Goal: Feedback & Contribution: Submit feedback/report problem

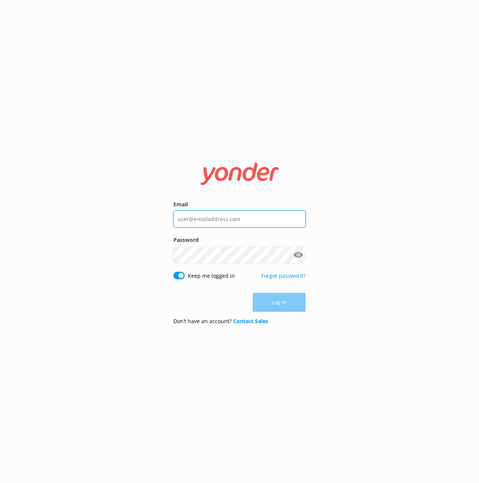
drag, startPoint x: 237, startPoint y: 215, endPoint x: 241, endPoint y: 225, distance: 10.7
click at [237, 215] on input "Email" at bounding box center [239, 219] width 132 height 17
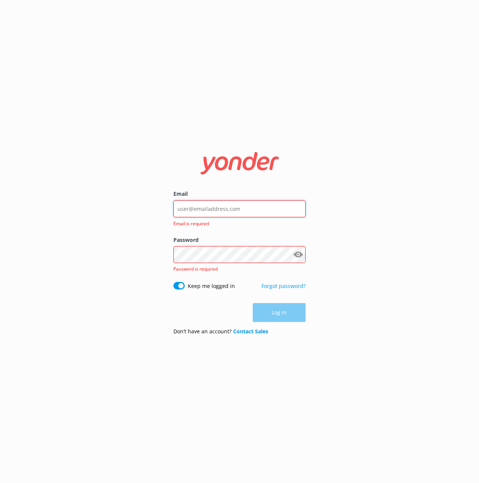
type input "mik@yonderhq.com"
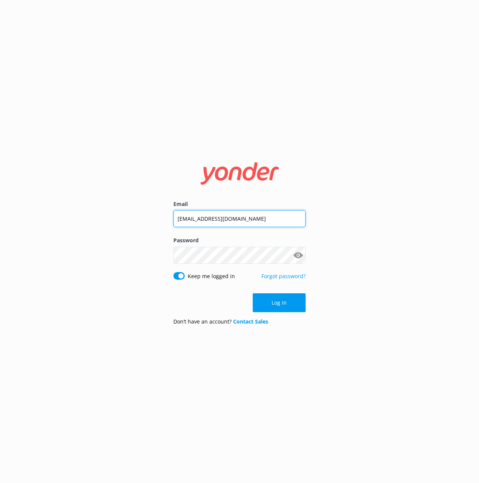
click button "Log in" at bounding box center [279, 302] width 53 height 19
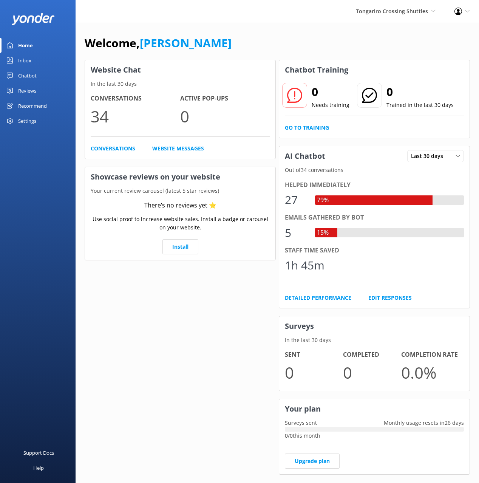
click at [26, 75] on div "Chatbot" at bounding box center [27, 75] width 19 height 15
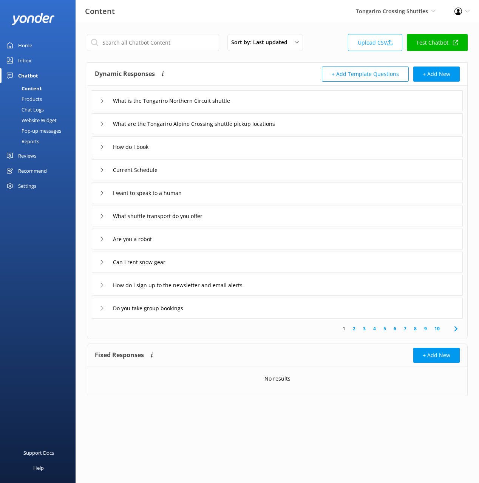
click at [226, 78] on div "Dynamic Responses The chatbot will generate a response based on the content inf…" at bounding box center [186, 74] width 183 height 15
click at [29, 109] on div "Chat Logs" at bounding box center [24, 109] width 39 height 11
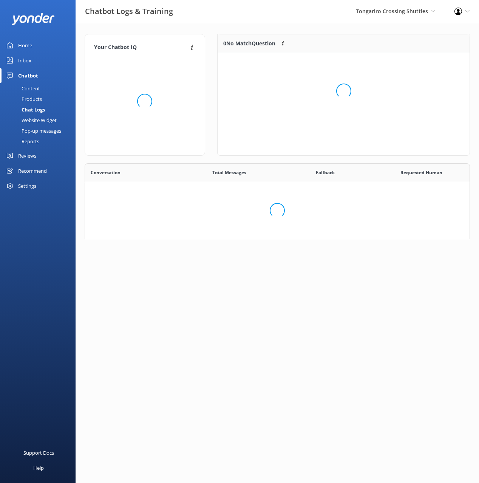
scroll to position [265, 385]
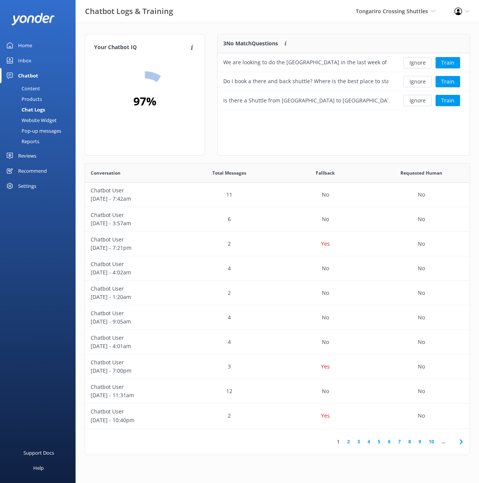
click at [385, 135] on div "3 No Match Questions Customers sometimes ask questions that don't fully match a…" at bounding box center [343, 95] width 253 height 122
drag, startPoint x: 361, startPoint y: 32, endPoint x: 365, endPoint y: 34, distance: 4.4
click at [362, 33] on div "Your Chatbot IQ Your Chatbot IQ is the percentage of trained FAQs against untra…" at bounding box center [278, 246] width 404 height 447
click at [450, 60] on button "Train" at bounding box center [448, 62] width 25 height 11
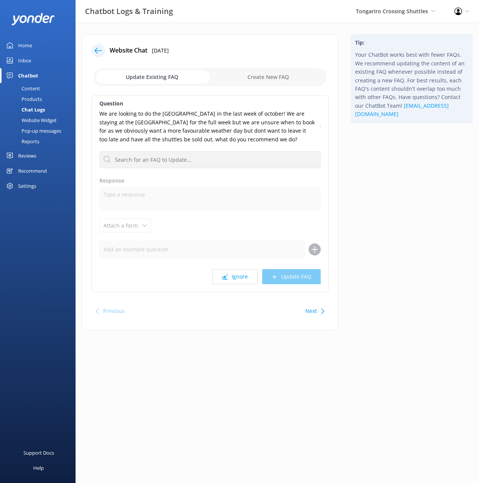
click at [375, 154] on div "Tip: Your ChatBot works best with fewer FAQs. We recommend updating the content…" at bounding box center [412, 186] width 135 height 304
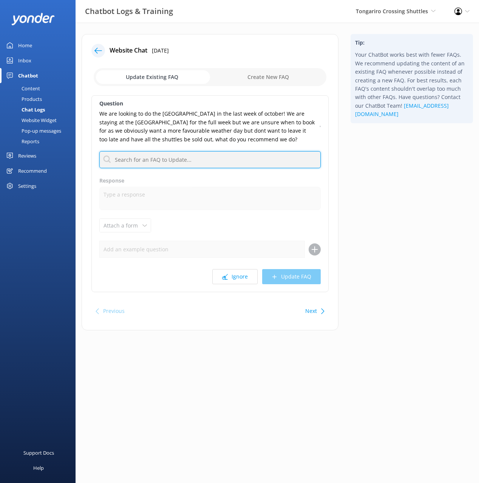
click at [234, 159] on input "text" at bounding box center [209, 159] width 221 height 17
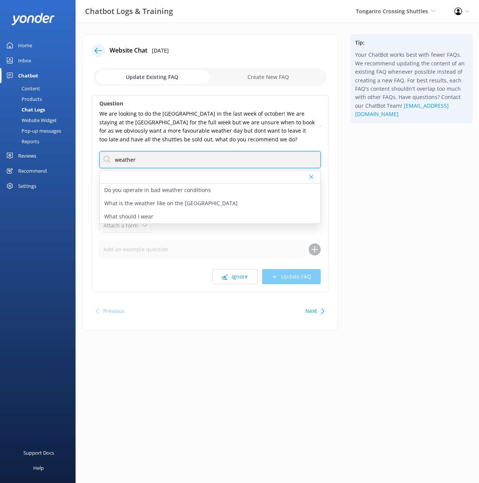
type input "weather"
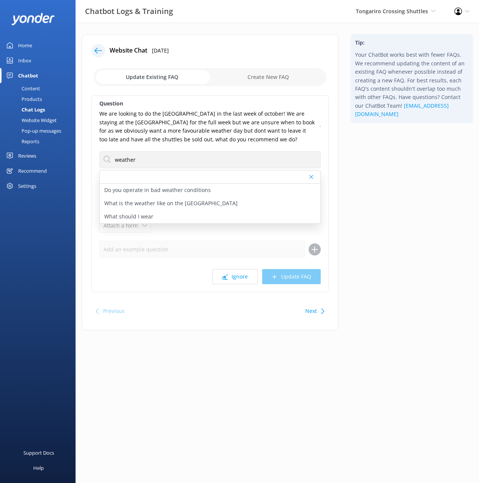
click at [320, 127] on icon at bounding box center [320, 126] width 1 height 5
click at [387, 142] on div "Tip: Your ChatBot works best with fewer FAQs. We recommend updating the content…" at bounding box center [412, 186] width 135 height 304
click at [209, 191] on div "Do you operate in bad weather conditions" at bounding box center [210, 190] width 221 height 13
type textarea "We operate in a range of weather conditions, but safety is our top priority. If…"
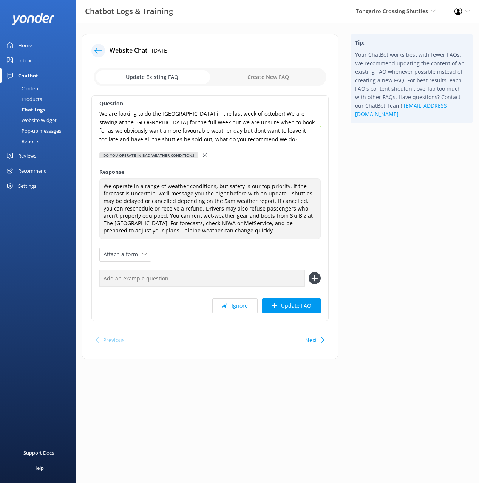
click at [221, 279] on input "text" at bounding box center [202, 278] width 206 height 17
drag, startPoint x: 233, startPoint y: 311, endPoint x: 260, endPoint y: 305, distance: 27.9
click at [233, 311] on button "Ignore" at bounding box center [234, 305] width 45 height 15
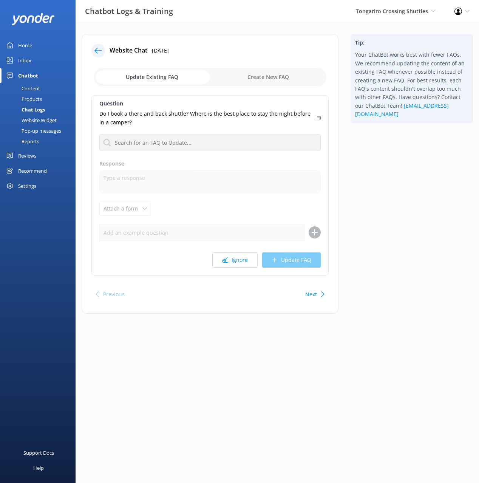
click at [384, 170] on div "Tip: Your ChatBot works best with fewer FAQs. We recommend updating the content…" at bounding box center [412, 177] width 135 height 287
click at [189, 115] on p "Do I book a there and back shuttle? Where is the best place to stay the night b…" at bounding box center [205, 118] width 213 height 17
copy p "Where is the best place to stay the night before in a camper?"
click at [34, 82] on div "Chatbot" at bounding box center [28, 75] width 20 height 15
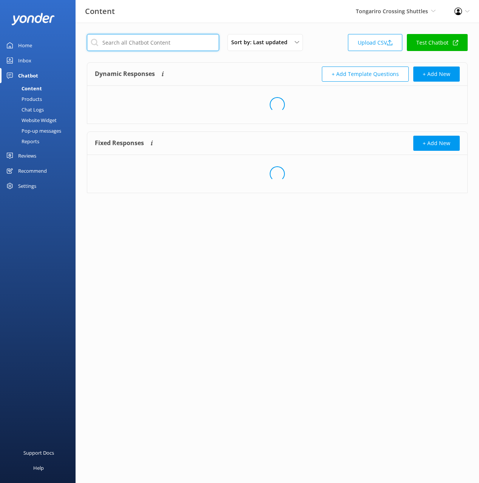
click at [176, 38] on input "text" at bounding box center [153, 42] width 132 height 17
type input "accomm"
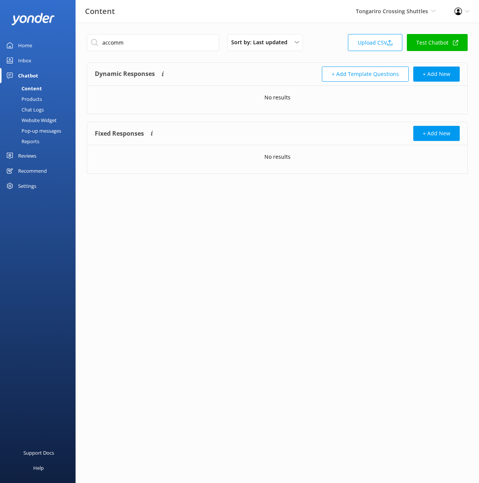
click at [257, 70] on div "Dynamic Responses The chatbot will generate a response based on the content inf…" at bounding box center [186, 74] width 183 height 15
click at [110, 42] on input "accomm" at bounding box center [153, 42] width 132 height 17
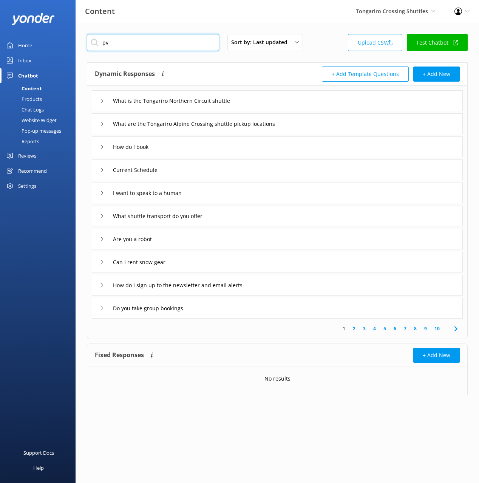
type input "p"
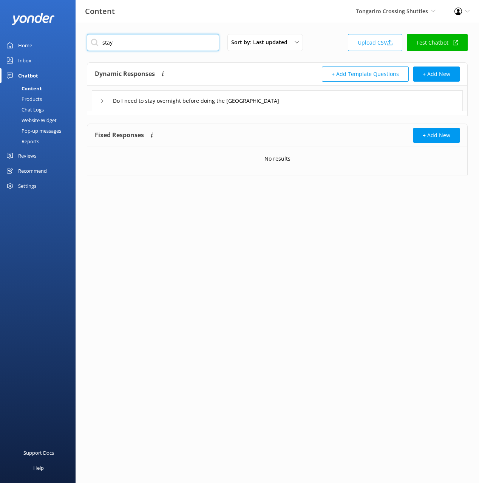
type input "stay"
click at [354, 101] on div "Do I need to stay overnight before doing the Tongariro Alpine Crossing" at bounding box center [277, 100] width 371 height 21
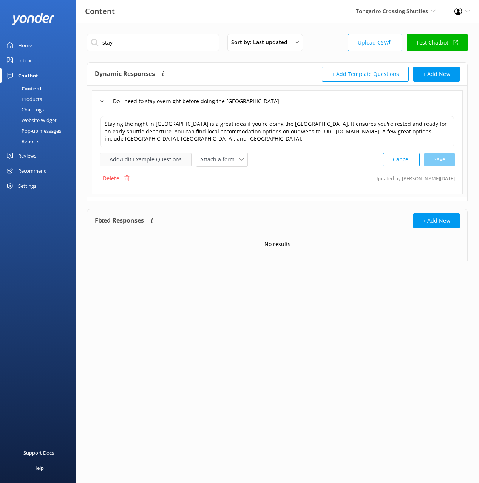
click at [155, 158] on button "Add/Edit Example Questions" at bounding box center [146, 159] width 92 height 13
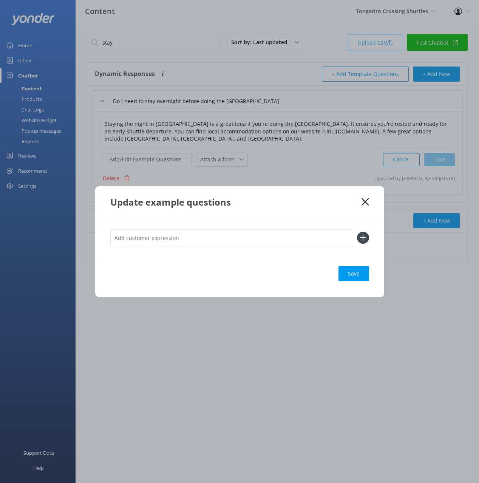
click at [278, 241] on input "text" at bounding box center [231, 237] width 243 height 17
paste input "Where is the best place to stay the night before in a camper?"
type input "Where is the best place to stay the night before in a camper?"
click at [376, 235] on div "Where is the best place to stay the night before in a camper? Save" at bounding box center [239, 257] width 289 height 79
click at [360, 235] on icon at bounding box center [363, 238] width 12 height 12
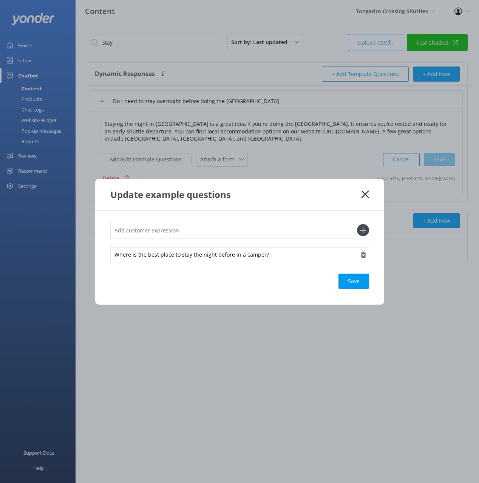
drag, startPoint x: 358, startPoint y: 282, endPoint x: 367, endPoint y: 262, distance: 21.5
click at [358, 281] on div "Save" at bounding box center [354, 281] width 31 height 15
click at [365, 193] on icon at bounding box center [365, 194] width 7 height 8
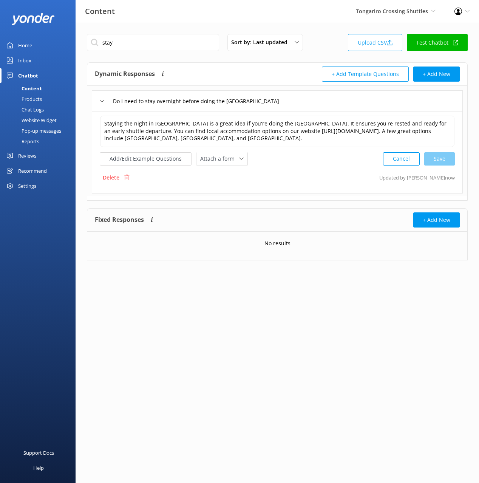
drag, startPoint x: 48, startPoint y: 108, endPoint x: 54, endPoint y: 107, distance: 6.5
click at [48, 108] on link "Chat Logs" at bounding box center [40, 109] width 71 height 11
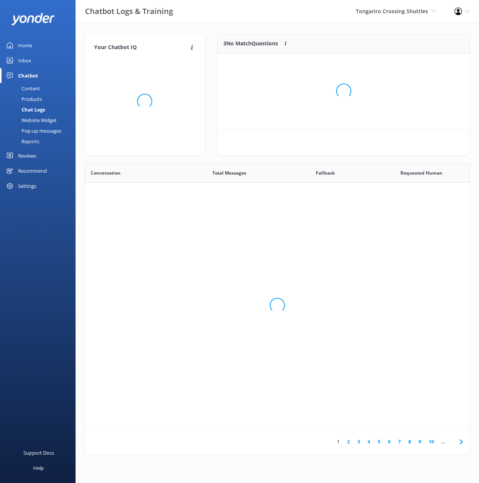
scroll to position [57, 252]
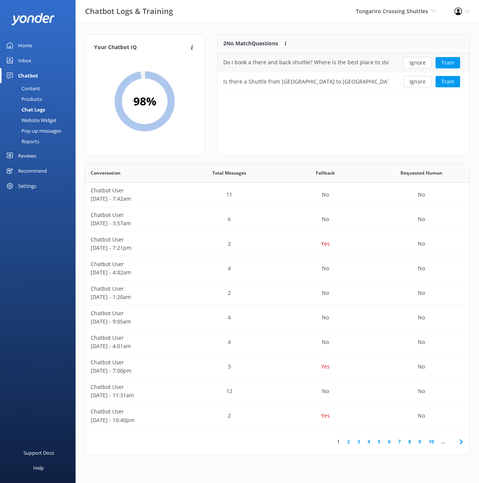
drag, startPoint x: 297, startPoint y: 117, endPoint x: 274, endPoint y: 70, distance: 51.9
click at [296, 116] on div "2 No Match Questions Customers sometimes ask questions that don't fully match a…" at bounding box center [343, 95] width 253 height 122
drag, startPoint x: 310, startPoint y: 61, endPoint x: 222, endPoint y: 63, distance: 87.3
click at [222, 63] on div "Do I book a there and back shuttle? Where is the best place to stay the night b…" at bounding box center [306, 62] width 176 height 19
copy div "Do I book a there and back shuttle?"
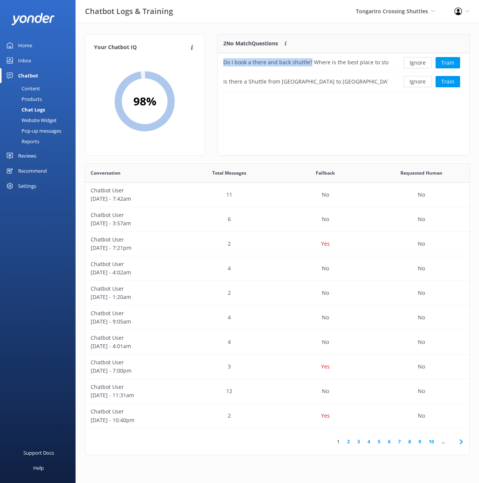
drag, startPoint x: 43, startPoint y: 86, endPoint x: 55, endPoint y: 82, distance: 12.6
click at [44, 86] on link "Content" at bounding box center [40, 88] width 71 height 11
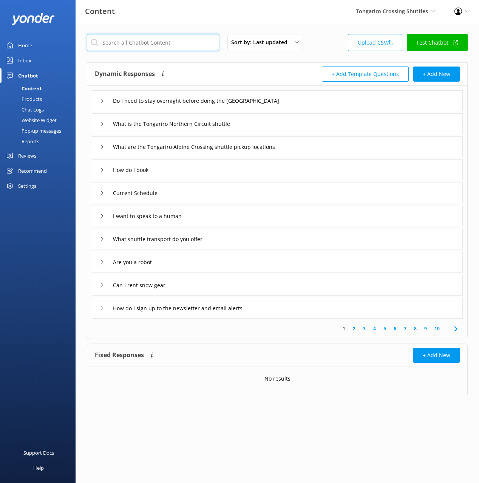
click at [134, 37] on input "text" at bounding box center [153, 42] width 132 height 17
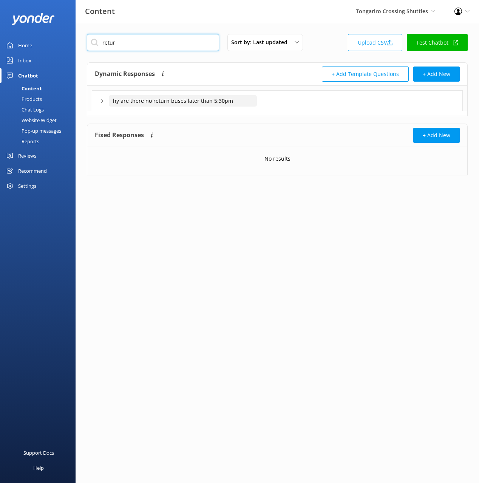
type input "retur"
drag, startPoint x: 122, startPoint y: 100, endPoint x: 108, endPoint y: 97, distance: 14.0
click at [109, 97] on input "hy are there no return buses later than 5:30pm" at bounding box center [183, 100] width 148 height 11
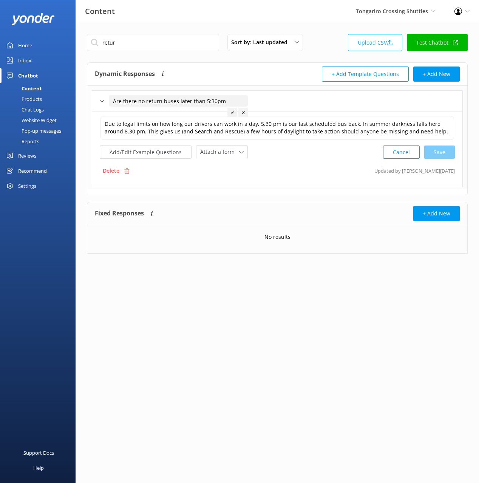
type input "Are there no return buses later than 5:30pm"
click at [233, 112] on use at bounding box center [232, 112] width 3 height 2
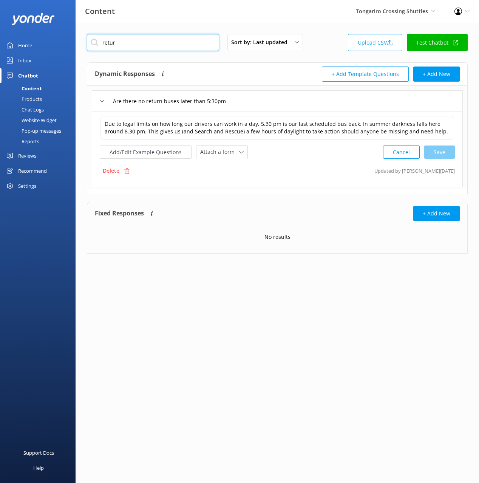
click at [107, 41] on input "retur" at bounding box center [153, 42] width 132 height 17
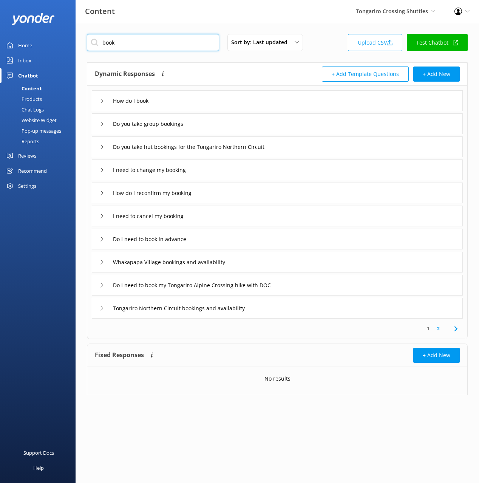
type input "book"
click at [219, 68] on div "Dynamic Responses The chatbot will generate a response based on the content inf…" at bounding box center [186, 74] width 183 height 15
click at [221, 240] on div "Do I need to book in advance" at bounding box center [277, 239] width 371 height 21
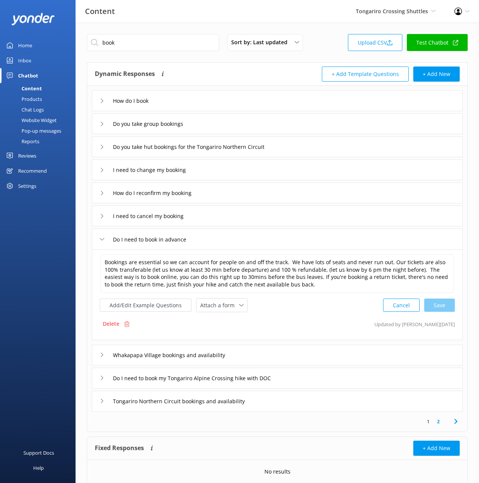
click at [221, 240] on div "Do I need to book in advance" at bounding box center [277, 239] width 371 height 21
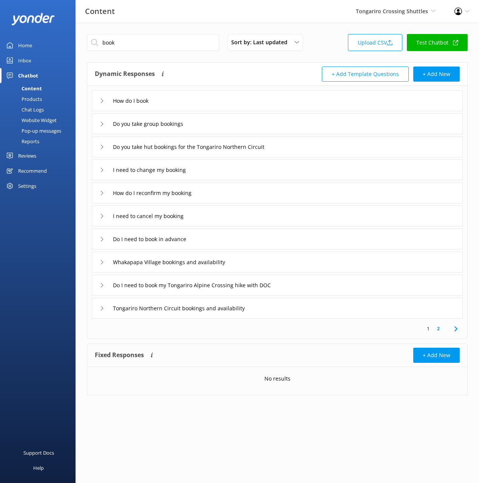
click at [175, 99] on div "How do I book" at bounding box center [277, 100] width 371 height 21
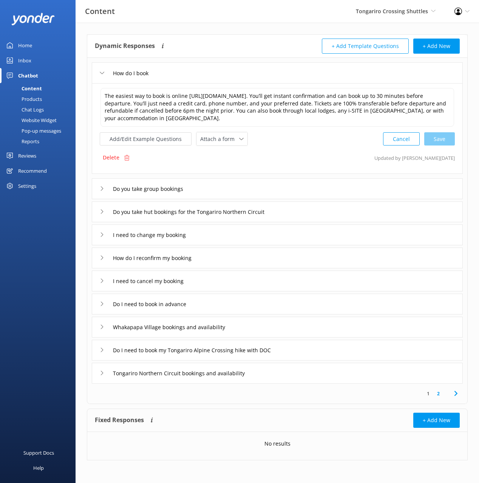
click at [297, 371] on div "Tongariro Northern Circuit bookings and availability" at bounding box center [277, 373] width 371 height 21
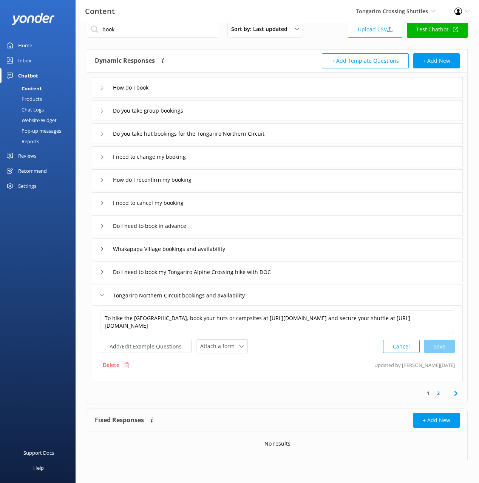
click at [437, 395] on link "2" at bounding box center [438, 393] width 10 height 7
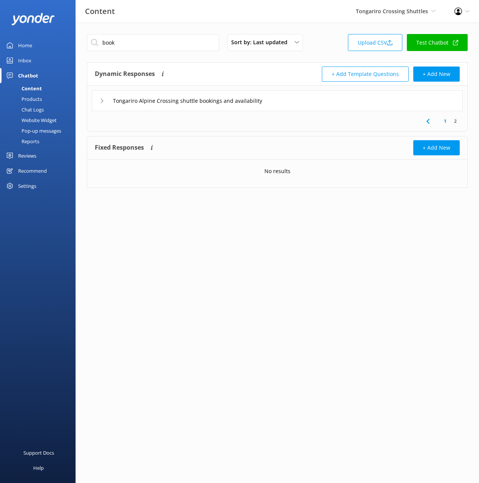
drag, startPoint x: 313, startPoint y: 105, endPoint x: 306, endPoint y: 108, distance: 6.8
click at [312, 105] on div "Tongariro Alpine Crossing shuttle bookings and availability" at bounding box center [277, 100] width 371 height 21
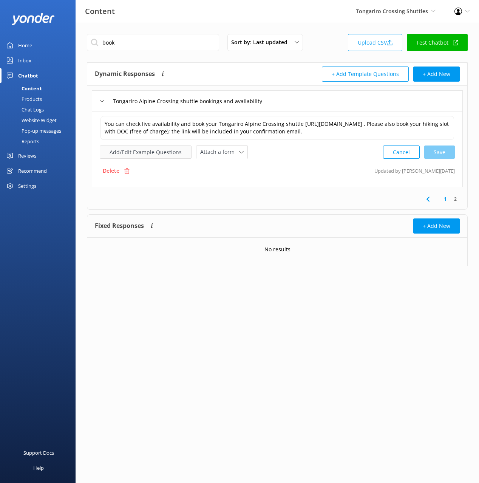
click at [142, 159] on button "Add/Edit Example Questions" at bounding box center [146, 151] width 92 height 13
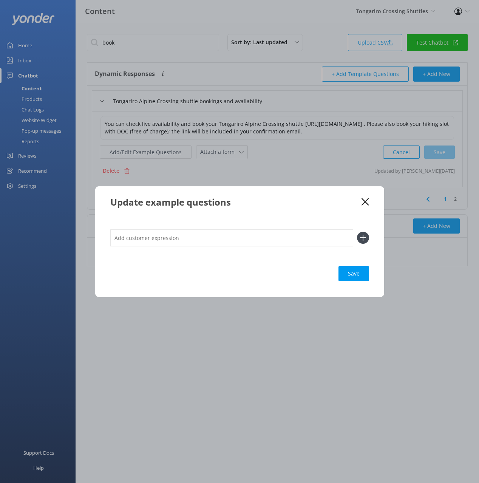
click at [223, 240] on input "text" at bounding box center [231, 237] width 243 height 17
paste input "Do I book a there and back shuttle?"
type input "Do I book a there and back shuttle?"
click at [357, 232] on button at bounding box center [363, 238] width 12 height 12
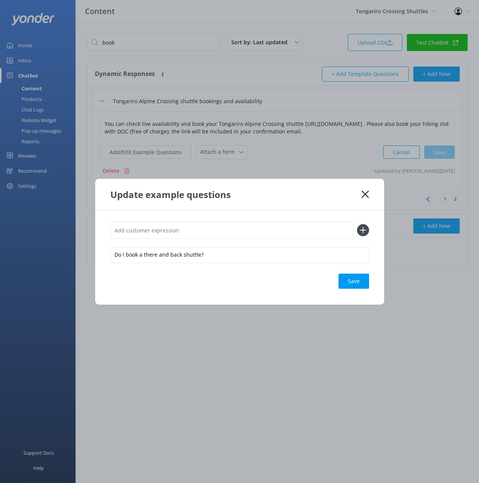
click at [367, 284] on div "Save" at bounding box center [354, 281] width 31 height 15
drag, startPoint x: 367, startPoint y: 195, endPoint x: 251, endPoint y: 149, distance: 124.4
click at [365, 195] on icon at bounding box center [365, 194] width 7 height 8
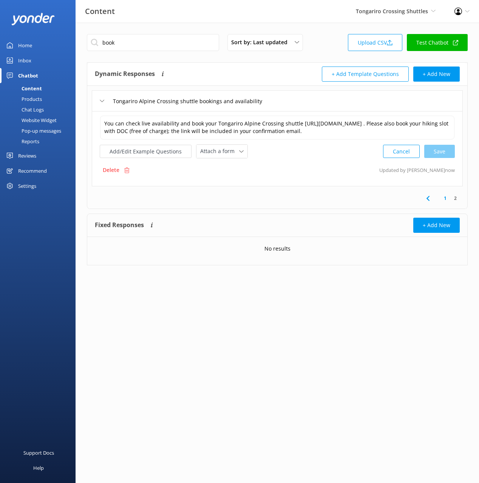
drag, startPoint x: 45, startPoint y: 110, endPoint x: 62, endPoint y: 110, distance: 17.4
click at [46, 110] on link "Chat Logs" at bounding box center [40, 109] width 71 height 11
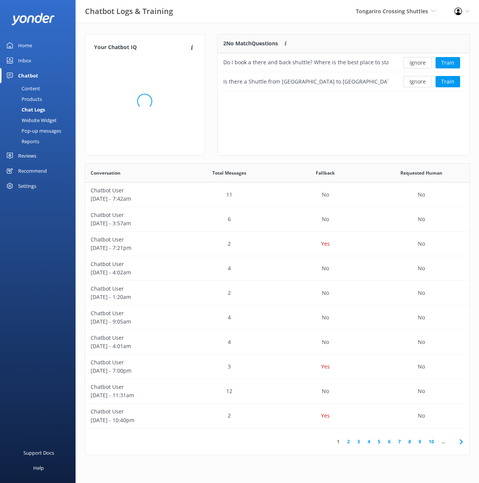
scroll to position [57, 252]
click at [314, 36] on div "2 No Match Questions Customers sometimes ask questions that don't fully match a…" at bounding box center [306, 43] width 176 height 19
click at [417, 60] on button "Ignore" at bounding box center [418, 62] width 28 height 11
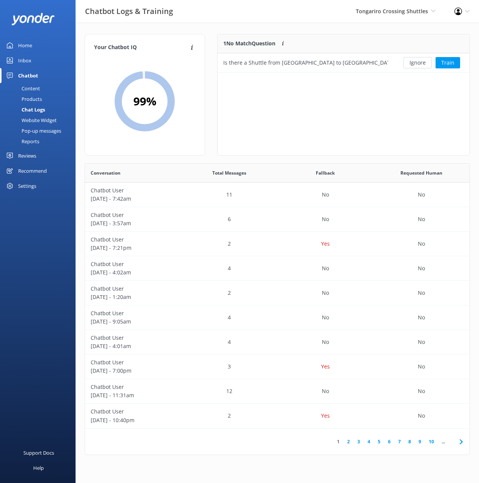
scroll to position [38, 252]
click at [327, 25] on div "Your Chatbot IQ Your Chatbot IQ is the percentage of trained FAQs against untra…" at bounding box center [278, 246] width 404 height 447
click at [391, 94] on div "1 No Match Question Customers sometimes ask questions that don't fully match an…" at bounding box center [343, 95] width 253 height 122
click at [24, 42] on div "Home" at bounding box center [25, 45] width 14 height 15
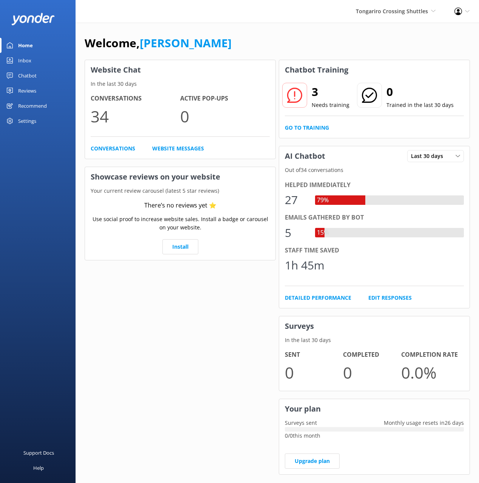
click at [284, 46] on div "Welcome, [PERSON_NAME]" at bounding box center [277, 47] width 385 height 26
click at [37, 77] on link "Chatbot" at bounding box center [38, 75] width 76 height 15
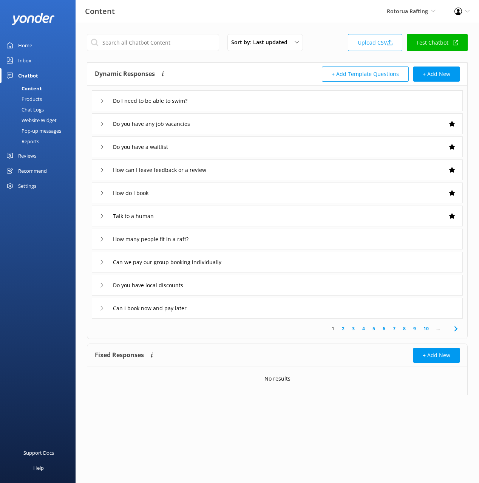
drag, startPoint x: 224, startPoint y: 63, endPoint x: 212, endPoint y: 93, distance: 32.4
click at [222, 64] on div "Dynamic Responses The chatbot will generate a response based on the content inf…" at bounding box center [277, 74] width 380 height 23
click at [222, 98] on div "Do I need to be able to swim?" at bounding box center [277, 100] width 371 height 21
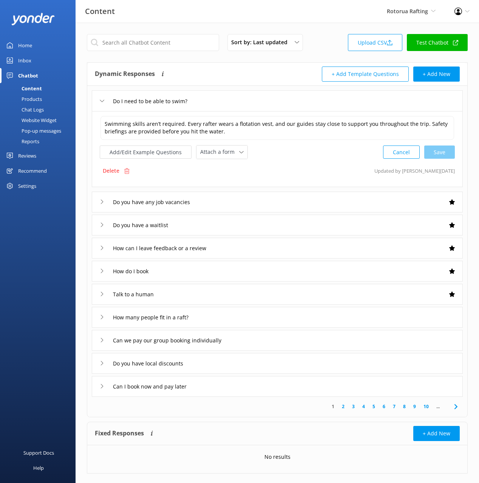
click at [221, 98] on div "Do I need to be able to swim?" at bounding box center [277, 100] width 371 height 21
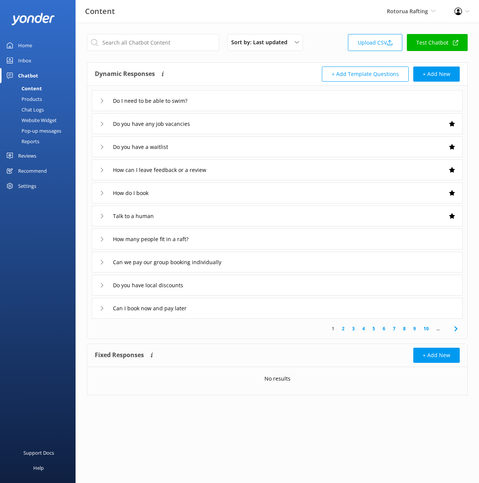
drag, startPoint x: 49, startPoint y: 108, endPoint x: 71, endPoint y: 104, distance: 22.8
click at [49, 108] on link "Chat Logs" at bounding box center [40, 109] width 71 height 11
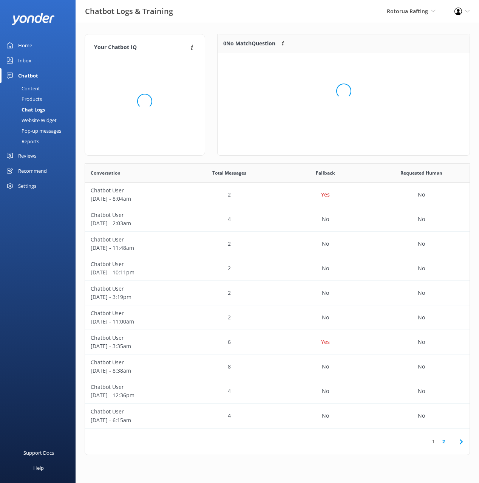
scroll to position [265, 385]
click at [275, 27] on div "Loading.." at bounding box center [343, 91] width 237 height 483
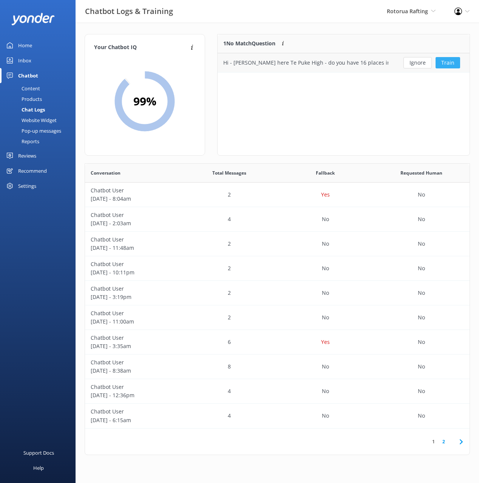
click at [450, 63] on button "Train" at bounding box center [448, 62] width 25 height 11
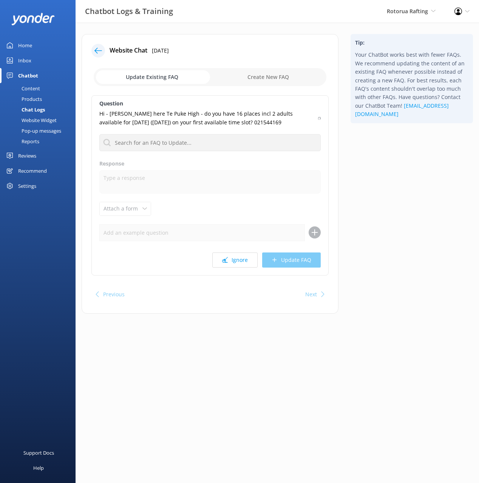
drag, startPoint x: 237, startPoint y: 122, endPoint x: 170, endPoint y: 116, distance: 67.5
click at [170, 116] on p "Hi - Kurt here Te Puke High - do you have 16 places incl 2 adults available for…" at bounding box center [206, 118] width 214 height 17
drag, startPoint x: 477, startPoint y: 150, endPoint x: 426, endPoint y: 148, distance: 51.5
click at [477, 150] on div "Tip: Your ChatBot works best with fewer FAQs. We recommend updating the content…" at bounding box center [412, 177] width 135 height 287
drag, startPoint x: 267, startPoint y: 122, endPoint x: 94, endPoint y: 115, distance: 173.3
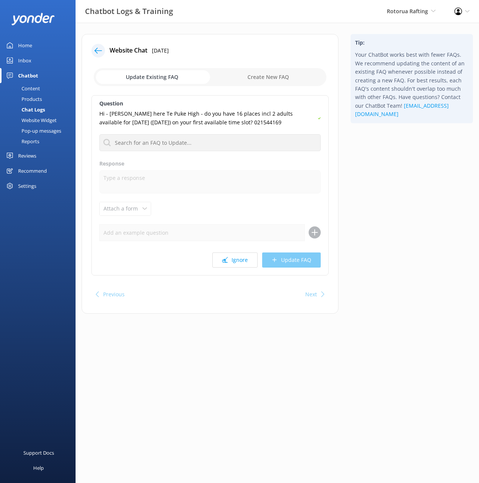
click at [93, 115] on div "Question Hi - Kurt here Te Puke High - do you have 16 places incl 2 adults avai…" at bounding box center [209, 185] width 237 height 180
copy p "Hi - Kurt here Te Puke High - do you have 16 places incl 2 adults available for…"
drag, startPoint x: 28, startPoint y: 87, endPoint x: 60, endPoint y: 76, distance: 33.8
click at [28, 87] on div "Content" at bounding box center [23, 88] width 36 height 11
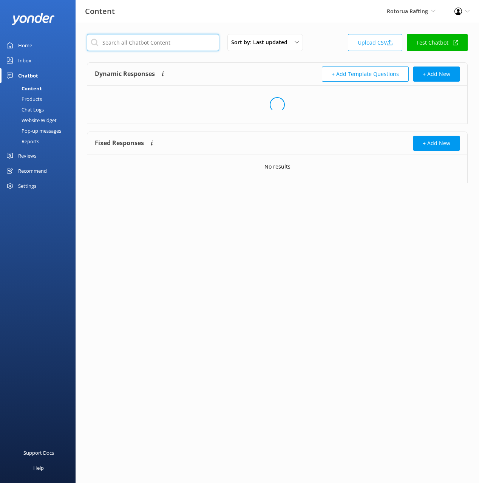
click at [161, 43] on input "text" at bounding box center [153, 42] width 132 height 17
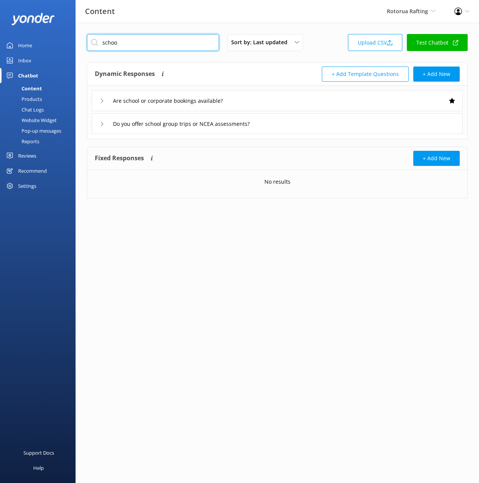
type input "schoo"
drag, startPoint x: 223, startPoint y: 68, endPoint x: 249, endPoint y: 98, distance: 40.4
click at [223, 68] on div "Dynamic Responses The chatbot will generate a response based on the content inf…" at bounding box center [186, 74] width 183 height 15
click at [262, 98] on div "Are school or corporate bookings available?" at bounding box center [277, 100] width 371 height 21
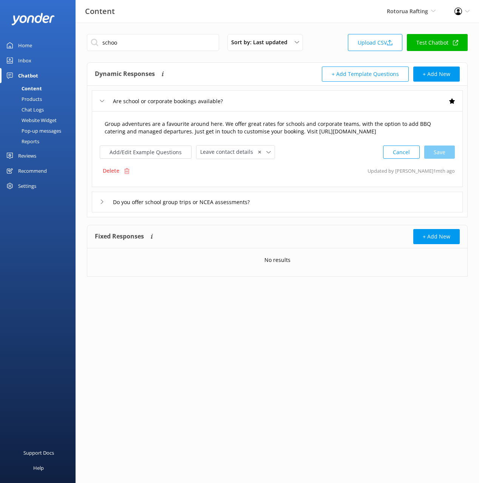
drag, startPoint x: 221, startPoint y: 124, endPoint x: 221, endPoint y: 135, distance: 11.3
click at [221, 124] on textarea "Group adventures are a favourite around here. We offer great rates for schools …" at bounding box center [278, 128] width 354 height 24
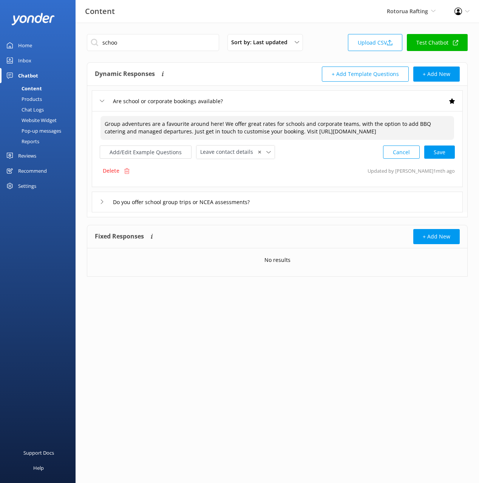
type textarea "Group adventures are a favourite around here! We offer great rates for schools …"
click at [291, 203] on div "Do you offer school group trips or NCEA assessments?" at bounding box center [277, 202] width 371 height 21
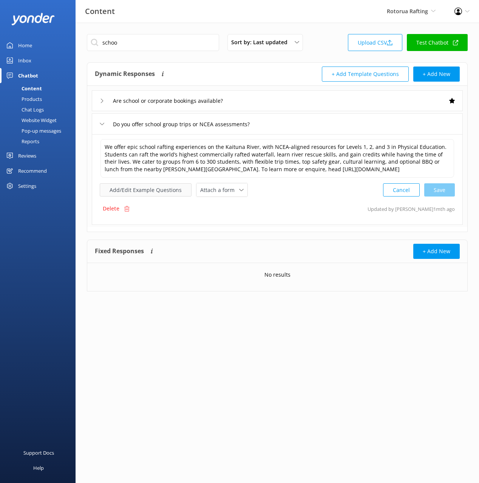
click at [158, 190] on button "Add/Edit Example Questions" at bounding box center [146, 189] width 92 height 13
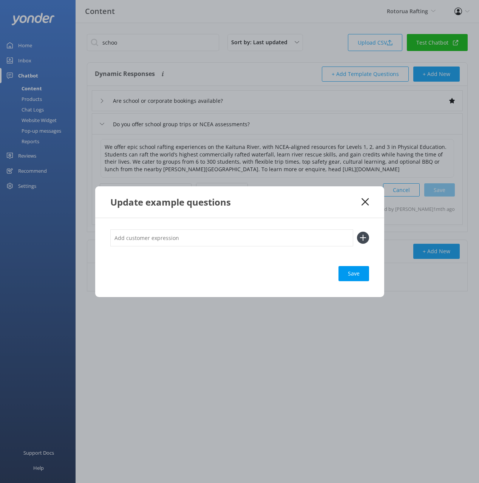
click at [280, 241] on input "text" at bounding box center [231, 237] width 243 height 17
paste input "Hi - Kurt here Te Puke High - do you have 16 places incl 2 adults available for…"
type input "Hi - Kurt here Te Puke High - do you have 16 places incl 2 adults available for…"
click at [357, 232] on button at bounding box center [363, 238] width 12 height 12
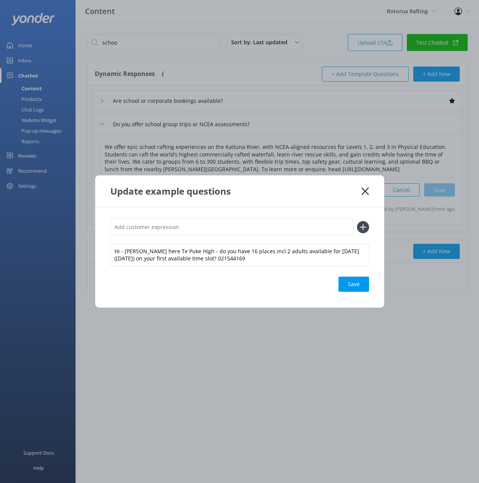
click at [354, 284] on div "Save" at bounding box center [354, 284] width 31 height 15
click at [363, 189] on use at bounding box center [365, 190] width 7 height 7
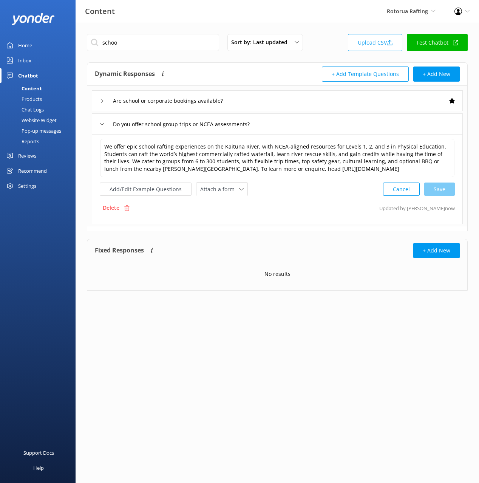
click at [28, 108] on div "Chat Logs" at bounding box center [24, 109] width 39 height 11
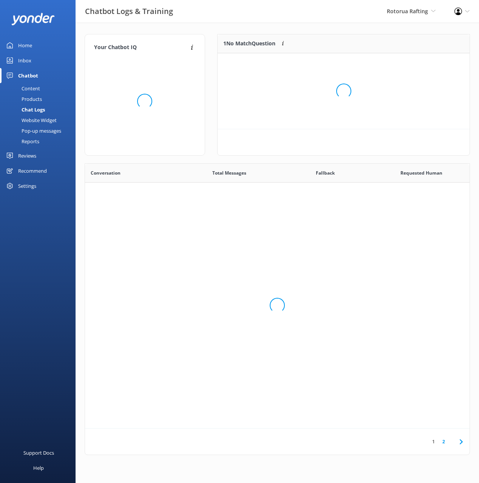
scroll to position [265, 385]
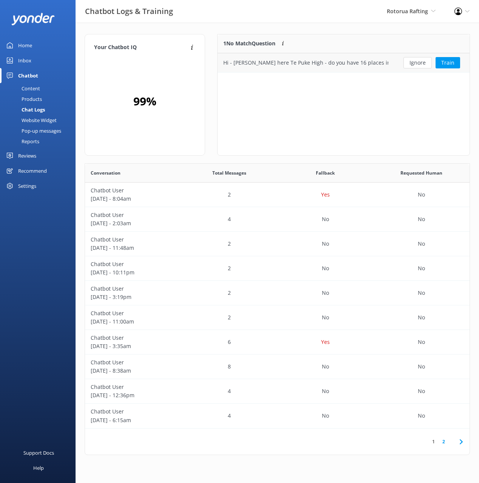
click at [416, 60] on button "Ignore" at bounding box center [418, 62] width 28 height 11
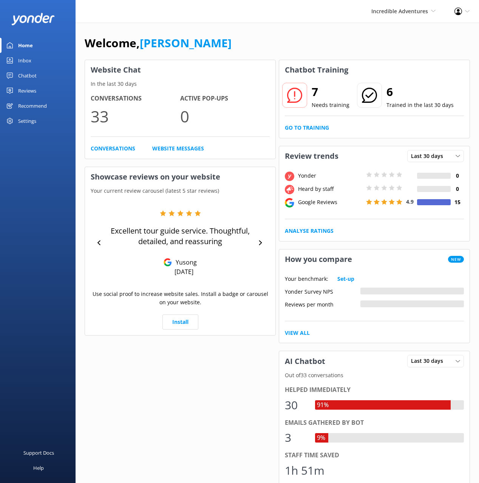
drag, startPoint x: 33, startPoint y: 75, endPoint x: 60, endPoint y: 83, distance: 29.1
click at [33, 75] on div "Chatbot" at bounding box center [27, 75] width 19 height 15
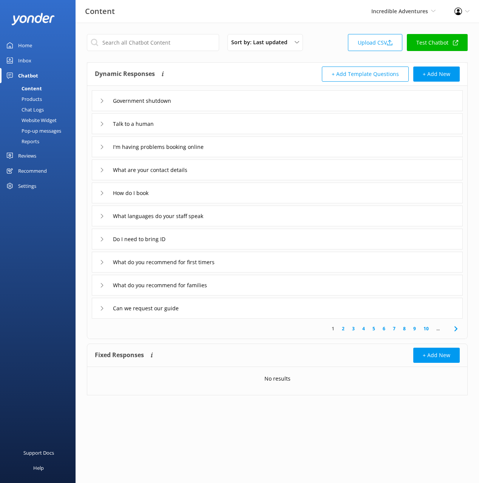
click at [207, 72] on div "Dynamic Responses The chatbot will generate a response based on the content inf…" at bounding box center [186, 74] width 183 height 15
drag, startPoint x: 221, startPoint y: 94, endPoint x: 221, endPoint y: 98, distance: 4.2
click at [221, 94] on div "Government shutdown" at bounding box center [277, 100] width 371 height 21
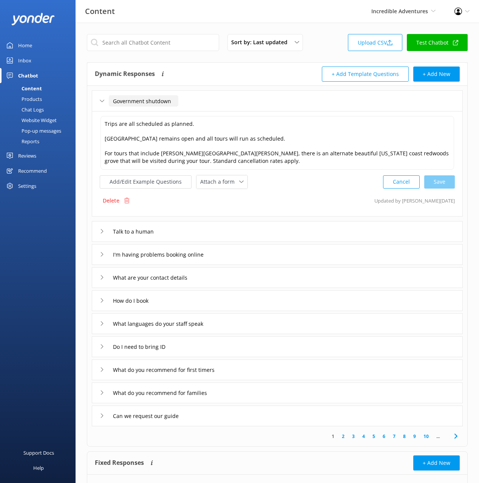
click at [113, 99] on input "Government shutdown" at bounding box center [144, 100] width 70 height 11
type input "Are trips still running with the government shutdown"
drag, startPoint x: 257, startPoint y: 111, endPoint x: 254, endPoint y: 115, distance: 4.4
click at [257, 111] on div at bounding box center [259, 112] width 9 height 9
click at [115, 140] on textarea "Trips are all scheduled as planned. Yosemite National Park remains open and all…" at bounding box center [278, 143] width 354 height 54
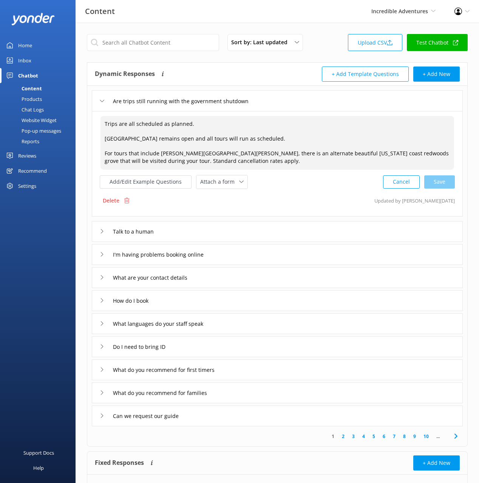
click at [105, 137] on textarea "Trips are all scheduled as planned. Yosemite National Park remains open and all…" at bounding box center [278, 143] width 354 height 54
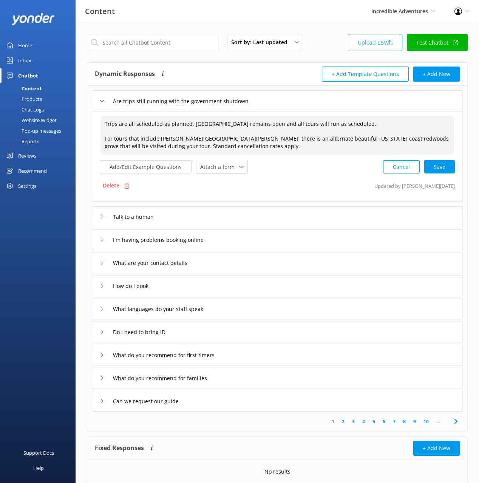
click at [104, 138] on textarea "Trips are all scheduled as planned. Yosemite National Park remains open and all…" at bounding box center [278, 135] width 354 height 39
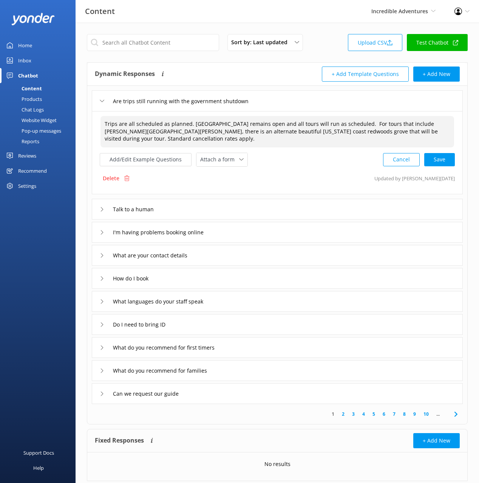
click at [440, 160] on div "Cancel Save" at bounding box center [419, 160] width 72 height 14
type textarea "Trips are all scheduled as planned. Yosemite National Park remains open and all…"
click at [41, 98] on div "Products" at bounding box center [23, 99] width 37 height 11
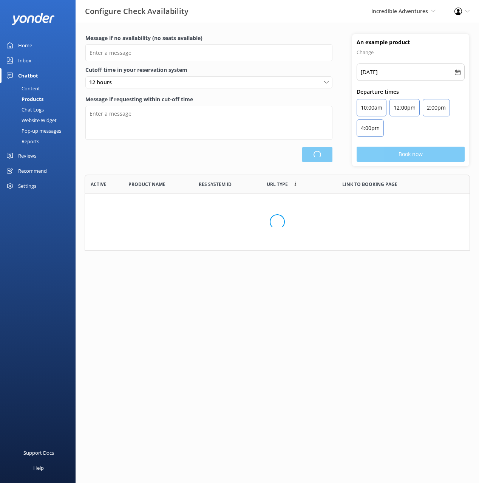
scroll to position [227, 385]
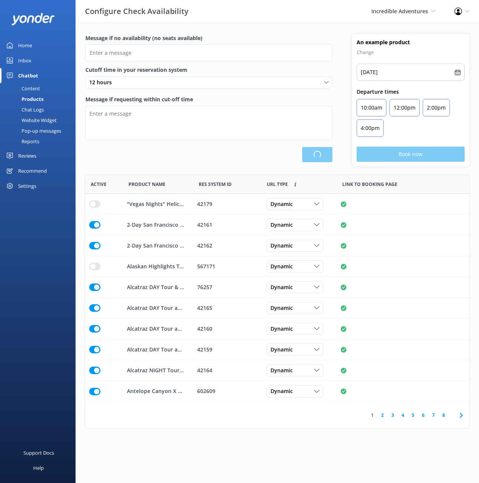
type input "There are no seats available, please check an alternative day"
type textarea "Our online booking system closes {hours} prior to departure. Please contact us …"
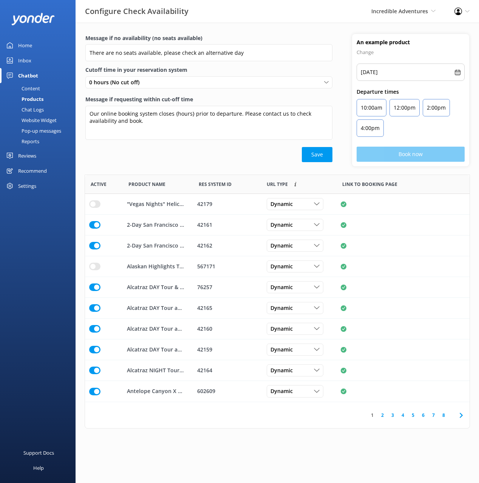
click at [29, 87] on div "Content" at bounding box center [23, 88] width 36 height 11
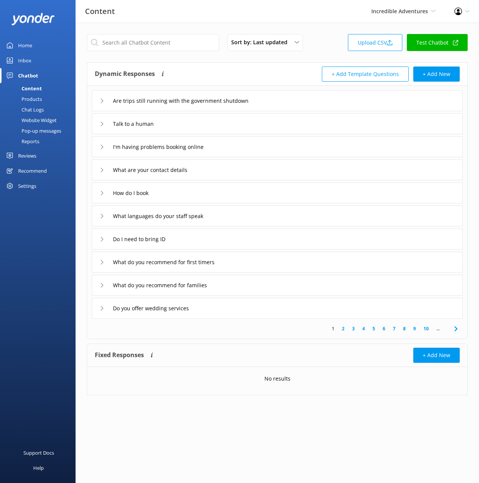
click at [209, 67] on div "Dynamic Responses The chatbot will generate a response based on the content inf…" at bounding box center [186, 74] width 183 height 15
click at [43, 102] on link "Products" at bounding box center [40, 99] width 71 height 11
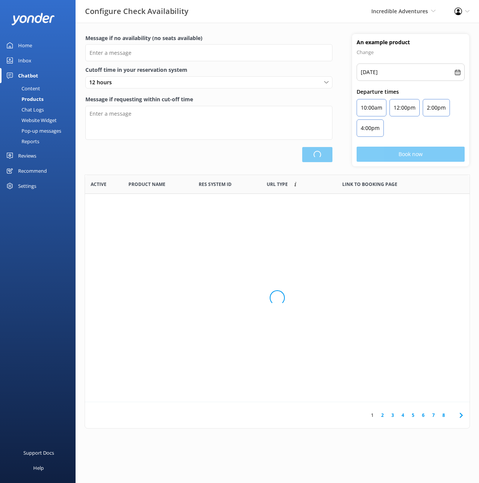
type input "There are no seats available, please check an alternative day"
type textarea "Our online booking system closes {hours} prior to departure. Please contact us …"
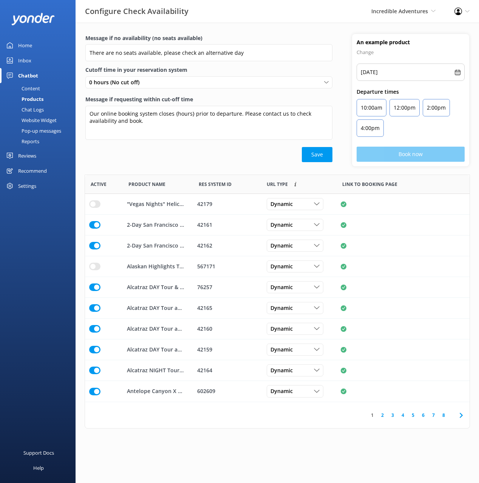
click at [36, 85] on div "Content" at bounding box center [23, 88] width 36 height 11
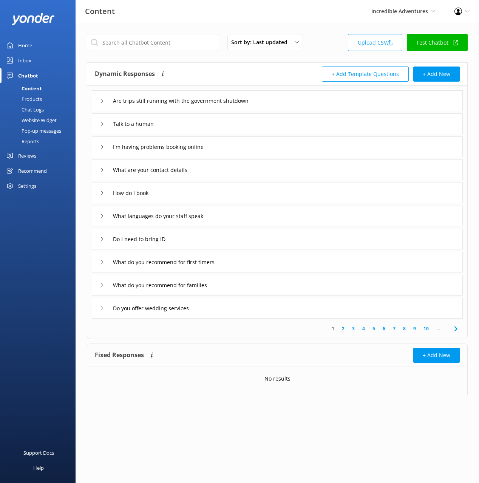
click at [218, 68] on div "Dynamic Responses The chatbot will generate a response based on the content inf…" at bounding box center [186, 74] width 183 height 15
click at [222, 197] on div "How do I book" at bounding box center [277, 193] width 371 height 21
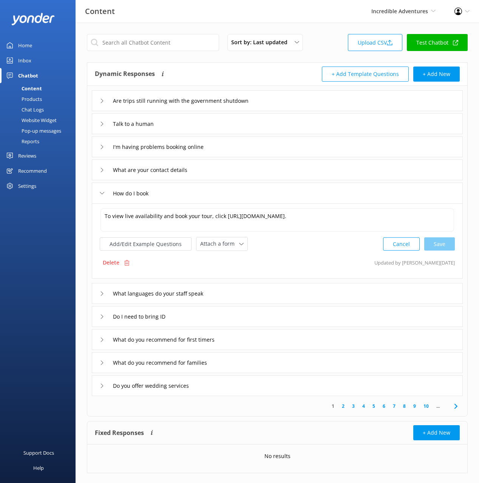
drag, startPoint x: 284, startPoint y: 99, endPoint x: 277, endPoint y: 107, distance: 10.2
click at [283, 99] on div "Are trips still running with the government shutdown" at bounding box center [277, 100] width 371 height 21
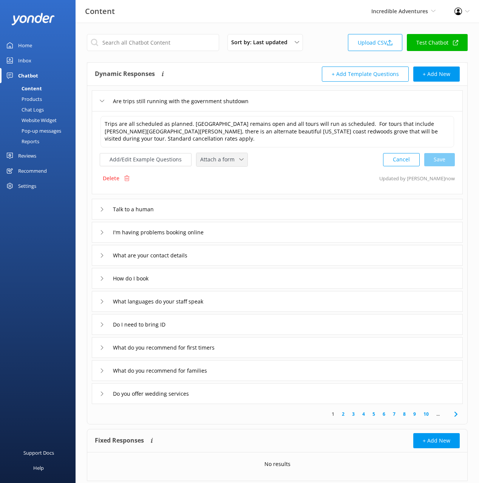
drag, startPoint x: 217, startPoint y: 156, endPoint x: 236, endPoint y: 186, distance: 35.5
click at [217, 156] on span "Attach a form" at bounding box center [219, 159] width 39 height 8
click at [238, 189] on link "Check availability" at bounding box center [230, 190] width 67 height 15
drag, startPoint x: 263, startPoint y: 212, endPoint x: 258, endPoint y: 211, distance: 5.0
click at [262, 211] on div "Talk to a human" at bounding box center [277, 208] width 371 height 21
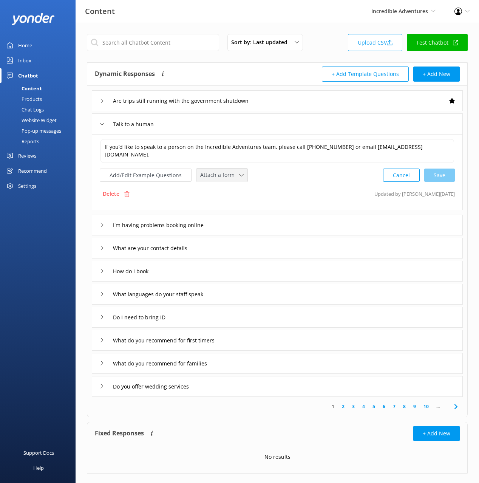
click at [216, 176] on span "Attach a form" at bounding box center [219, 175] width 39 height 8
click at [232, 191] on div "Leave contact details" at bounding box center [224, 191] width 46 height 8
click at [251, 225] on div "I'm having problems booking online" at bounding box center [277, 224] width 371 height 21
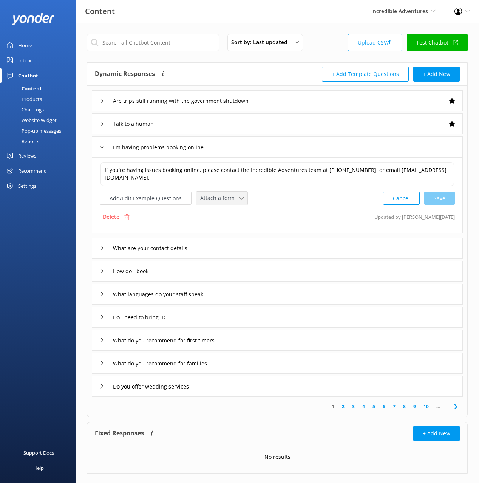
click at [213, 200] on span "Attach a form" at bounding box center [219, 198] width 39 height 8
click at [229, 215] on div "Leave contact details" at bounding box center [224, 215] width 46 height 8
click at [260, 242] on div "What are your contact details" at bounding box center [277, 247] width 371 height 21
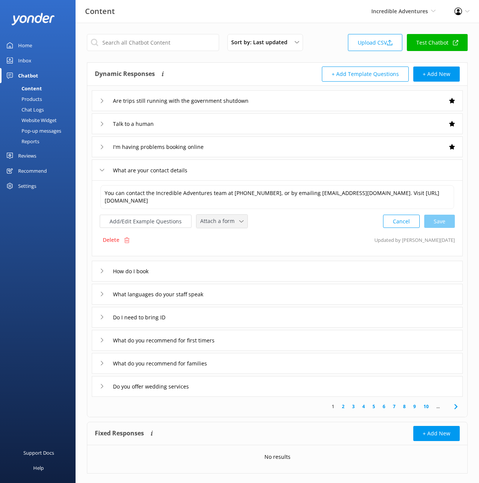
drag, startPoint x: 236, startPoint y: 216, endPoint x: 238, endPoint y: 223, distance: 7.9
click at [236, 216] on div "Attach a form Leave contact details Check availability" at bounding box center [222, 221] width 51 height 13
click at [243, 238] on div "Leave contact details" at bounding box center [224, 238] width 46 height 8
click at [187, 267] on div "How do I book" at bounding box center [277, 270] width 371 height 21
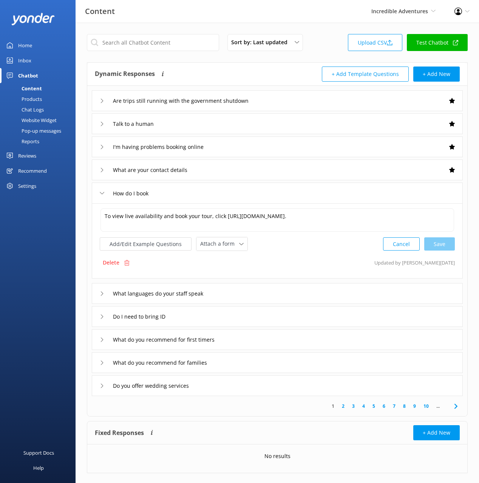
drag, startPoint x: 365, startPoint y: 171, endPoint x: 355, endPoint y: 177, distance: 12.0
click at [365, 171] on div "What are your contact details" at bounding box center [277, 169] width 371 height 21
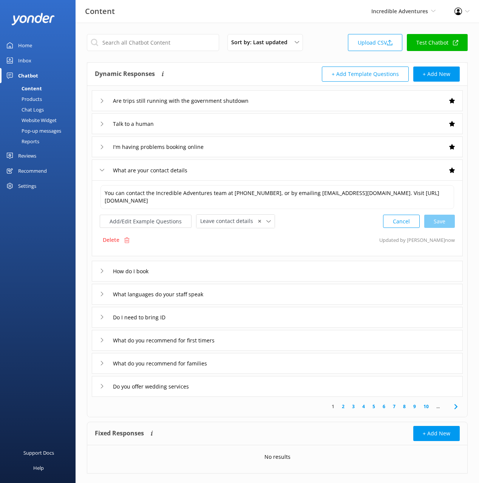
drag, startPoint x: 254, startPoint y: 223, endPoint x: 250, endPoint y: 203, distance: 20.4
click at [258, 223] on span "✕" at bounding box center [260, 221] width 4 height 7
click at [246, 147] on div "I'm having problems booking online" at bounding box center [277, 146] width 371 height 21
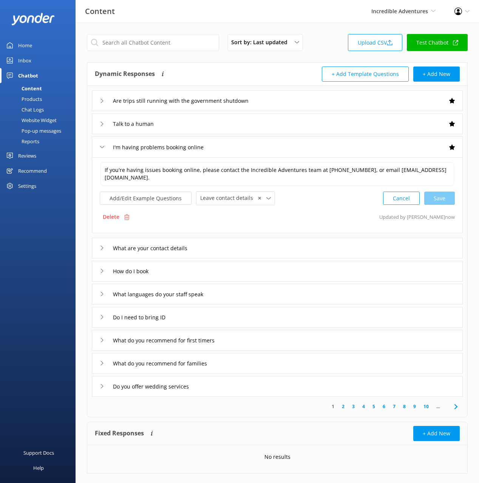
click at [258, 197] on span "✕" at bounding box center [260, 198] width 4 height 7
drag, startPoint x: 215, startPoint y: 124, endPoint x: 218, endPoint y: 130, distance: 6.9
click at [215, 124] on div "Talk to a human" at bounding box center [277, 123] width 371 height 21
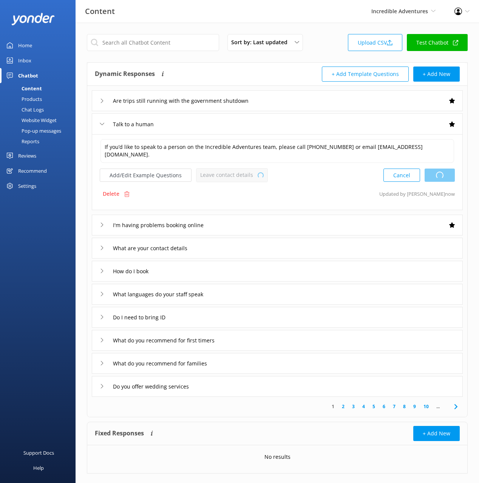
type textarea "If you're having issues booking online, please contact the Incredible Adventure…"
click at [258, 174] on span "✕" at bounding box center [260, 175] width 4 height 7
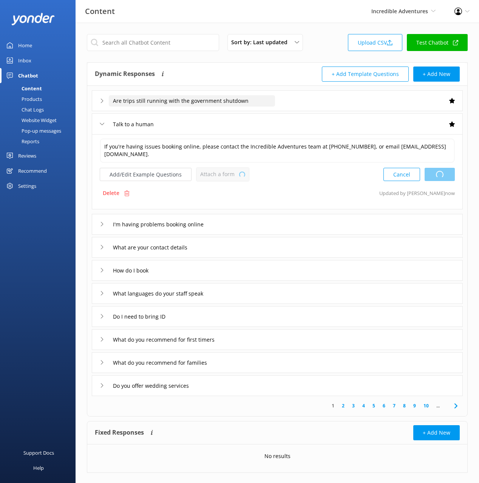
click at [274, 103] on input "Are trips still running with the government shutdown" at bounding box center [192, 100] width 166 height 11
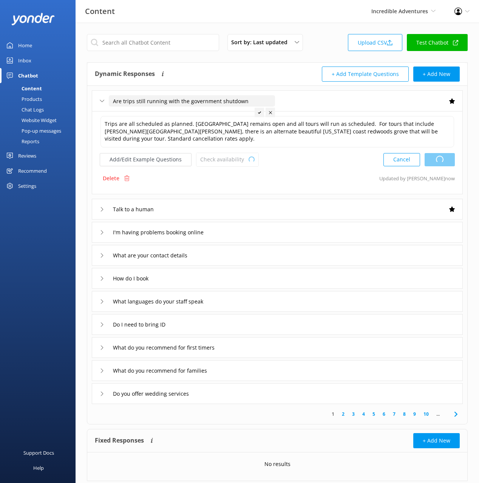
type textarea "If you're having issues booking online, please contact the Incredible Adventure…"
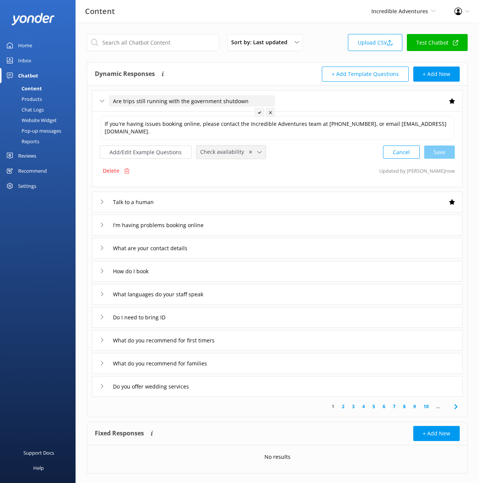
click at [249, 150] on span "✕" at bounding box center [251, 152] width 4 height 7
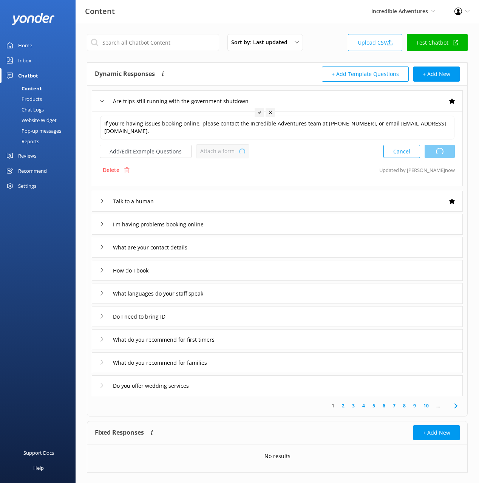
click at [320, 106] on div "Are trips still running with the government shutdown" at bounding box center [277, 100] width 371 height 21
click at [457, 408] on icon at bounding box center [456, 405] width 9 height 9
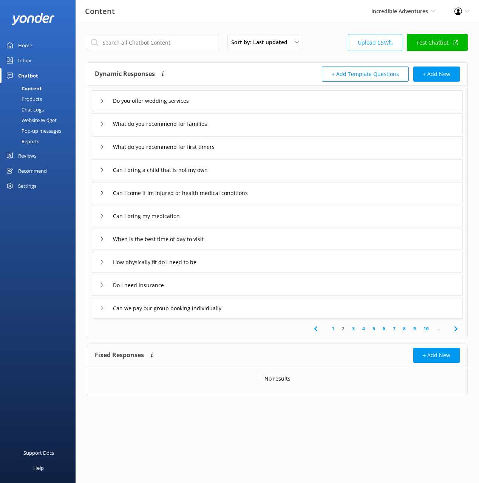
click at [44, 110] on link "Chat Logs" at bounding box center [40, 109] width 71 height 11
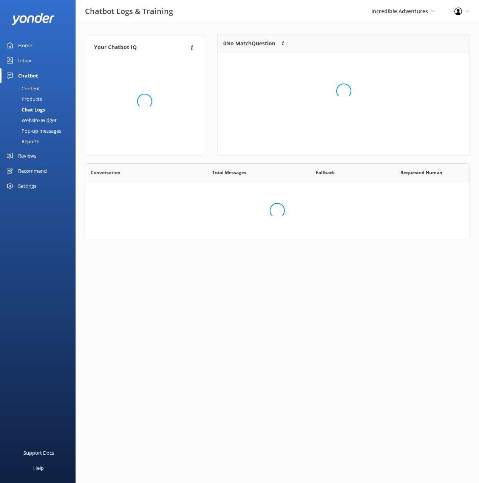
scroll to position [265, 385]
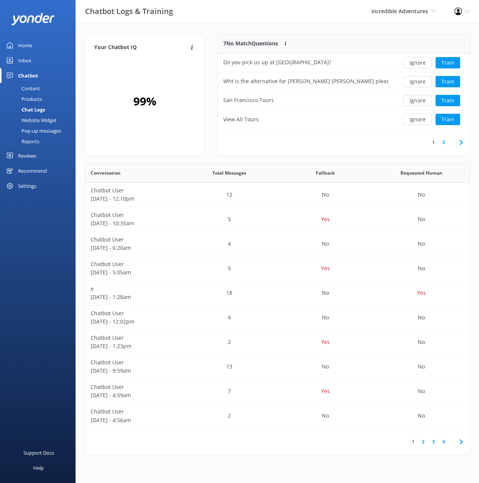
drag, startPoint x: 280, startPoint y: 27, endPoint x: 299, endPoint y: 30, distance: 19.5
click at [280, 27] on div "Your Chatbot IQ Your Chatbot IQ is the percentage of trained FAQs against untra…" at bounding box center [278, 246] width 404 height 447
click at [461, 140] on icon at bounding box center [461, 142] width 9 height 9
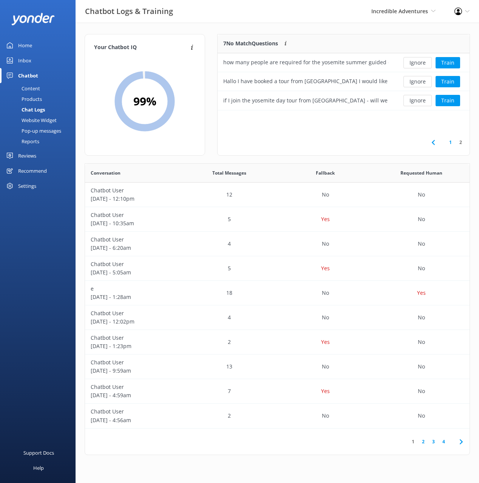
scroll to position [76, 252]
click at [306, 23] on div "Your Chatbot IQ Your Chatbot IQ is the percentage of trained FAQs against untra…" at bounding box center [278, 246] width 404 height 447
click at [304, 134] on div "1 2" at bounding box center [344, 142] width 252 height 26
drag, startPoint x: 36, startPoint y: 42, endPoint x: 43, endPoint y: 42, distance: 7.9
click at [36, 42] on link "Home" at bounding box center [38, 45] width 76 height 15
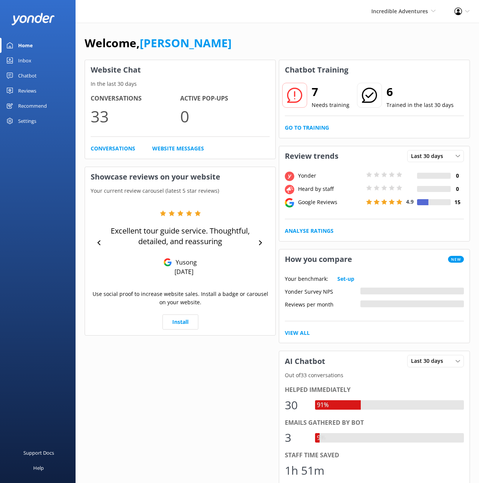
click at [138, 37] on h1 "Welcome, Mikayla" at bounding box center [158, 43] width 147 height 18
click at [171, 41] on link "[PERSON_NAME]" at bounding box center [186, 42] width 92 height 15
click at [162, 42] on link "[PERSON_NAME]" at bounding box center [186, 42] width 92 height 15
drag, startPoint x: 202, startPoint y: 51, endPoint x: 198, endPoint y: 51, distance: 4.2
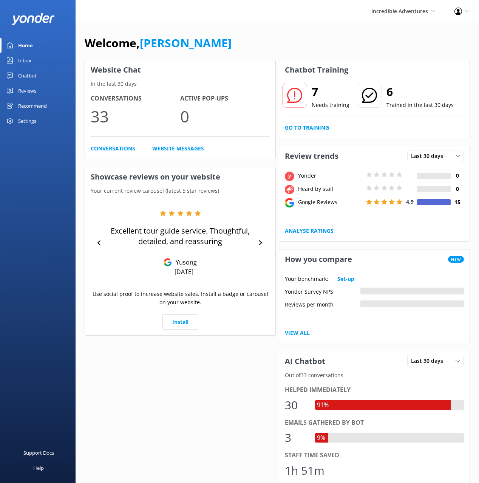
click at [202, 51] on div "Welcome, Mikayla" at bounding box center [277, 47] width 385 height 26
click at [429, 40] on div "Welcome, Mikayla" at bounding box center [277, 47] width 385 height 26
click at [440, 38] on div "Welcome, Mikayla" at bounding box center [277, 47] width 385 height 26
click at [24, 74] on div "Chatbot" at bounding box center [27, 75] width 19 height 15
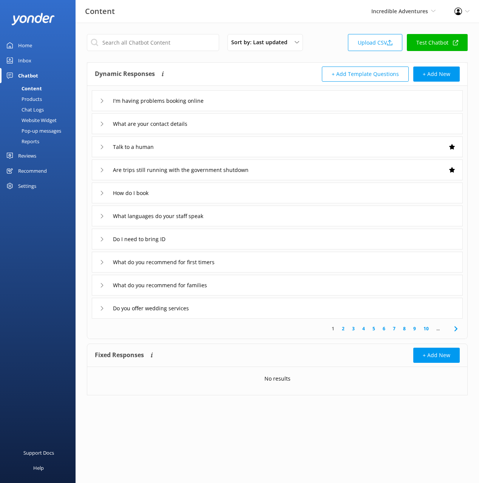
click at [31, 108] on div "Chat Logs" at bounding box center [24, 109] width 39 height 11
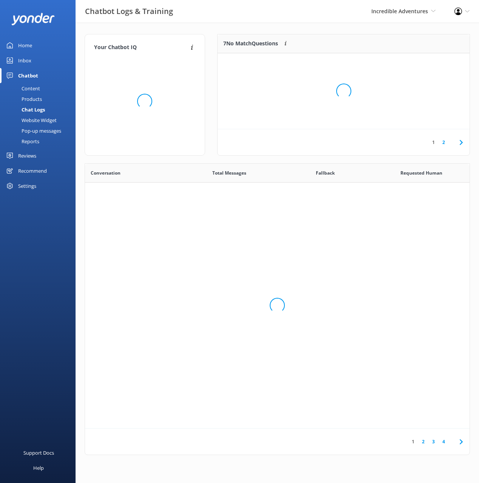
scroll to position [265, 385]
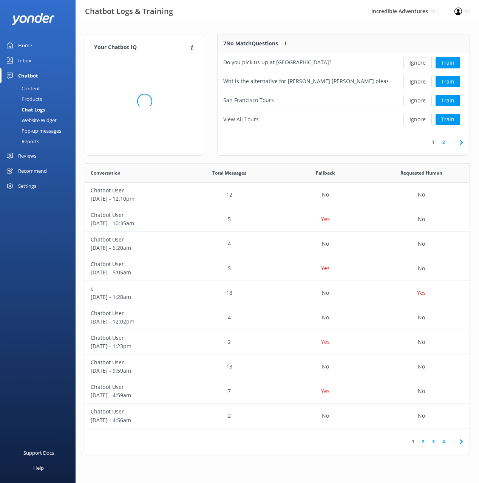
click at [309, 26] on div "Your Chatbot IQ Your Chatbot IQ is the percentage of trained FAQs against untra…" at bounding box center [278, 246] width 404 height 447
click at [458, 140] on icon at bounding box center [461, 142] width 9 height 9
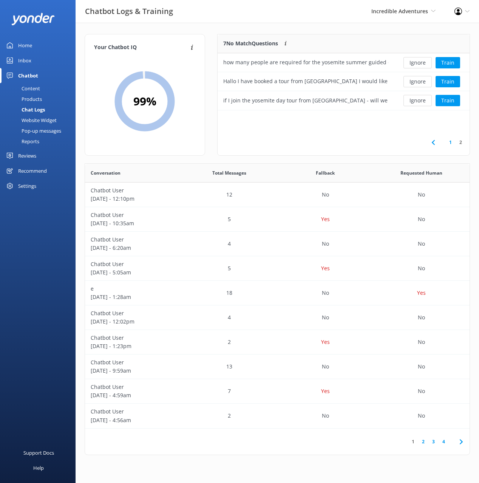
scroll to position [76, 252]
click at [28, 45] on div "Home" at bounding box center [25, 45] width 14 height 15
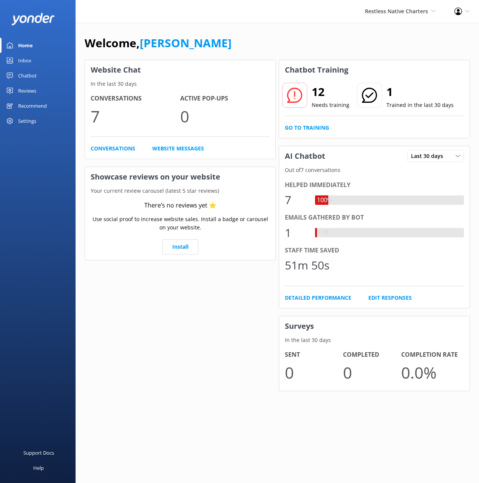
click at [42, 77] on link "Chatbot" at bounding box center [38, 75] width 76 height 15
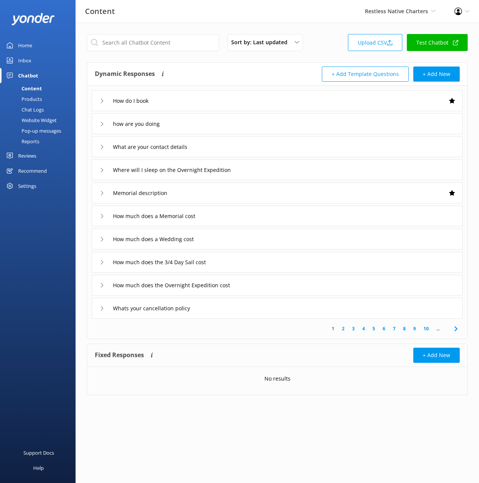
drag, startPoint x: 214, startPoint y: 66, endPoint x: 165, endPoint y: 95, distance: 56.8
click at [214, 66] on div "Dynamic Responses The chatbot will generate a response based on the content inf…" at bounding box center [277, 74] width 380 height 23
click at [218, 97] on div "How do I book" at bounding box center [277, 100] width 371 height 21
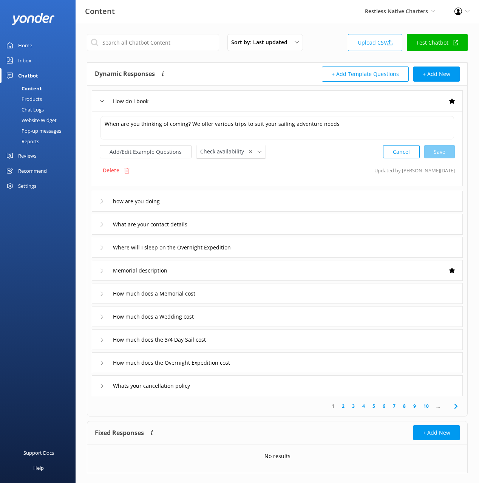
click at [218, 97] on div "How do I book" at bounding box center [277, 100] width 371 height 21
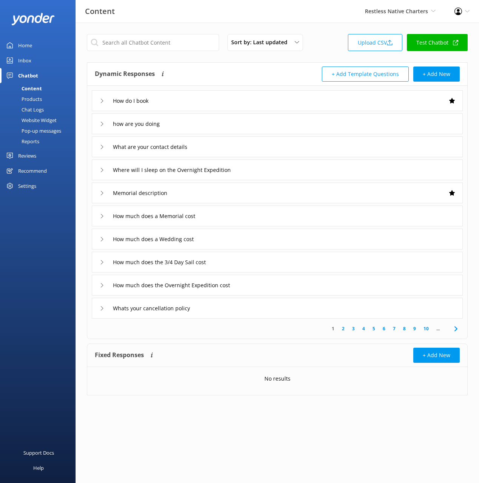
click at [194, 127] on div "how are you doing" at bounding box center [277, 123] width 371 height 21
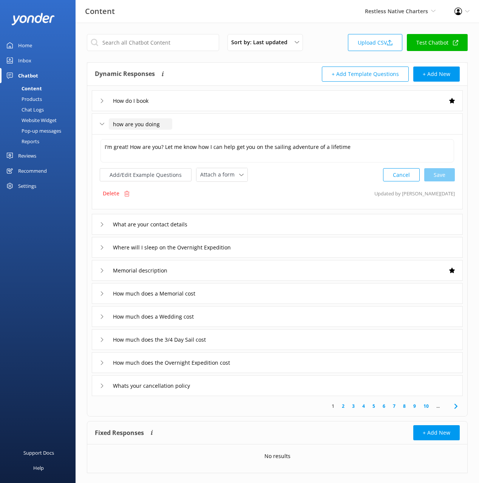
drag, startPoint x: 117, startPoint y: 122, endPoint x: 115, endPoint y: 127, distance: 4.8
click at [116, 122] on input "how are you doing" at bounding box center [140, 123] width 63 height 11
type input "How are you doing"
click at [158, 134] on icon at bounding box center [156, 135] width 3 height 3
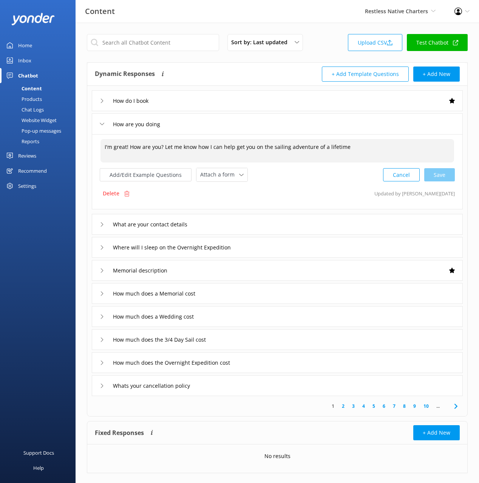
click at [370, 150] on textarea "I'm great! How are you? Let me know how I can help get you on the sailing adven…" at bounding box center [278, 150] width 354 height 23
click at [446, 172] on div "Cancel Save" at bounding box center [419, 175] width 72 height 14
type textarea "I'm great! How are you? Let me know how I can help get you on the sailing adven…"
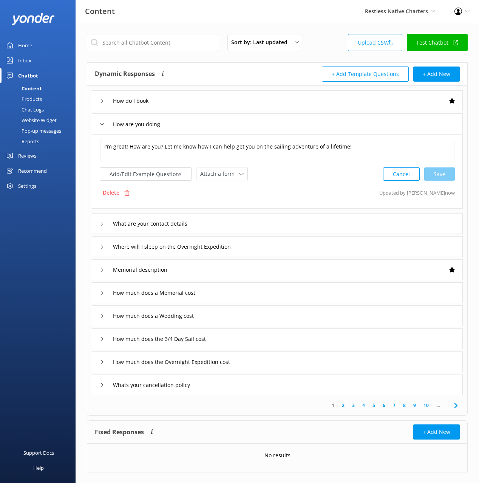
click at [226, 221] on div "What are your contact details" at bounding box center [277, 223] width 371 height 21
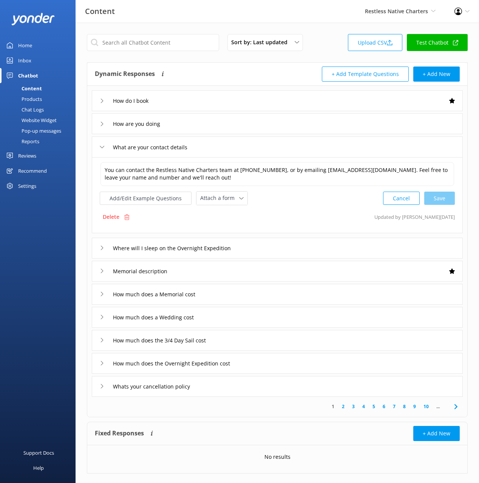
click at [300, 253] on div "Where will I sleep on the Overnight Expedition" at bounding box center [277, 248] width 371 height 21
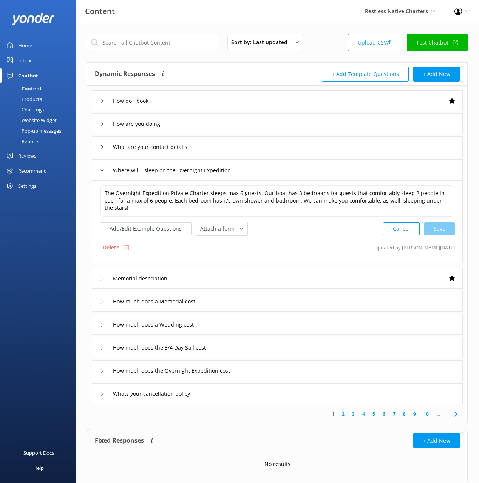
click at [215, 268] on div "Memorial description" at bounding box center [277, 278] width 371 height 21
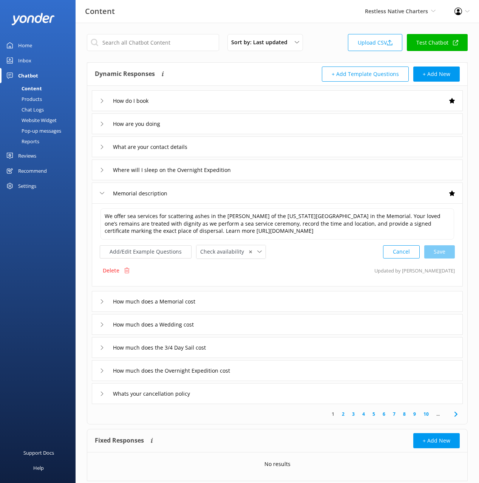
click at [38, 110] on div "Chat Logs" at bounding box center [24, 109] width 39 height 11
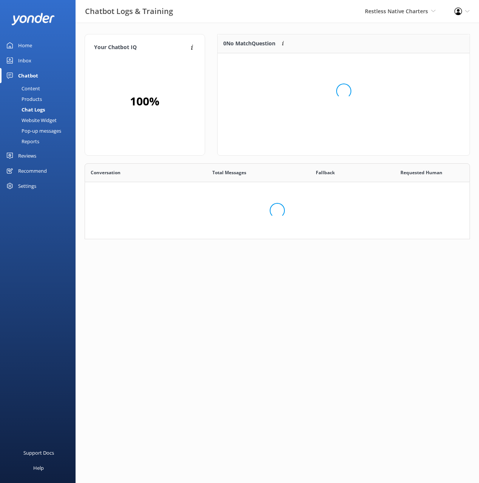
scroll to position [191, 385]
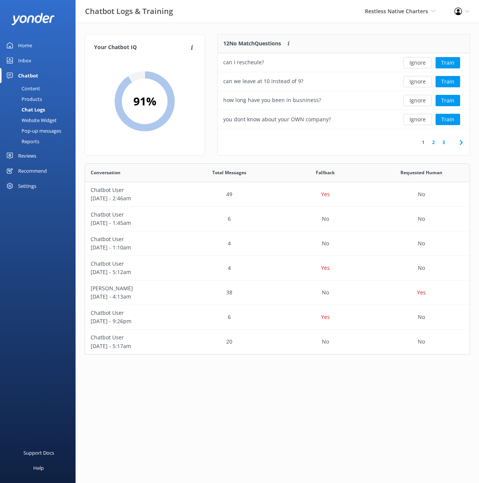
drag, startPoint x: 283, startPoint y: 22, endPoint x: 295, endPoint y: 25, distance: 12.3
click at [283, 22] on div "Chatbot Logs & Training Restless Native Charters Black Cat Cruises [GEOGRAPHIC_…" at bounding box center [239, 11] width 479 height 23
drag, startPoint x: 355, startPoint y: 29, endPoint x: 433, endPoint y: 56, distance: 82.3
click at [355, 29] on div "Your Chatbot IQ Your Chatbot IQ is the percentage of trained FAQs against untra…" at bounding box center [278, 196] width 404 height 347
click at [454, 64] on button "Train" at bounding box center [448, 62] width 25 height 11
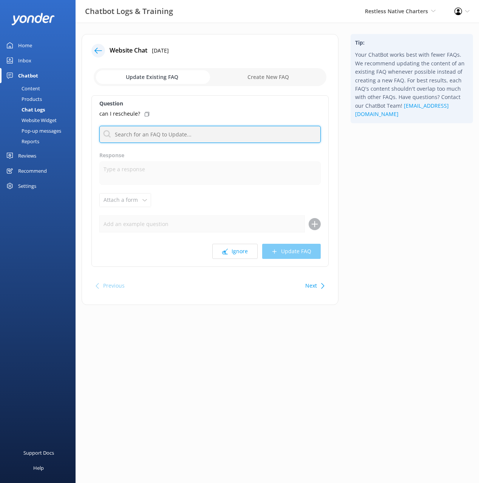
click at [189, 132] on input "text" at bounding box center [209, 134] width 221 height 17
type input "change"
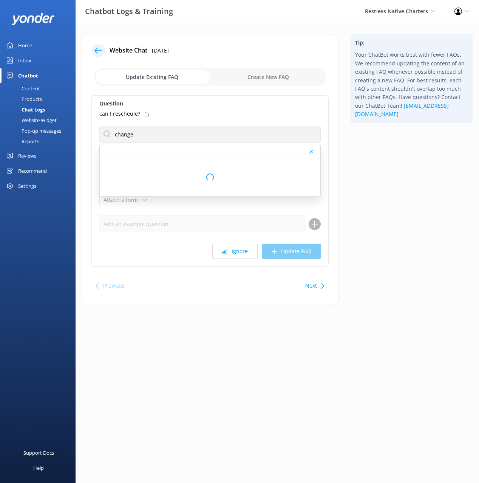
click at [145, 114] on icon at bounding box center [147, 114] width 5 height 5
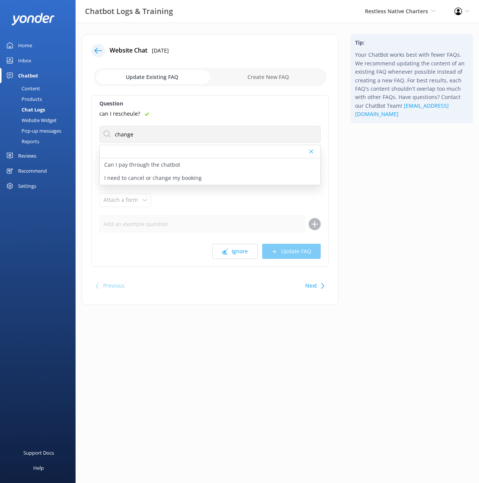
drag, startPoint x: 167, startPoint y: 180, endPoint x: 176, endPoint y: 190, distance: 13.5
click at [167, 180] on p "I need to cancel or change my booking" at bounding box center [153, 178] width 98 height 8
type textarea "To cancel or change your booking, please call [PHONE_NUMBER] or email [EMAIL_AD…"
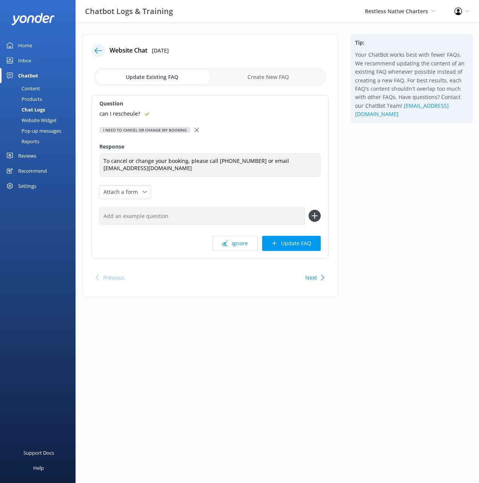
click at [241, 216] on input "text" at bounding box center [202, 215] width 206 height 17
paste input "can I rescheule?"
type input "can I rescheule?"
drag, startPoint x: 316, startPoint y: 220, endPoint x: 314, endPoint y: 231, distance: 10.5
click at [316, 220] on icon at bounding box center [315, 216] width 12 height 12
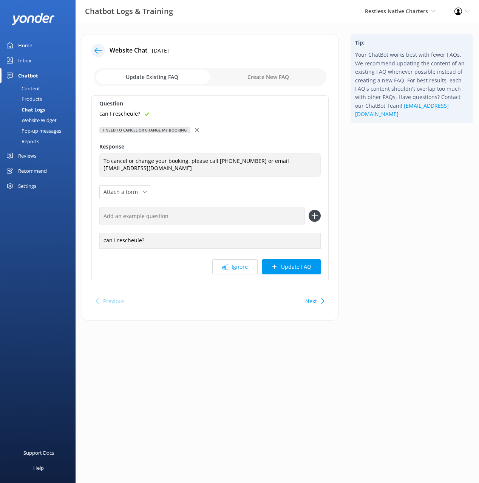
click at [297, 263] on button "Update FAQ" at bounding box center [291, 266] width 59 height 15
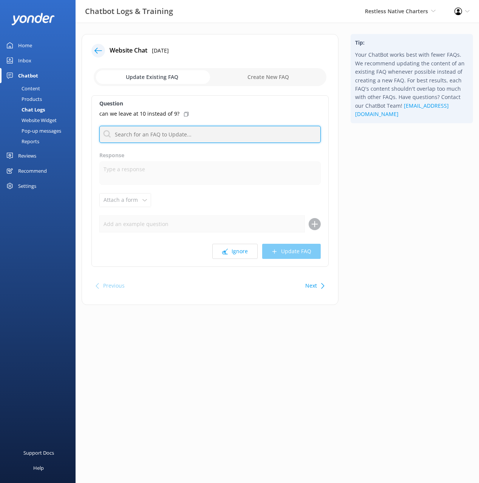
click at [216, 136] on input "text" at bounding box center [209, 134] width 221 height 17
type input "change"
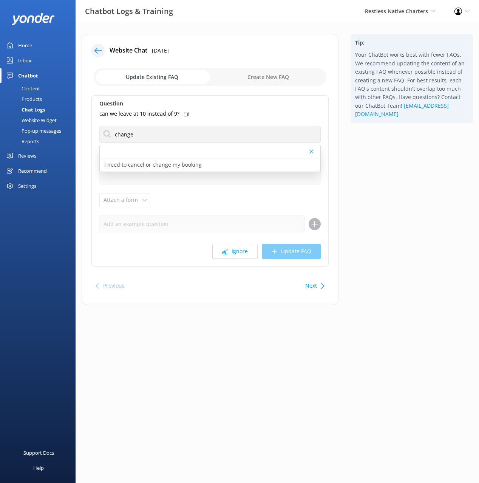
click at [185, 112] on icon at bounding box center [186, 114] width 5 height 5
click at [183, 161] on p "I need to cancel or change my booking" at bounding box center [153, 165] width 98 height 8
type textarea "To cancel or change your booking, please call [PHONE_NUMBER] or email [EMAIL_AD…"
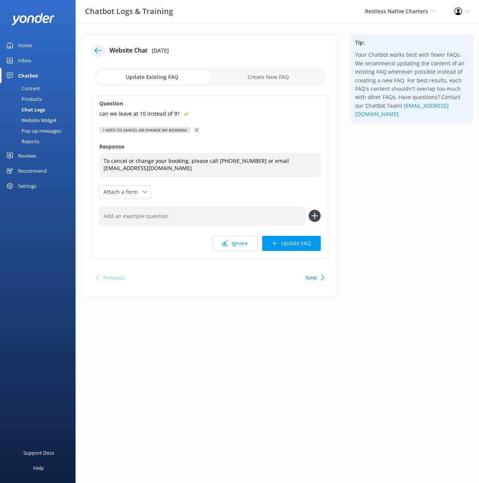
drag, startPoint x: 280, startPoint y: 214, endPoint x: 296, endPoint y: 217, distance: 15.3
click at [280, 214] on input "text" at bounding box center [202, 215] width 206 height 17
paste input "can we leave at 10 instead of 9?"
type input "can we leave at 10 instead of 9?"
drag, startPoint x: 314, startPoint y: 217, endPoint x: 312, endPoint y: 225, distance: 9.0
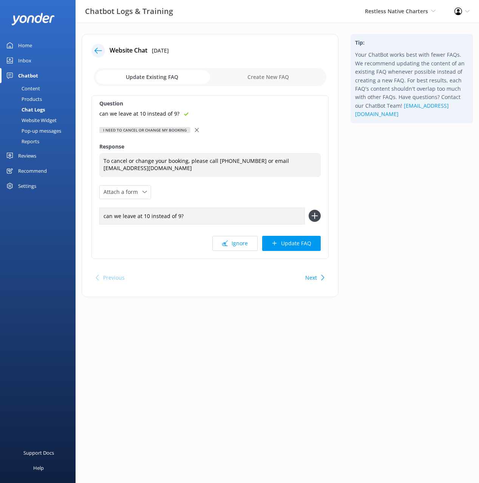
click at [314, 217] on icon at bounding box center [315, 216] width 12 height 12
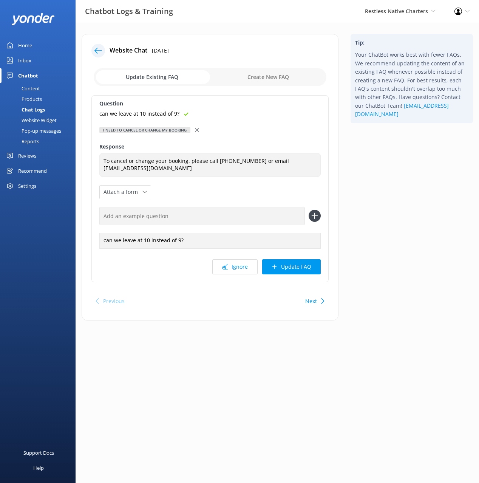
click at [298, 267] on button "Update FAQ" at bounding box center [291, 266] width 59 height 15
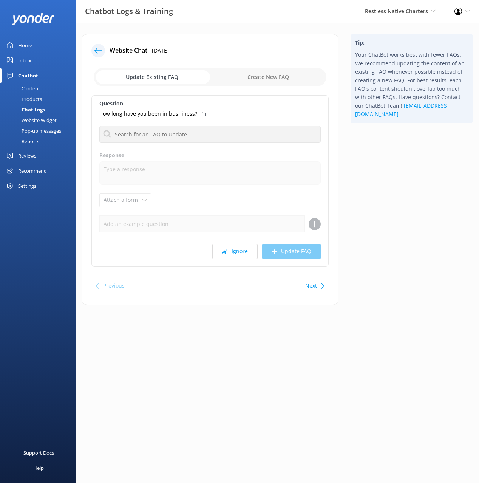
click at [31, 83] on div "Content" at bounding box center [23, 88] width 36 height 11
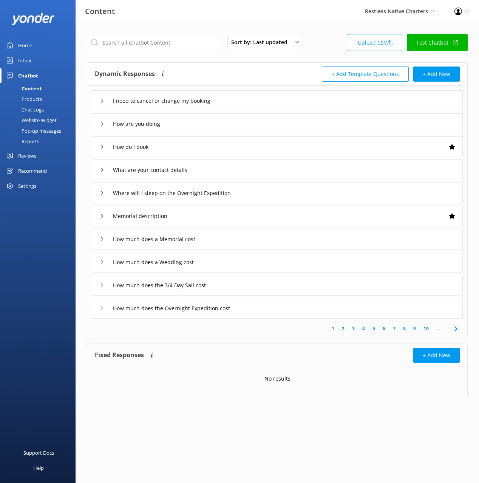
click at [255, 106] on div "I need to cancel or change my booking" at bounding box center [277, 100] width 371 height 21
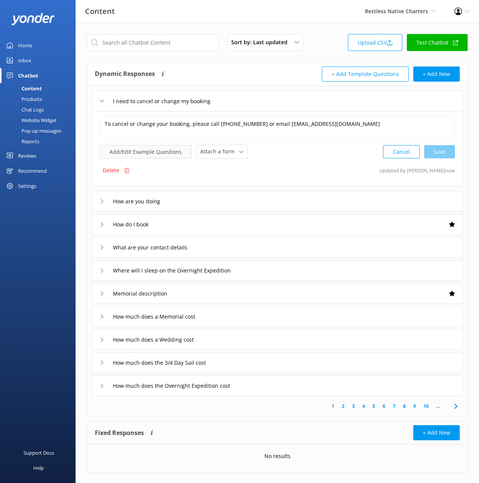
click at [155, 153] on button "Add/Edit Example Questions" at bounding box center [146, 151] width 92 height 13
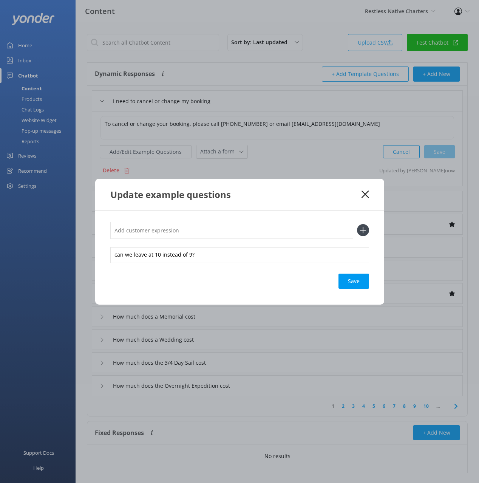
click at [312, 195] on div "Update example questions" at bounding box center [236, 194] width 252 height 12
click at [243, 232] on input "text" at bounding box center [231, 230] width 243 height 17
type input "can we reschedule"
click at [357, 224] on button at bounding box center [363, 230] width 12 height 12
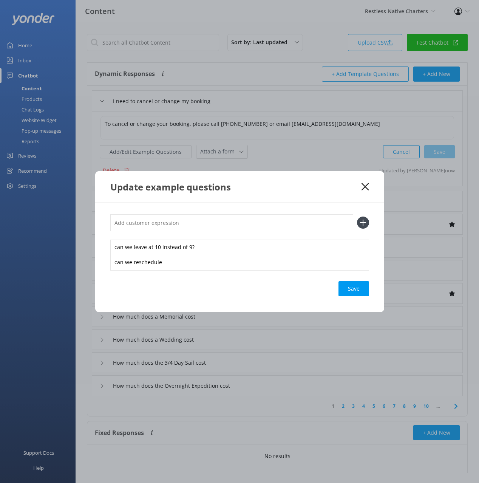
drag, startPoint x: 353, startPoint y: 292, endPoint x: 366, endPoint y: 193, distance: 99.9
click at [353, 291] on div "Save" at bounding box center [354, 288] width 31 height 15
click at [364, 185] on use at bounding box center [365, 186] width 7 height 7
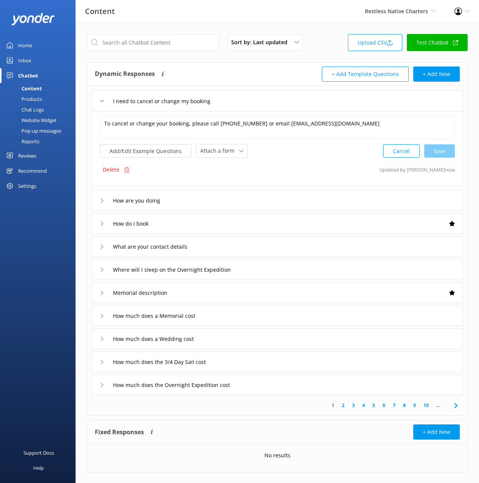
click at [43, 108] on div "Chat Logs" at bounding box center [24, 109] width 39 height 11
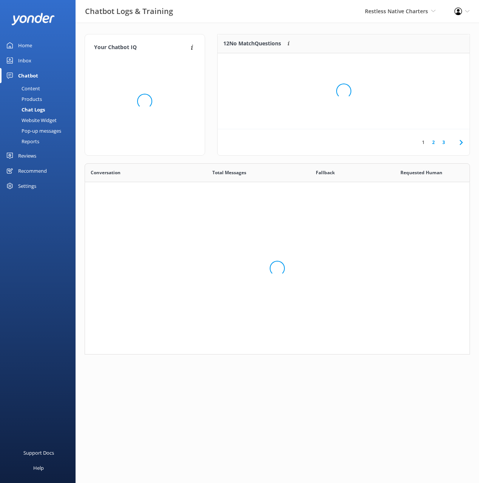
scroll to position [191, 385]
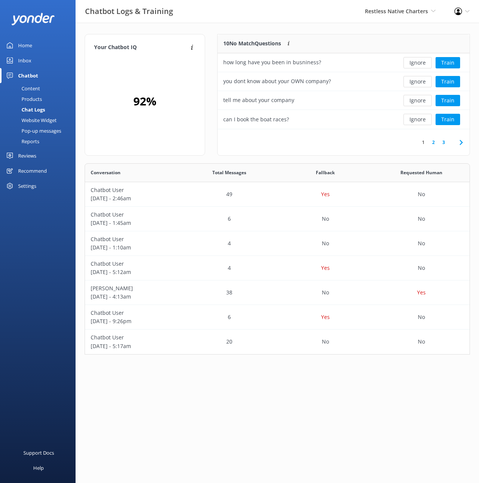
click at [302, 36] on div "10 No Match Questions Customers sometimes ask questions that don't fully match …" at bounding box center [306, 43] width 176 height 19
click at [416, 80] on button "Ignore" at bounding box center [418, 81] width 28 height 11
drag, startPoint x: 325, startPoint y: 32, endPoint x: 333, endPoint y: 43, distance: 13.8
click at [325, 32] on div "Your Chatbot IQ Your Chatbot IQ is the percentage of trained FAQs against untra…" at bounding box center [278, 196] width 404 height 347
click at [444, 82] on button "Train" at bounding box center [448, 81] width 25 height 11
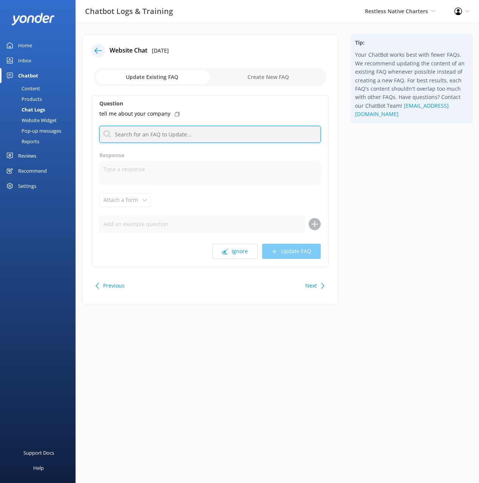
drag, startPoint x: 181, startPoint y: 135, endPoint x: 181, endPoint y: 143, distance: 7.9
click at [181, 135] on input "text" at bounding box center [209, 134] width 221 height 17
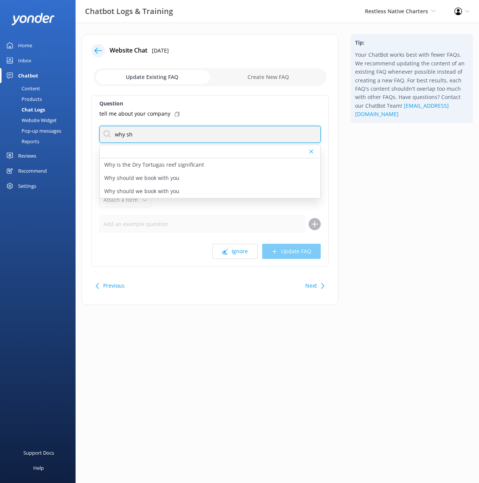
type input "why sh"
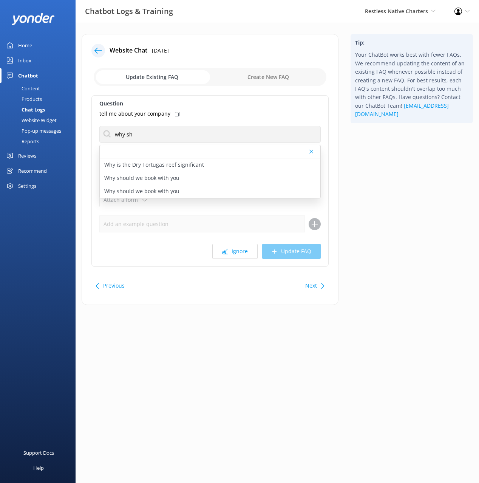
click at [176, 113] on use at bounding box center [177, 114] width 5 height 5
click at [164, 179] on p "Why should we book with you" at bounding box center [141, 178] width 75 height 8
type textarea "Mostly beacuse we are AWESOME!! Just look at our reviews! We are the ONLY luxur…"
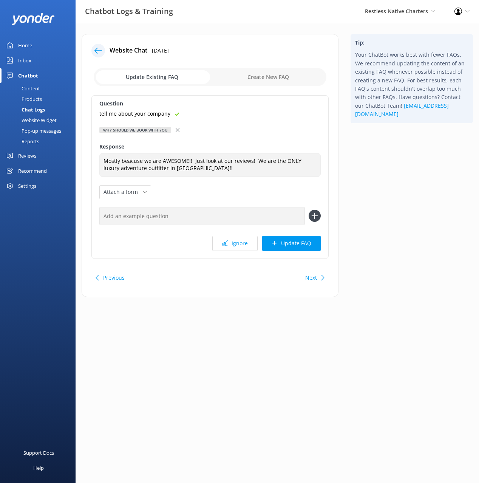
click at [225, 215] on input "text" at bounding box center [202, 215] width 206 height 17
click at [223, 221] on input "text" at bounding box center [202, 215] width 206 height 17
paste input "tell me about your company"
type input "tell me about your company"
click at [315, 214] on use at bounding box center [315, 216] width 6 height 6
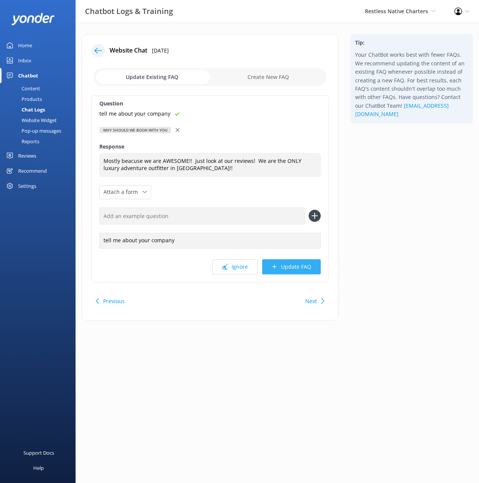
click at [303, 270] on button "Update FAQ" at bounding box center [291, 266] width 59 height 15
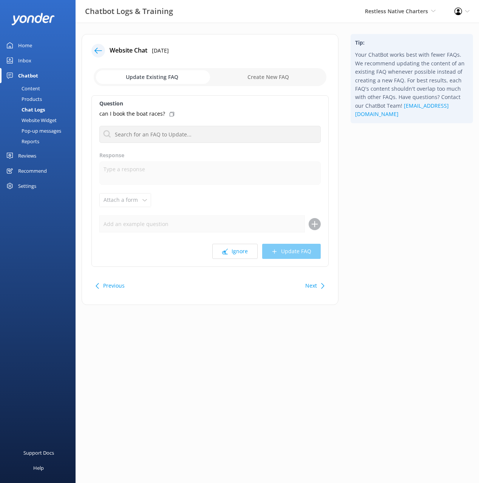
click at [375, 224] on div "Tip: Your ChatBot works best with fewer FAQs. We recommend updating the content…" at bounding box center [412, 173] width 135 height 279
click at [318, 289] on div "Next" at bounding box center [313, 285] width 23 height 15
click at [318, 288] on div "Next" at bounding box center [313, 285] width 23 height 15
click at [317, 288] on div "Next" at bounding box center [313, 285] width 23 height 15
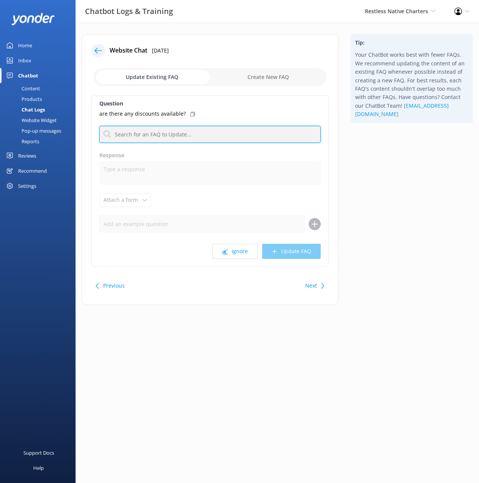
click at [170, 128] on input "text" at bounding box center [209, 134] width 221 height 17
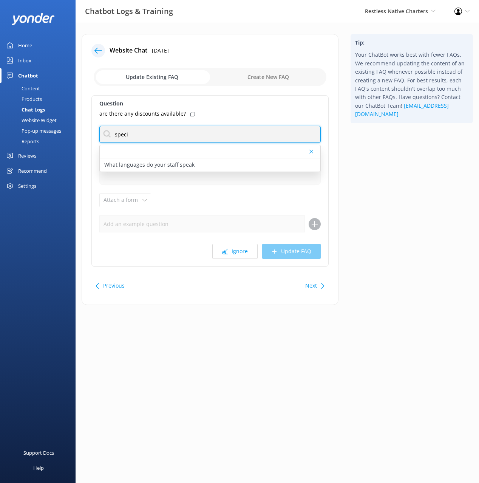
type input "speci"
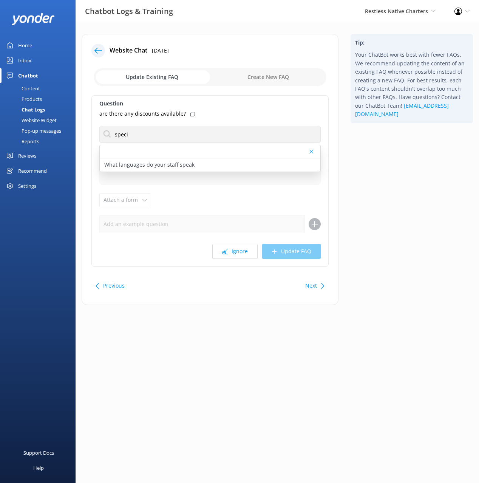
click at [358, 155] on div "Tip: Your ChatBot works best with fewer FAQs. We recommend updating the content…" at bounding box center [412, 173] width 135 height 279
click at [316, 286] on button "Next" at bounding box center [311, 285] width 12 height 15
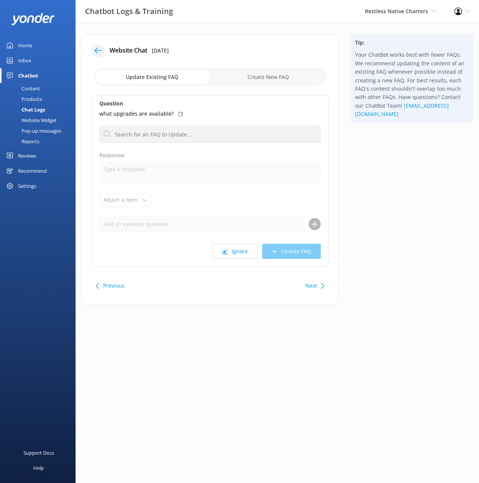
click at [311, 286] on button "Next" at bounding box center [311, 285] width 12 height 15
click at [311, 286] on div "Next" at bounding box center [311, 285] width 12 height 15
click at [36, 88] on div "Content" at bounding box center [23, 88] width 36 height 11
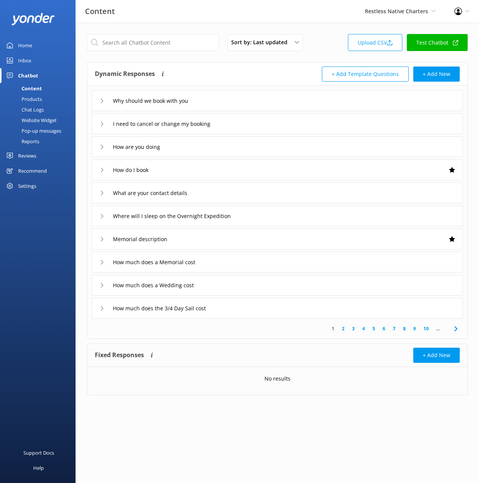
drag, startPoint x: 327, startPoint y: 41, endPoint x: 369, endPoint y: 80, distance: 57.5
click at [327, 41] on div "Sort by: Last updated Title (A-Z) Last updated Upload CSV Test Chatbot" at bounding box center [277, 45] width 381 height 22
click at [327, 38] on div "Sort by: Last updated Title (A-Z) Last updated Upload CSV Test Chatbot" at bounding box center [277, 45] width 381 height 22
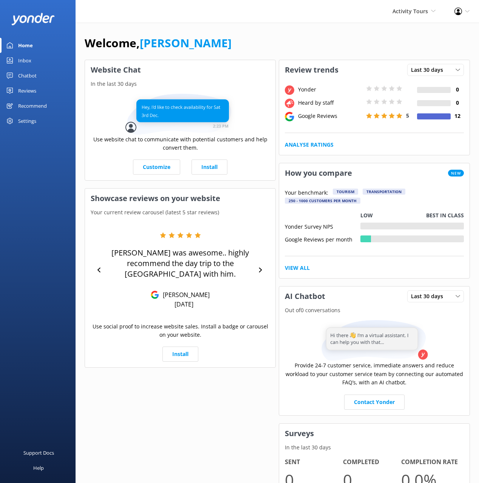
drag, startPoint x: 28, startPoint y: 90, endPoint x: 57, endPoint y: 89, distance: 29.1
click at [28, 90] on div "Reviews" at bounding box center [27, 90] width 18 height 15
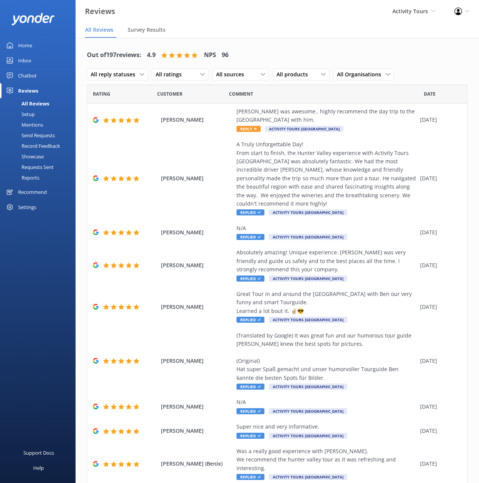
drag, startPoint x: 276, startPoint y: 39, endPoint x: 257, endPoint y: 48, distance: 21.6
click at [276, 39] on div "Out of 197 reviews: 4.9 NPS 96 All reply statuses All reply statuses Needs a re…" at bounding box center [278, 290] width 404 height 504
click at [32, 114] on div "Setup" at bounding box center [20, 114] width 30 height 11
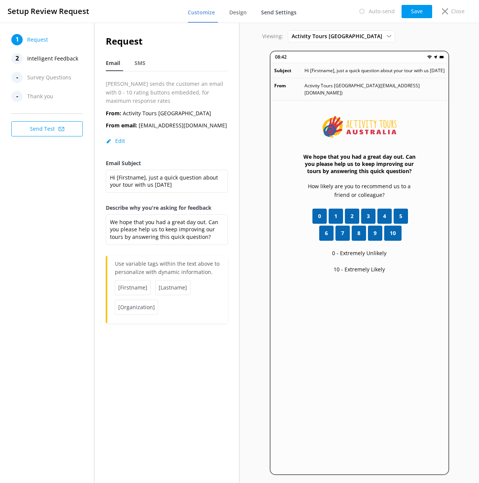
click at [280, 17] on link "Send Settings" at bounding box center [280, 13] width 39 height 20
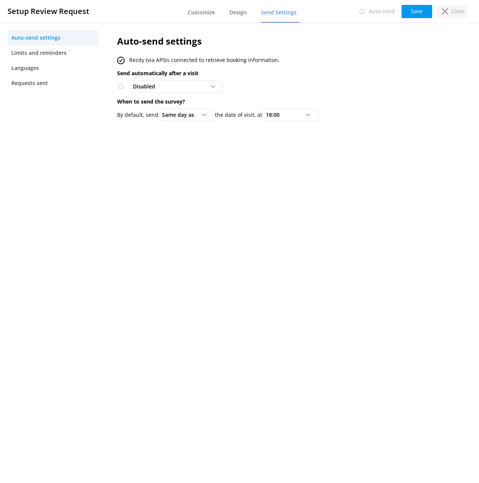
click at [454, 14] on p "Close" at bounding box center [458, 11] width 14 height 8
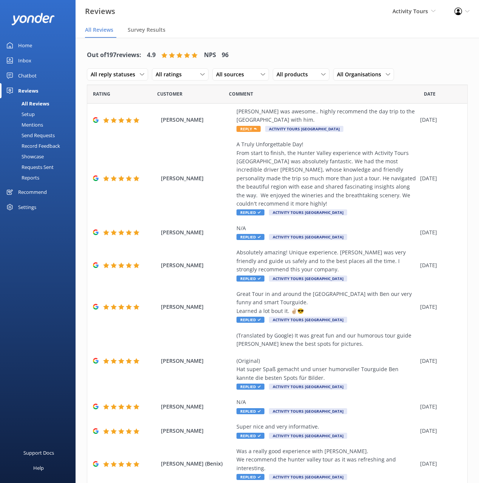
drag, startPoint x: 28, startPoint y: 46, endPoint x: 59, endPoint y: 46, distance: 31.4
click at [28, 46] on div "Home" at bounding box center [25, 45] width 14 height 15
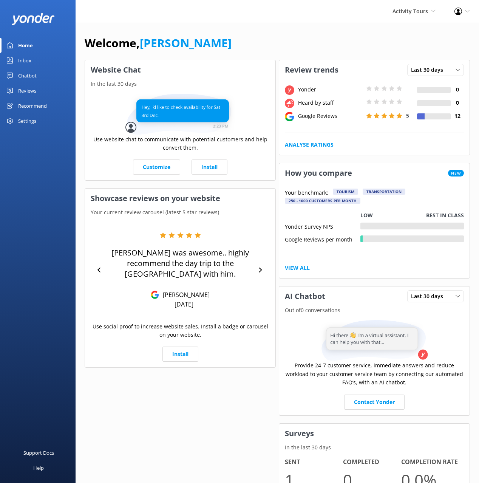
click at [317, 32] on div "Welcome, Mikayla Website Chat In the last 30 days Use website chat to communica…" at bounding box center [278, 395] width 404 height 745
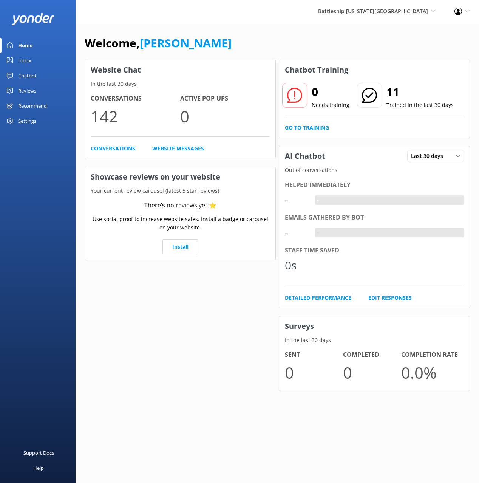
drag, startPoint x: 28, startPoint y: 75, endPoint x: 61, endPoint y: 76, distance: 33.3
click at [28, 75] on div "Chatbot" at bounding box center [27, 75] width 19 height 15
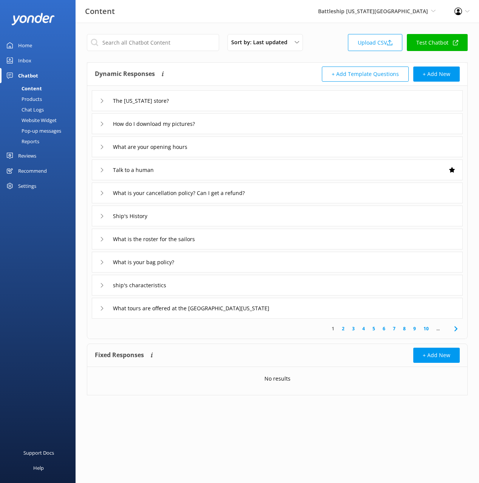
click at [242, 61] on div "Sort by: Last updated Title (A-Z) Last updated Upload CSV Test Chatbot Dynamic …" at bounding box center [278, 220] width 404 height 395
drag, startPoint x: 248, startPoint y: 98, endPoint x: 256, endPoint y: 108, distance: 13.2
click at [248, 98] on div "The Missouri store?" at bounding box center [277, 100] width 371 height 21
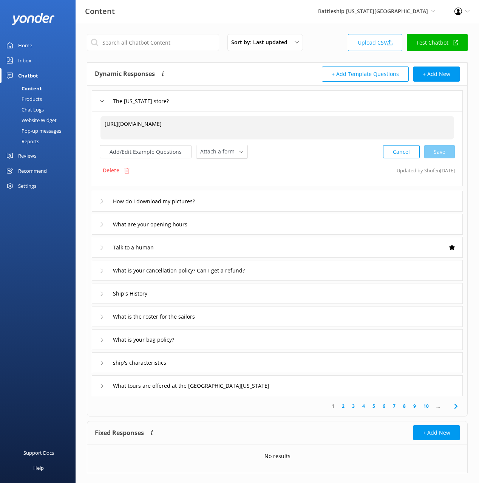
drag, startPoint x: 103, startPoint y: 122, endPoint x: 109, endPoint y: 127, distance: 7.3
click at [104, 122] on textarea "https://ussmissouri.myshopify.com/" at bounding box center [278, 127] width 354 height 23
click at [439, 156] on div "Cancel Save" at bounding box center [419, 152] width 72 height 14
type textarea "Head to our online store https://ussmissouri.myshopify.com/"
click at [117, 101] on input "The Missouri store?" at bounding box center [144, 100] width 70 height 11
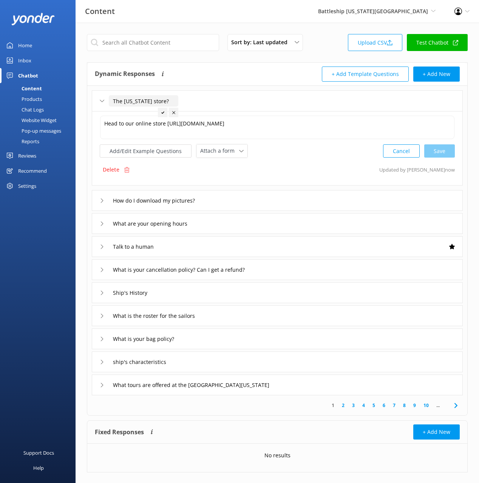
click at [117, 101] on input "The Missouri store?" at bounding box center [144, 100] width 70 height 11
drag, startPoint x: 172, startPoint y: 100, endPoint x: 173, endPoint y: 110, distance: 10.3
click at [172, 101] on input "Do you have a Missouri store?" at bounding box center [157, 100] width 97 height 11
click at [210, 101] on input "Do you have a Missouri online store?" at bounding box center [168, 100] width 118 height 11
type input "Do you have a Missouri online store"
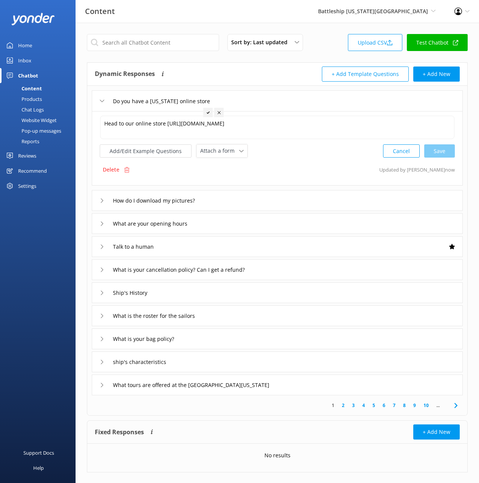
click at [209, 112] on icon at bounding box center [208, 112] width 3 height 3
click at [251, 199] on div "How do I download my pictures?" at bounding box center [277, 200] width 371 height 21
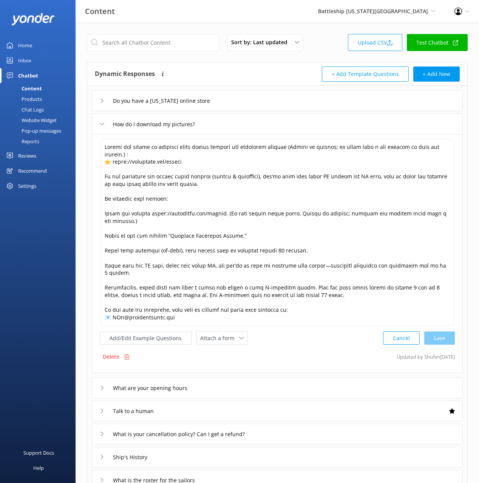
click at [260, 380] on div "What are your opening hours" at bounding box center [277, 388] width 371 height 21
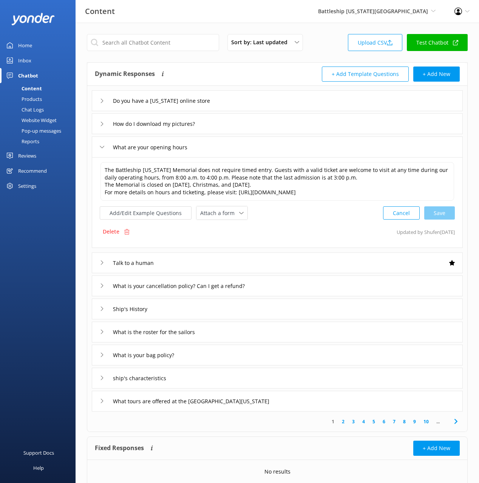
click at [193, 264] on div "Talk to a human" at bounding box center [277, 262] width 371 height 21
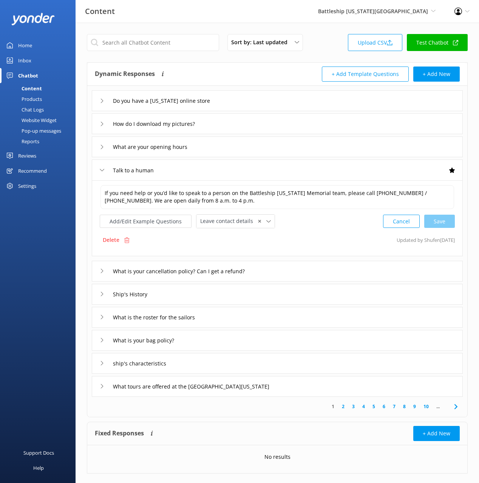
click at [288, 271] on div "What is your cancellation policy? Can I get a refund?" at bounding box center [277, 271] width 371 height 21
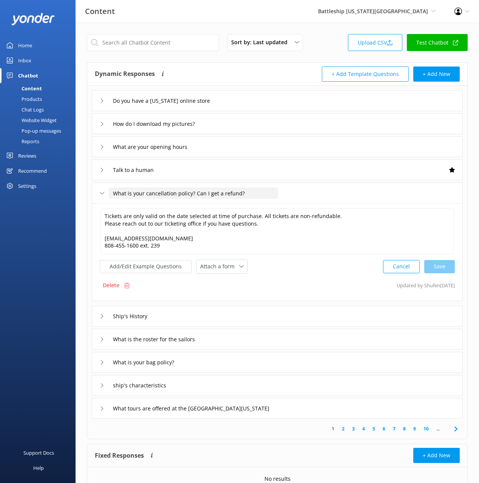
click at [189, 191] on input "What is your cancellation policy? Can I get a refund?" at bounding box center [193, 192] width 169 height 11
drag, startPoint x: 177, startPoint y: 192, endPoint x: 179, endPoint y: 200, distance: 8.2
click at [176, 192] on input "What is your cancellation policy? Can I get a refund?" at bounding box center [193, 192] width 169 height 11
drag, startPoint x: 223, startPoint y: 192, endPoint x: 228, endPoint y: 206, distance: 14.1
click at [228, 206] on div "Do you have a Missouri online store How do I download my pictures? What are you…" at bounding box center [277, 252] width 380 height 333
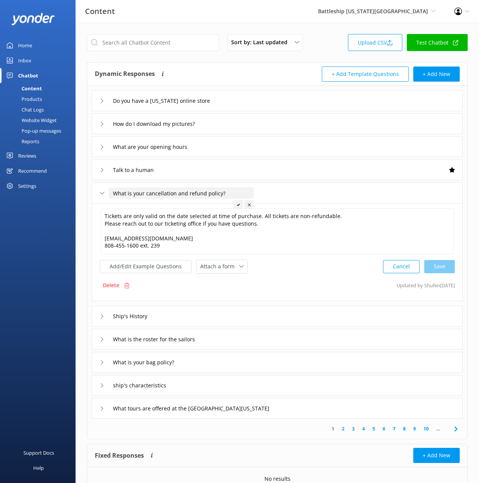
type input "What is your cancellation and refund policy?"
drag, startPoint x: 237, startPoint y: 203, endPoint x: 211, endPoint y: 271, distance: 73.7
click at [237, 203] on icon at bounding box center [238, 204] width 3 height 3
click at [149, 264] on button "Add/Edit Example Questions" at bounding box center [146, 266] width 92 height 13
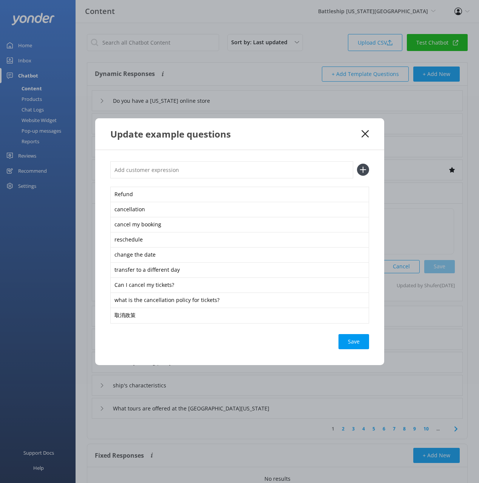
drag, startPoint x: 325, startPoint y: 167, endPoint x: 348, endPoint y: 169, distance: 23.6
click at [325, 167] on input "text" at bounding box center [231, 169] width 243 height 17
paste input "Can I get a refund?"
type input "Can I get a refund?"
drag, startPoint x: 362, startPoint y: 167, endPoint x: 345, endPoint y: 225, distance: 60.6
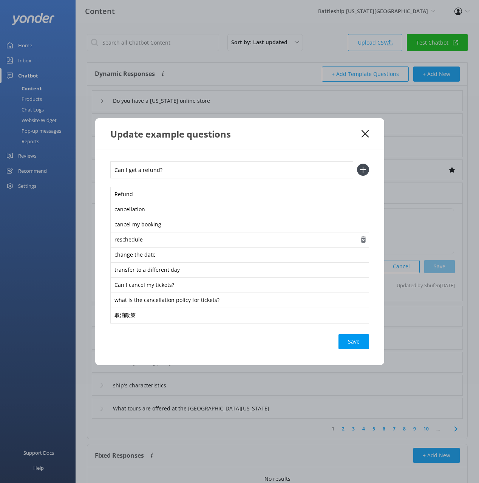
click at [362, 167] on icon at bounding box center [363, 170] width 12 height 12
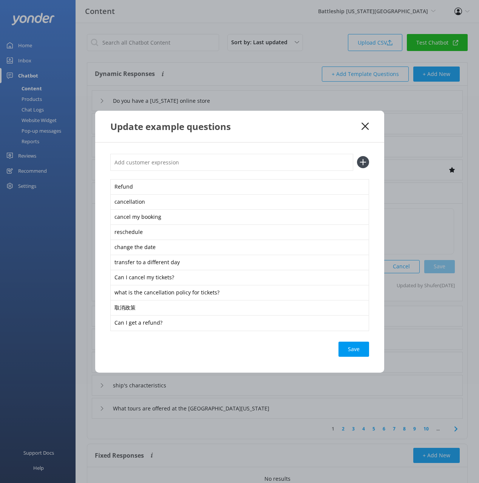
click at [344, 346] on div "Save" at bounding box center [354, 349] width 31 height 15
click at [366, 128] on icon at bounding box center [365, 126] width 7 height 8
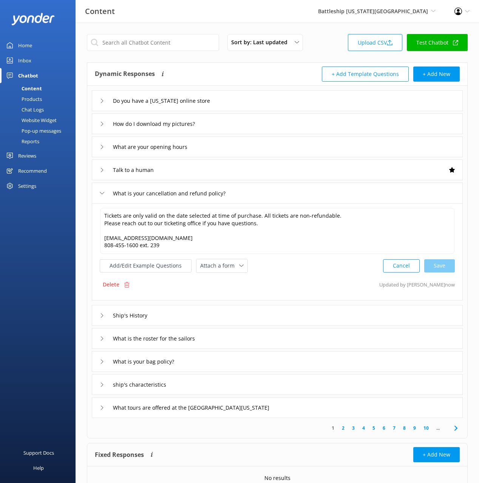
click at [213, 314] on div "Ship's History" at bounding box center [277, 315] width 371 height 21
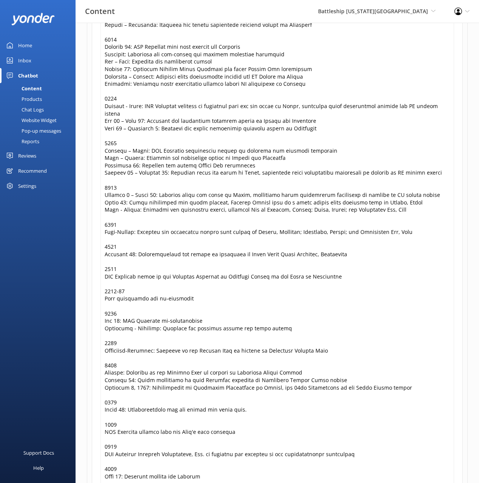
scroll to position [835, 0]
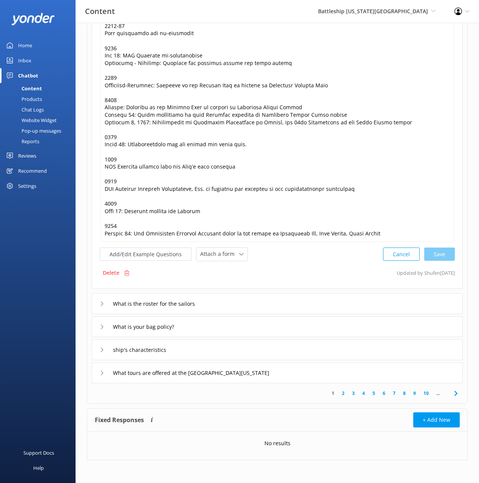
click at [264, 306] on div "What is the roster for the sailors" at bounding box center [277, 303] width 371 height 21
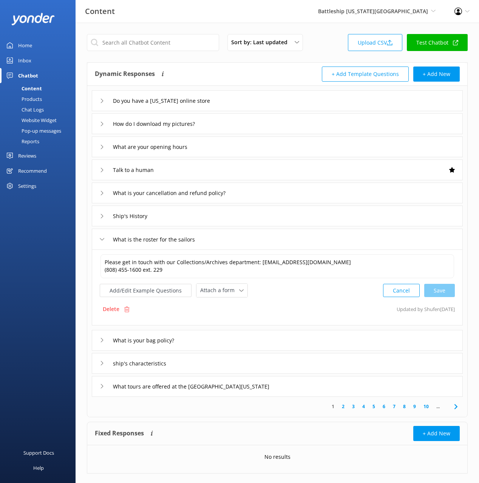
click at [210, 341] on div "What is your bag policy?" at bounding box center [277, 340] width 371 height 21
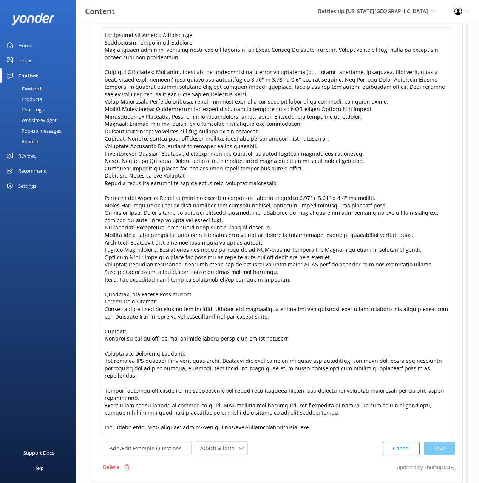
scroll to position [391, 0]
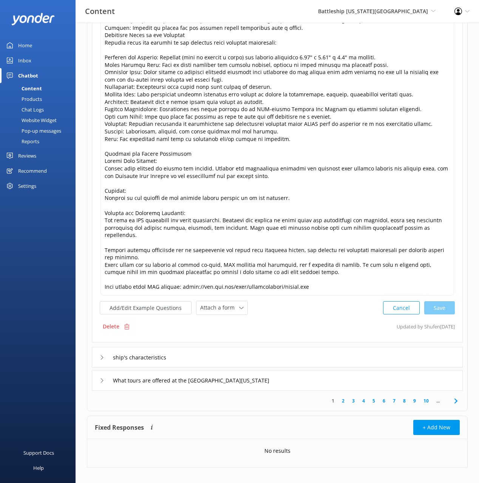
click at [204, 347] on div "ship's characteristics" at bounding box center [277, 357] width 371 height 21
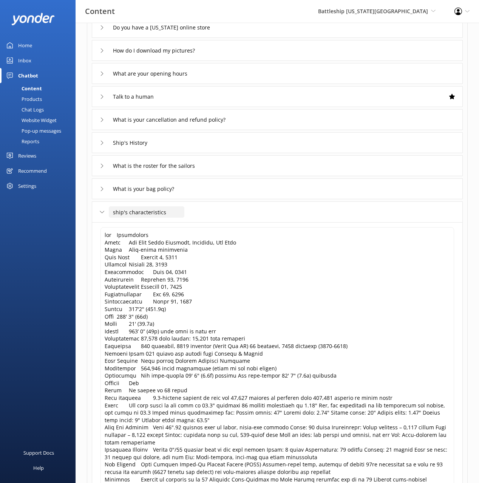
scroll to position [72, 0]
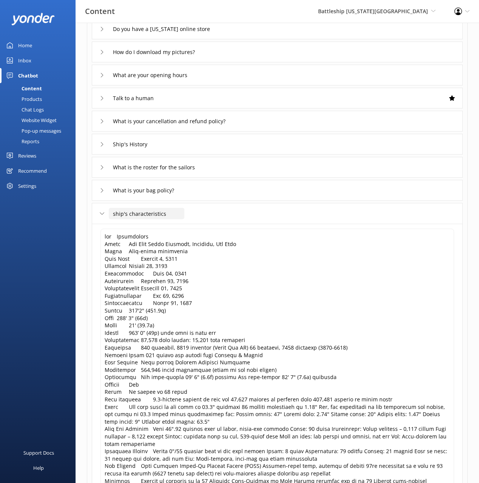
click at [113, 212] on input "ship's characteristics" at bounding box center [147, 213] width 76 height 11
type input "What are the ship's characteristics"
click at [207, 224] on use at bounding box center [208, 225] width 3 height 2
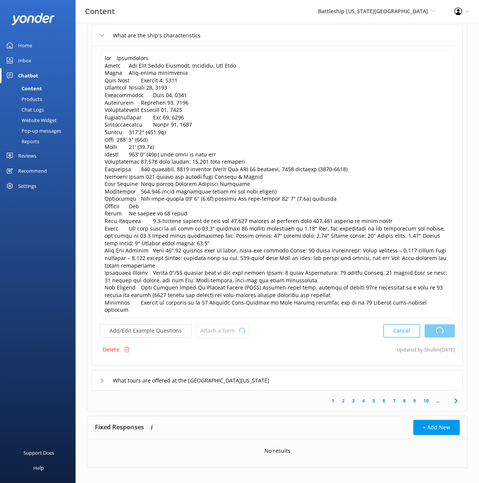
click at [456, 398] on use at bounding box center [455, 400] width 3 height 5
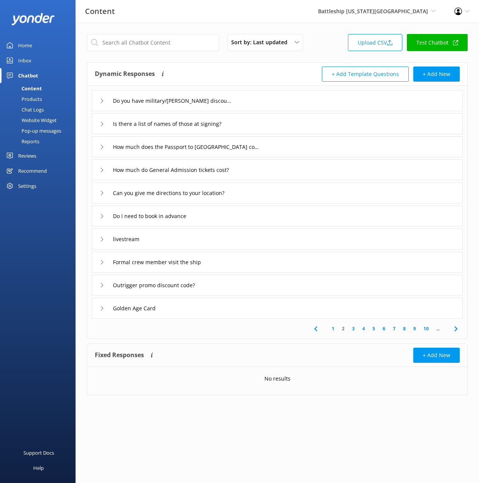
drag, startPoint x: 200, startPoint y: 243, endPoint x: 195, endPoint y: 245, distance: 4.9
click at [200, 244] on div "livestream" at bounding box center [277, 239] width 371 height 21
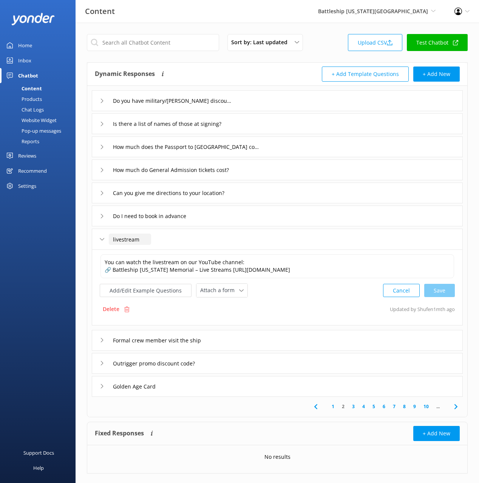
drag, startPoint x: 112, startPoint y: 236, endPoint x: 116, endPoint y: 242, distance: 6.9
click at [112, 236] on input "livestream" at bounding box center [130, 239] width 42 height 11
type input "Do you have a livestream"
click at [176, 249] on icon at bounding box center [174, 250] width 3 height 3
click at [457, 405] on icon at bounding box center [456, 406] width 9 height 9
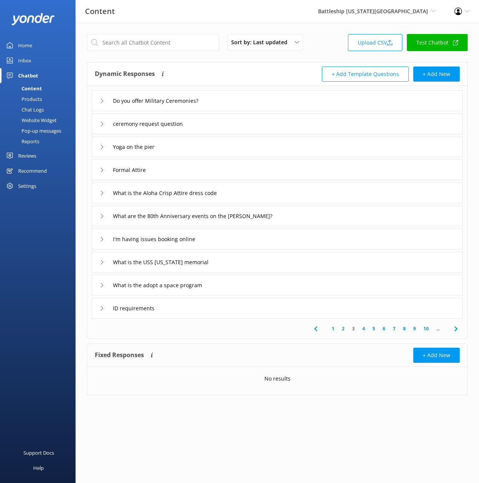
click at [186, 175] on div "Formal Attire" at bounding box center [277, 169] width 371 height 21
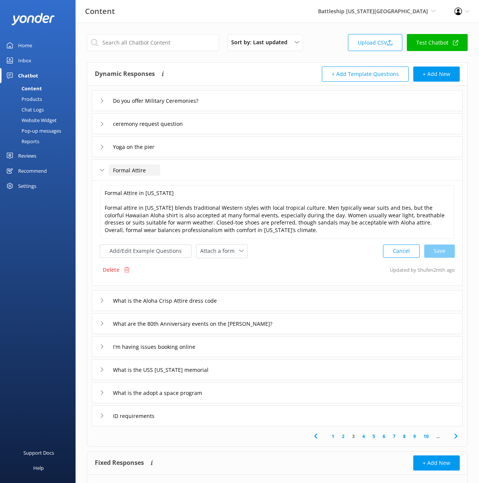
click at [113, 169] on input "Formal Attire" at bounding box center [134, 169] width 51 height 11
type input "What is Formal Attire"
click at [166, 183] on icon at bounding box center [165, 181] width 3 height 3
click at [200, 416] on div "ID requirements" at bounding box center [277, 416] width 371 height 21
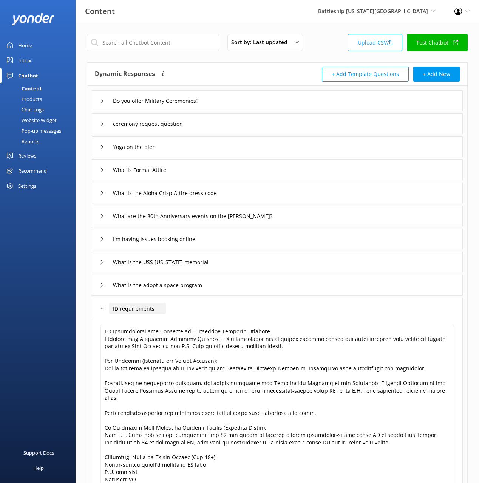
click at [111, 308] on input "ID requirements" at bounding box center [137, 308] width 57 height 11
type input "What are the ID requirements"
click at [189, 320] on div at bounding box center [186, 319] width 9 height 9
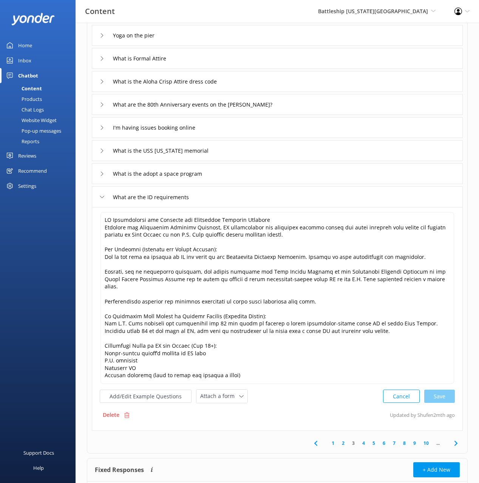
scroll to position [154, 0]
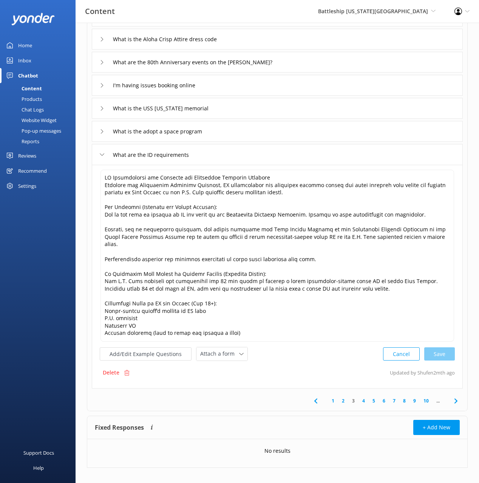
click at [453, 396] on icon at bounding box center [456, 400] width 9 height 9
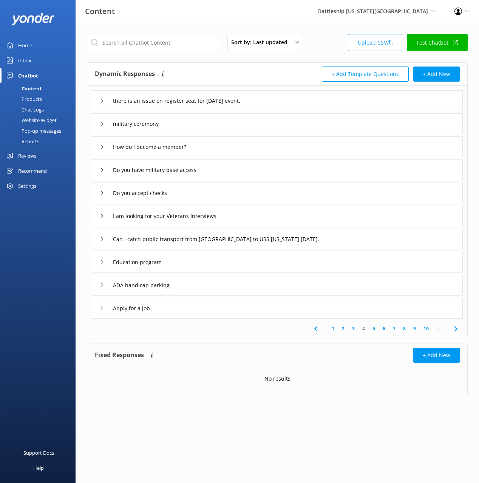
click at [214, 124] on div "military ceremony" at bounding box center [277, 123] width 371 height 21
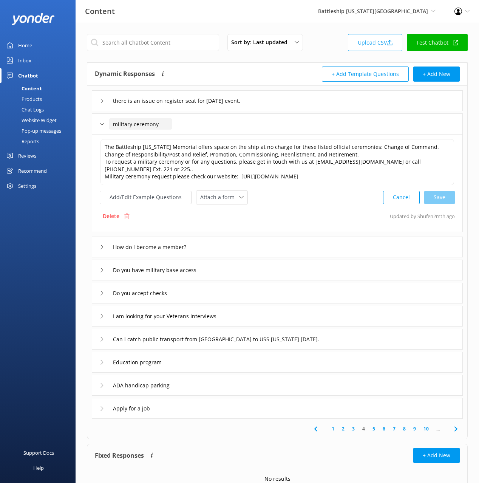
click at [112, 123] on input "military ceremony" at bounding box center [140, 123] width 63 height 11
type input "Information about the military ceremony"
click at [220, 135] on icon at bounding box center [220, 135] width 3 height 3
click at [293, 100] on div "there is an issue on register seat for sept 2 event." at bounding box center [277, 100] width 371 height 21
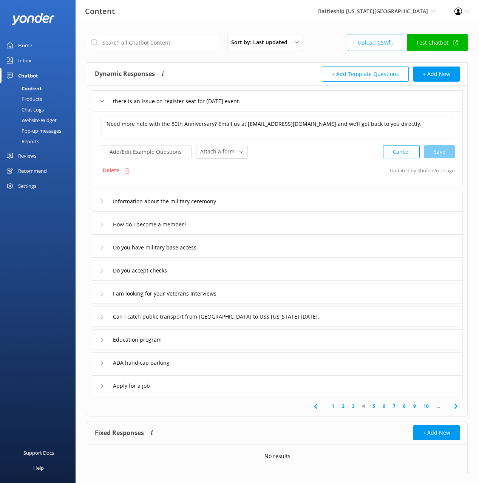
click at [121, 167] on div "Delete" at bounding box center [116, 170] width 33 height 14
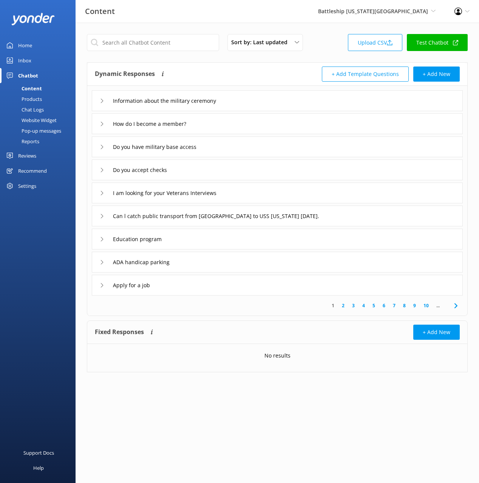
click at [42, 109] on div "Chat Logs" at bounding box center [24, 109] width 39 height 11
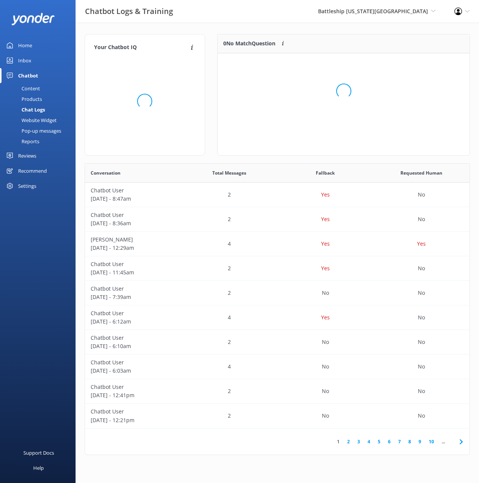
scroll to position [265, 385]
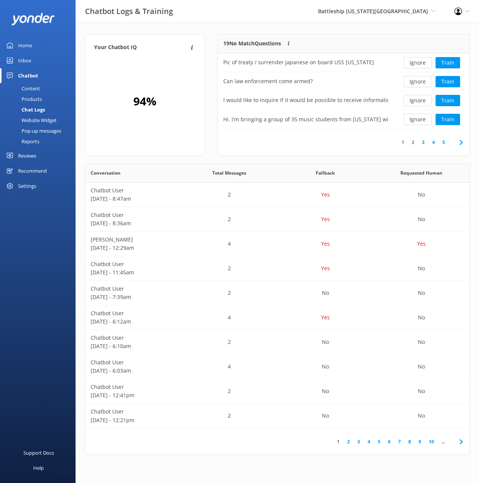
click at [260, 23] on div "Chatbot Logs & Training Battleship Missouri Memorial Black Cat Cruises Banff Ai…" at bounding box center [239, 11] width 479 height 23
click at [444, 101] on button "Train" at bounding box center [448, 100] width 25 height 11
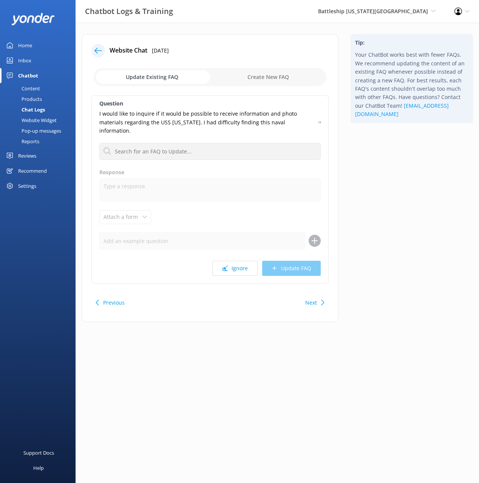
click at [373, 166] on div "Tip: Your ChatBot works best with fewer FAQs. We recommend updating the content…" at bounding box center [412, 182] width 135 height 296
click at [98, 50] on icon at bounding box center [98, 51] width 8 height 8
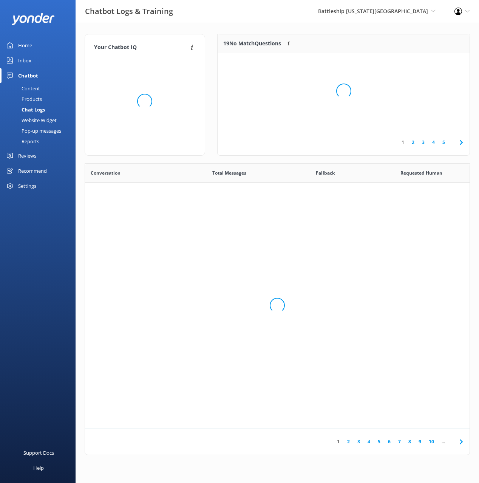
scroll to position [265, 385]
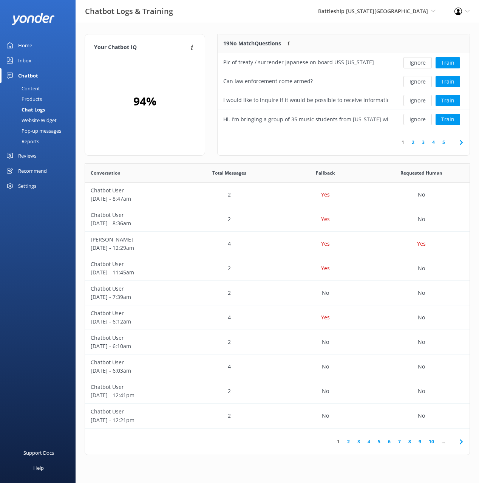
click at [331, 28] on div "Your Chatbot IQ Your Chatbot IQ is the percentage of trained FAQs against untra…" at bounding box center [278, 246] width 404 height 447
click at [459, 140] on icon at bounding box center [461, 142] width 9 height 9
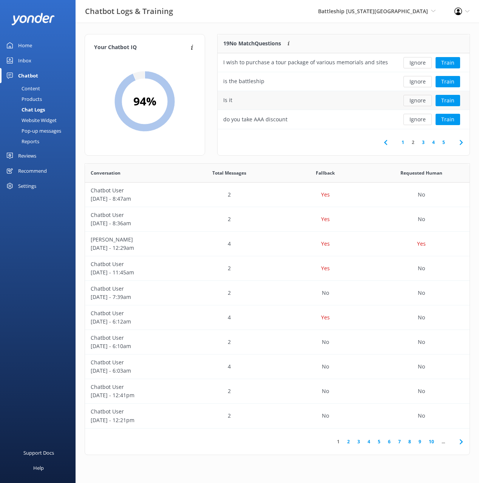
click at [424, 99] on button "Ignore" at bounding box center [418, 100] width 28 height 11
click at [421, 82] on button "Ignore" at bounding box center [418, 81] width 28 height 11
click at [423, 99] on button "Ignore" at bounding box center [418, 100] width 28 height 11
click at [424, 100] on button "Ignore" at bounding box center [418, 100] width 28 height 11
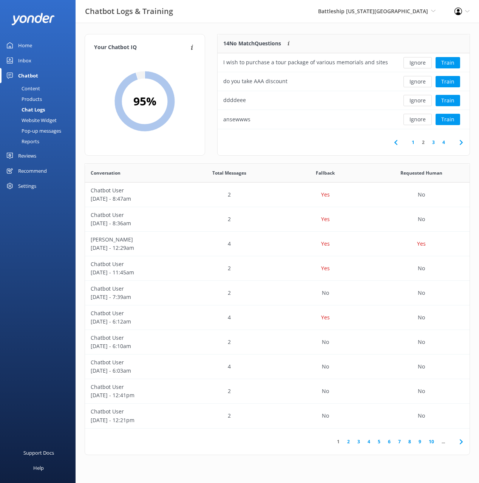
click at [424, 100] on button "Ignore" at bounding box center [418, 100] width 28 height 11
click at [449, 101] on button "Train" at bounding box center [448, 100] width 25 height 11
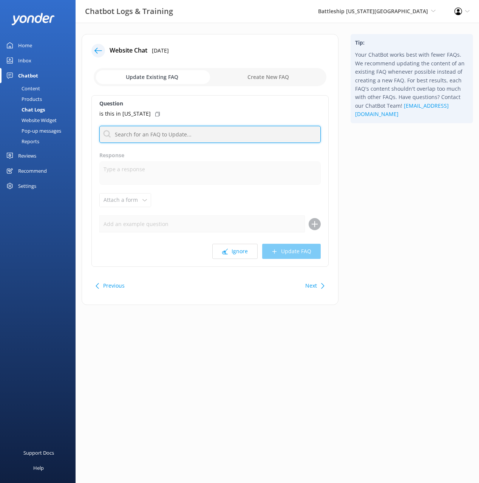
click at [191, 133] on input "text" at bounding box center [209, 134] width 221 height 17
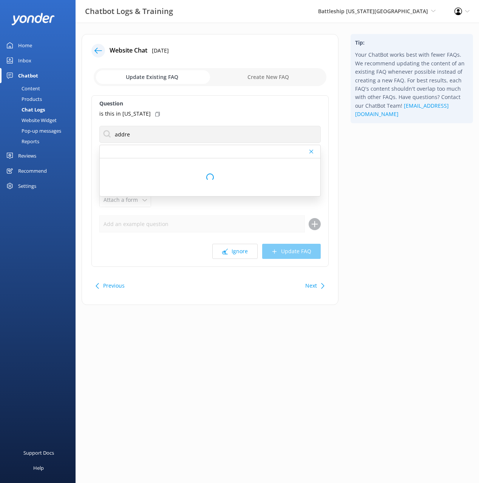
click at [155, 114] on icon at bounding box center [157, 114] width 5 height 5
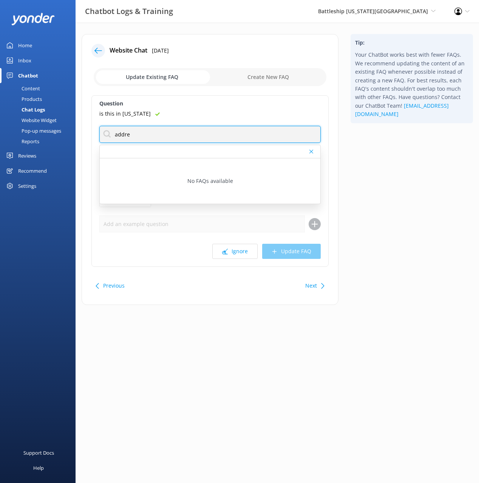
click at [125, 134] on input "addre" at bounding box center [209, 134] width 221 height 17
type input "loca"
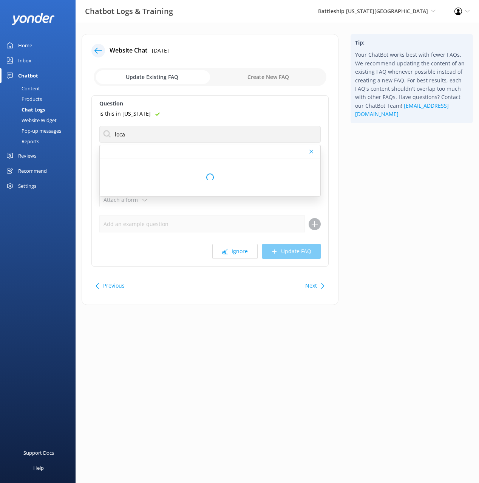
click at [372, 169] on div "Tip: Your ChatBot works best with fewer FAQs. We recommend updating the content…" at bounding box center [412, 173] width 135 height 279
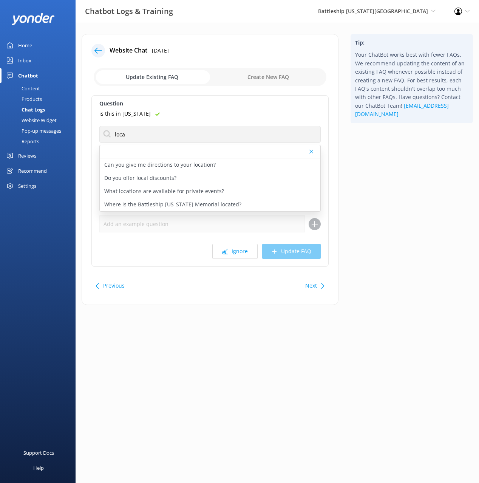
click at [226, 202] on p "Where is the Battleship Missouri Memorial located?" at bounding box center [172, 204] width 137 height 8
type textarea "The Battleship Missouri Memorial is located on Ford Island, a secured military …"
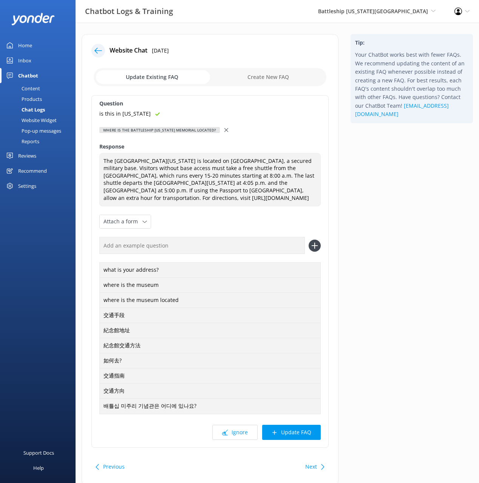
drag, startPoint x: 267, startPoint y: 245, endPoint x: 291, endPoint y: 250, distance: 23.9
click at [268, 245] on input "text" at bounding box center [202, 245] width 206 height 17
paste input "is this in texas"
type input "is this in texas"
click at [314, 247] on icon at bounding box center [315, 246] width 12 height 12
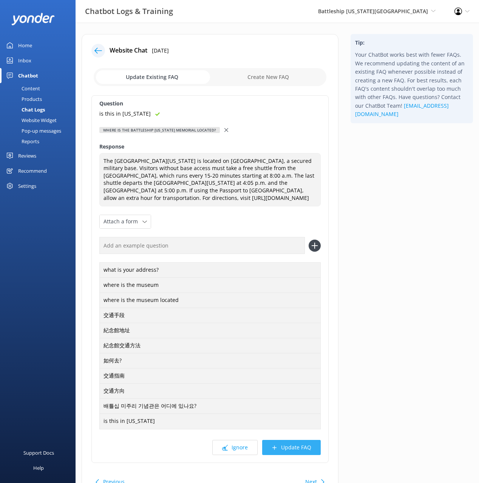
click at [294, 446] on button "Update FAQ" at bounding box center [291, 447] width 59 height 15
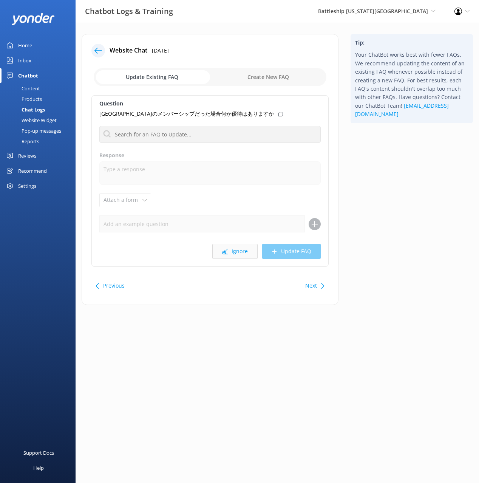
click at [234, 254] on button "Ignore" at bounding box center [234, 251] width 45 height 15
click at [397, 272] on div "Tip: Your ChatBot works best with fewer FAQs. We recommend updating the content…" at bounding box center [412, 173] width 135 height 279
click at [320, 286] on icon at bounding box center [323, 286] width 6 height 6
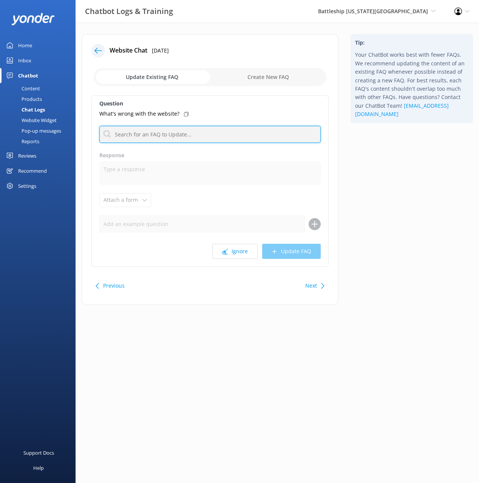
click at [231, 127] on input "text" at bounding box center [209, 134] width 221 height 17
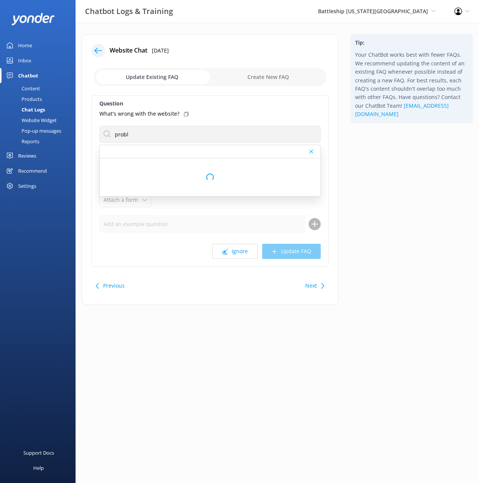
click at [184, 114] on icon at bounding box center [186, 114] width 5 height 5
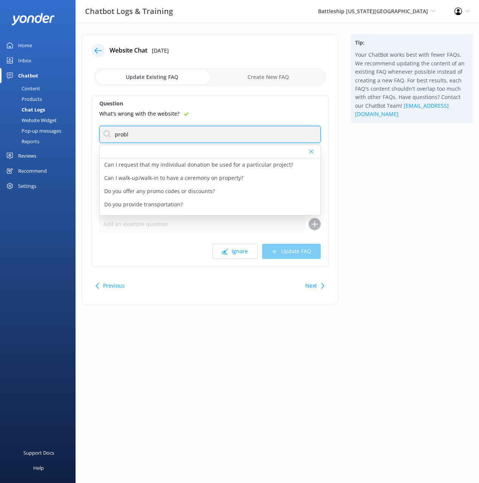
click at [118, 132] on input "probl" at bounding box center [209, 134] width 221 height 17
type input "issues"
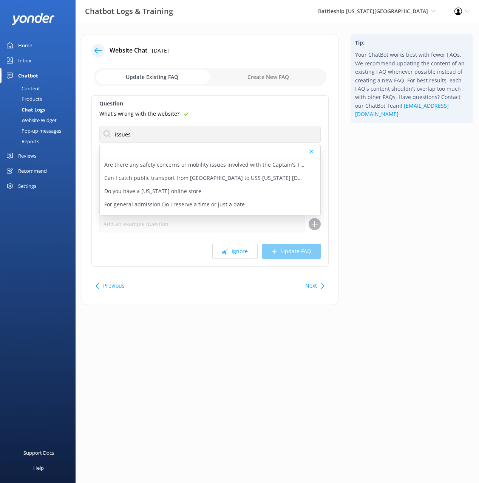
click at [410, 176] on div "Tip: Your ChatBot works best with fewer FAQs. We recommend updating the content…" at bounding box center [412, 173] width 135 height 279
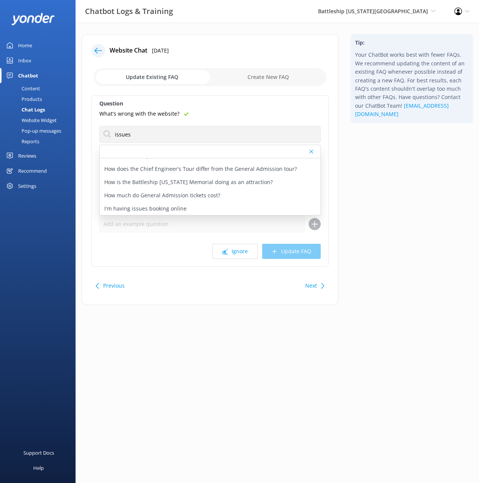
scroll to position [142, 0]
drag, startPoint x: 198, startPoint y: 195, endPoint x: 228, endPoint y: 217, distance: 37.1
click at [198, 195] on div "I'm having issues booking online" at bounding box center [210, 194] width 221 height 13
type textarea "If you’re having trouble booking online, please contact the Battleship Missouri…"
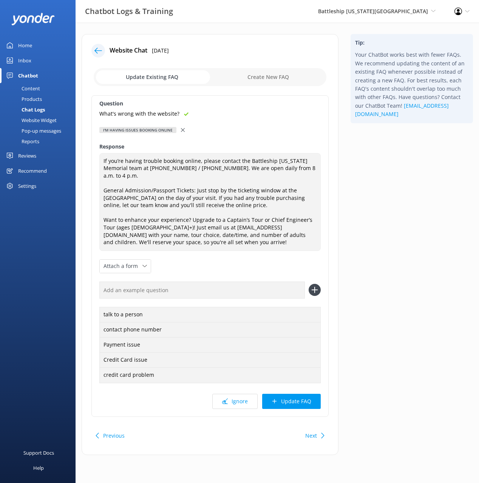
drag, startPoint x: 279, startPoint y: 292, endPoint x: 305, endPoint y: 293, distance: 26.8
click at [280, 292] on input "text" at bounding box center [202, 290] width 206 height 17
paste input "What's wrong with the website?"
type input "What's wrong with the website?"
click at [314, 288] on icon at bounding box center [315, 290] width 12 height 12
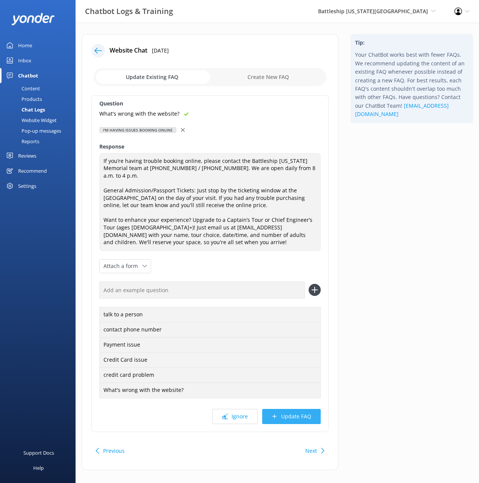
click at [307, 419] on button "Update FAQ" at bounding box center [291, 416] width 59 height 15
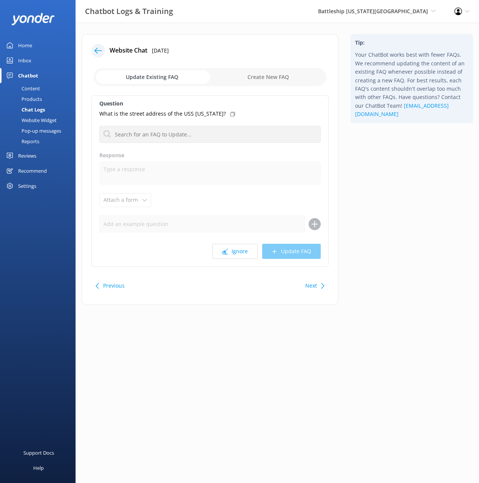
drag, startPoint x: 409, startPoint y: 214, endPoint x: 405, endPoint y: 216, distance: 4.4
click at [409, 214] on div "Tip: Your ChatBot works best with fewer FAQs. We recommend updating the content…" at bounding box center [412, 173] width 135 height 279
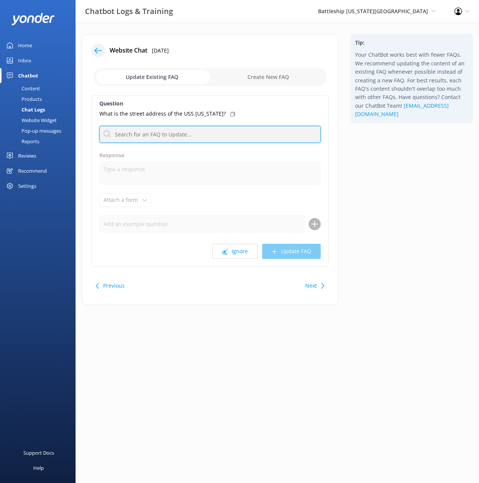
click at [215, 135] on input "text" at bounding box center [209, 134] width 221 height 17
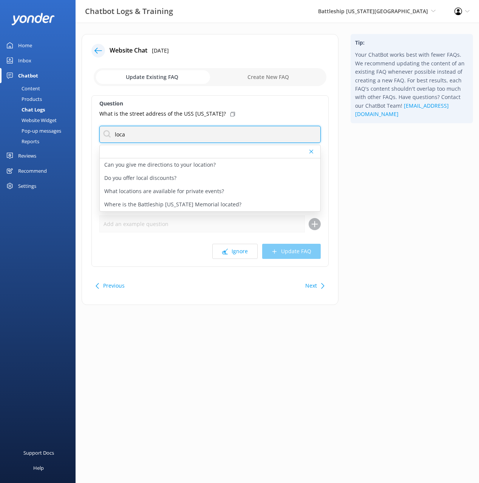
type input "loca"
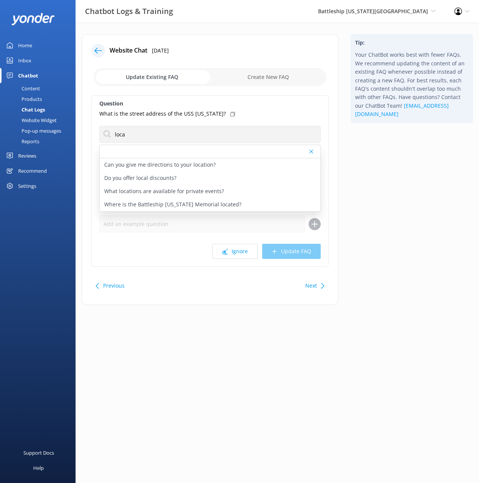
click at [231, 112] on icon at bounding box center [233, 114] width 5 height 5
click at [212, 205] on p "Where is the Battleship Missouri Memorial located?" at bounding box center [172, 204] width 137 height 8
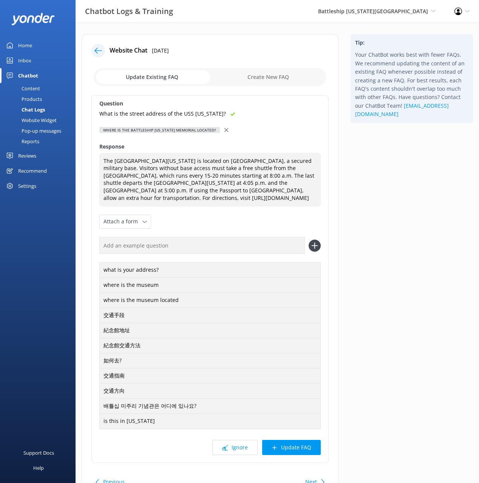
type textarea "The Battleship Missouri Memorial is located on Ford Island, a secured military …"
click at [286, 254] on div "what is your address? where is the museum where is the museum located 交通手段 紀念館地…" at bounding box center [209, 333] width 221 height 192
drag, startPoint x: 284, startPoint y: 250, endPoint x: 308, endPoint y: 251, distance: 23.8
click at [285, 249] on input "text" at bounding box center [202, 245] width 206 height 17
paste input "What is the street address of the USS Missouri?"
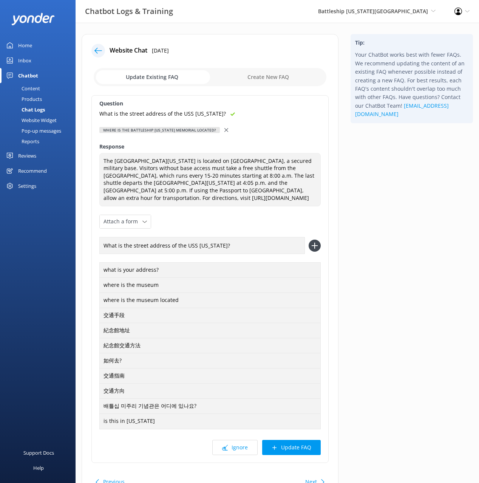
type input "What is the street address of the USS Missouri?"
click at [314, 248] on use at bounding box center [315, 245] width 6 height 6
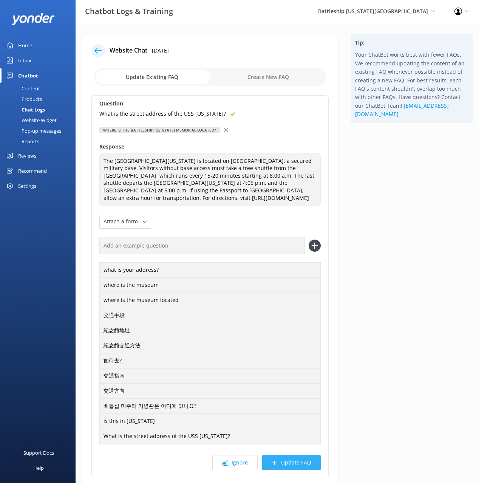
click at [294, 461] on button "Update FAQ" at bounding box center [291, 462] width 59 height 15
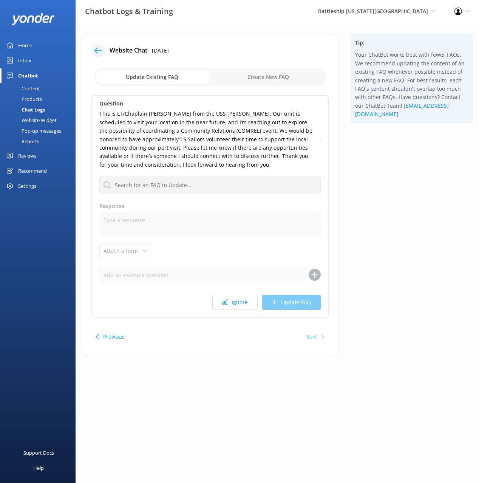
click at [393, 206] on div "Tip: Your ChatBot works best with fewer FAQs. We recommend updating the content…" at bounding box center [412, 199] width 135 height 330
click at [237, 306] on button "Ignore" at bounding box center [234, 302] width 45 height 15
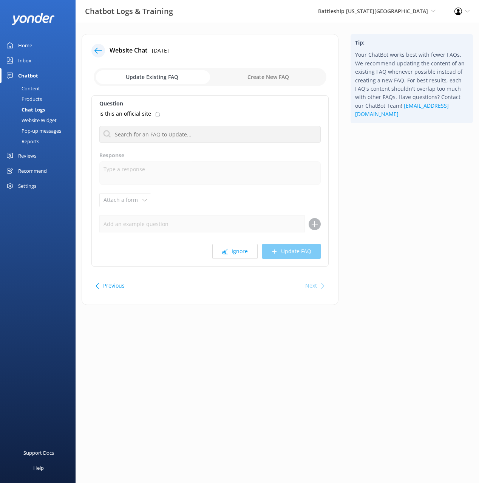
click at [101, 49] on icon at bounding box center [98, 51] width 8 height 8
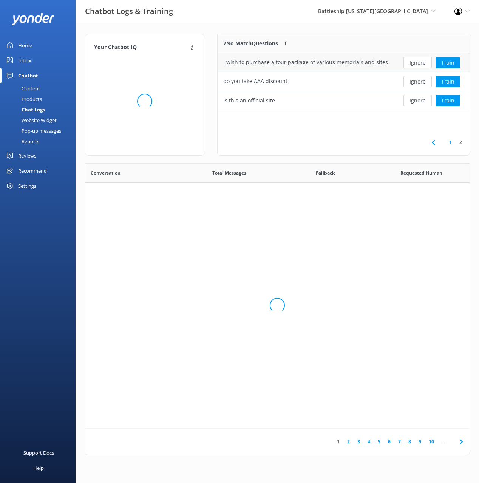
scroll to position [76, 252]
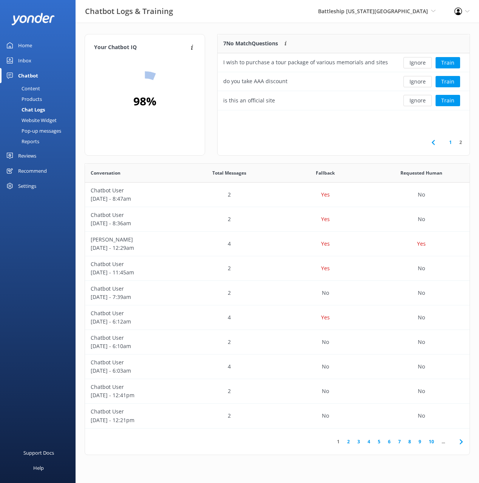
click at [38, 119] on div "Website Widget" at bounding box center [31, 120] width 52 height 11
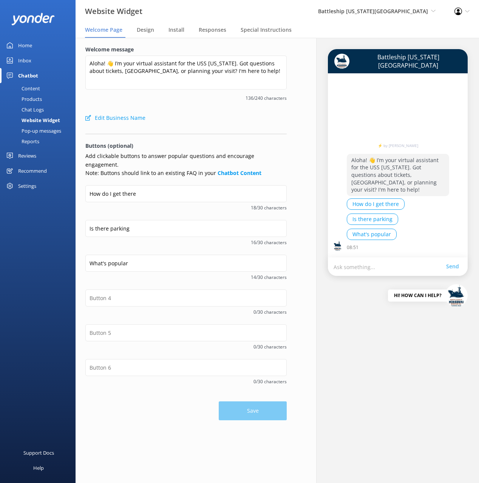
click at [180, 119] on div "Edit Business Name" at bounding box center [185, 117] width 201 height 15
click at [37, 130] on div "Pop-up messages" at bounding box center [33, 130] width 57 height 11
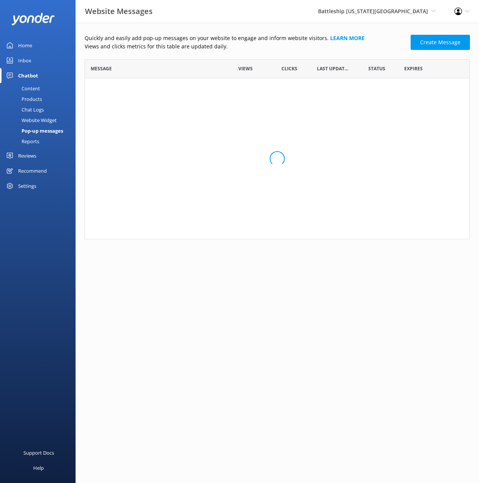
scroll to position [0, 0]
click at [35, 143] on div "Reports" at bounding box center [22, 141] width 35 height 11
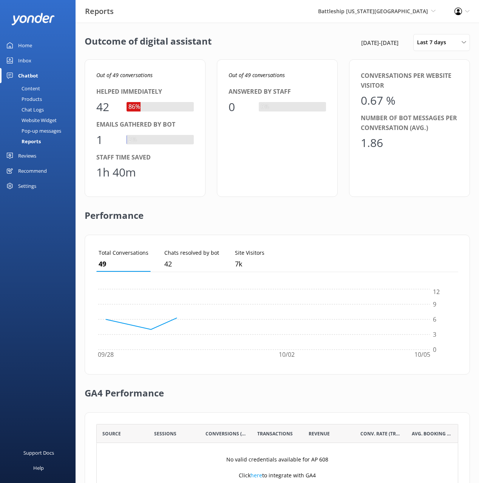
scroll to position [76, 362]
click at [228, 207] on div "Performance" at bounding box center [277, 216] width 385 height 38
click at [37, 170] on div "Recommend" at bounding box center [32, 170] width 29 height 15
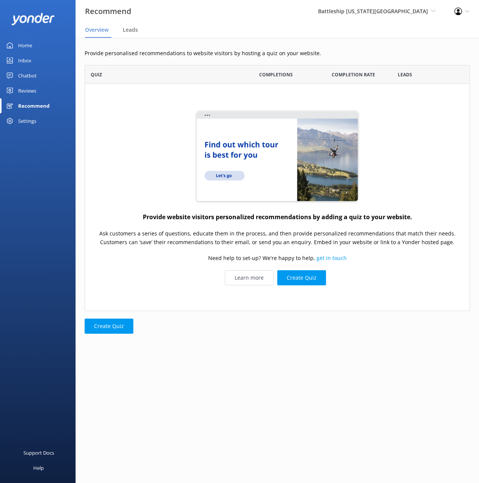
scroll to position [246, 385]
drag, startPoint x: 35, startPoint y: 76, endPoint x: 41, endPoint y: 85, distance: 10.8
click at [35, 76] on div "Chatbot" at bounding box center [27, 75] width 19 height 15
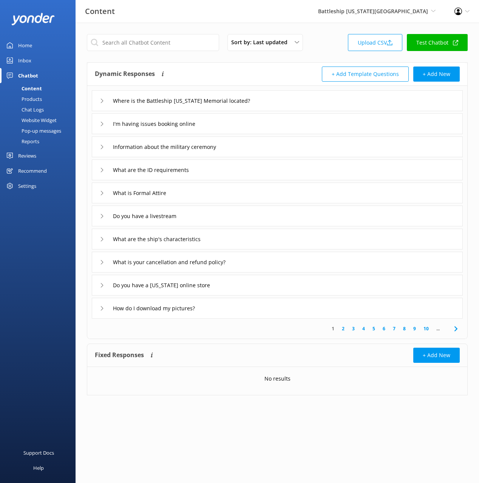
click at [40, 101] on div "Products" at bounding box center [23, 99] width 37 height 11
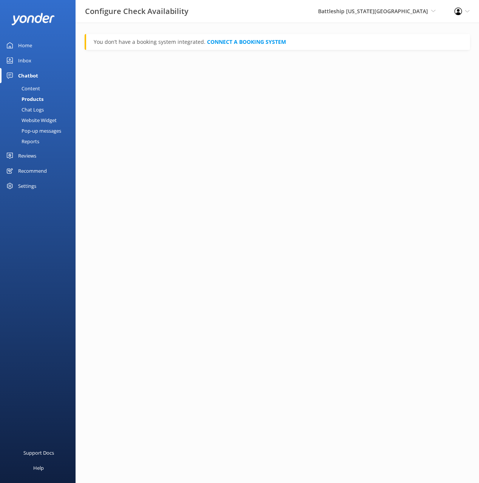
click at [36, 88] on div "Content" at bounding box center [23, 88] width 36 height 11
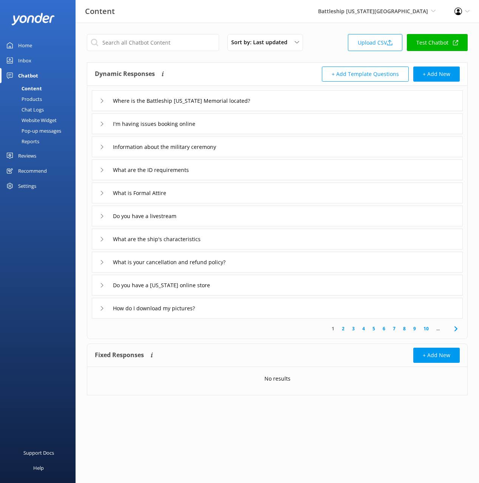
click at [251, 65] on div "Dynamic Responses The chatbot will generate a response based on the content inf…" at bounding box center [277, 74] width 380 height 23
drag, startPoint x: 180, startPoint y: 16, endPoint x: 145, endPoint y: 37, distance: 40.5
click at [180, 16] on div "Content Battleship Missouri Memorial Black Cat Cruises Banff Airporter Internat…" at bounding box center [239, 11] width 479 height 23
drag, startPoint x: 238, startPoint y: 69, endPoint x: 187, endPoint y: 77, distance: 50.9
click at [237, 70] on div "Dynamic Responses The chatbot will generate a response based on the content inf…" at bounding box center [186, 74] width 183 height 15
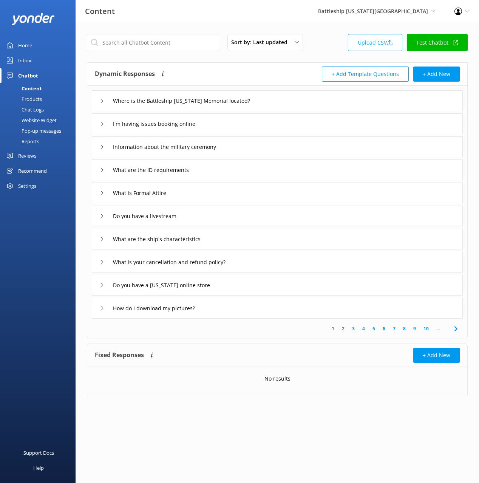
drag, startPoint x: 16, startPoint y: 59, endPoint x: 29, endPoint y: 51, distance: 15.6
click at [16, 59] on link "Inbox" at bounding box center [38, 60] width 76 height 15
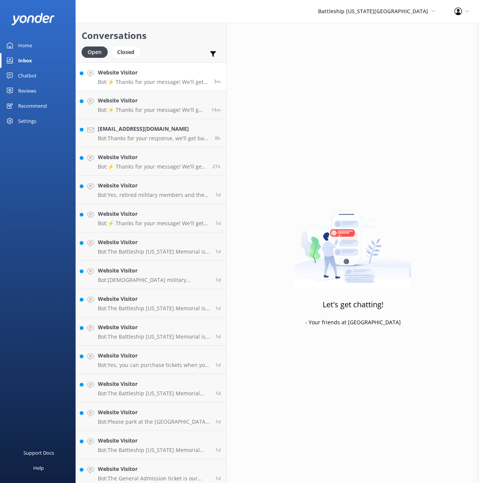
click at [185, 82] on p "Bot: ⚡ Thanks for your message! We'll get back to you as soon as we can. In the…" at bounding box center [153, 82] width 110 height 7
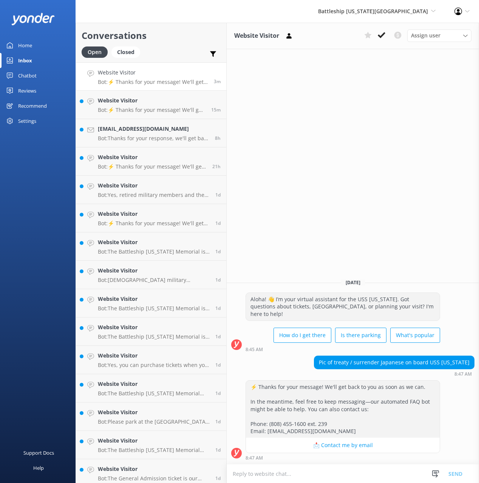
click at [41, 46] on link "Home" at bounding box center [38, 45] width 76 height 15
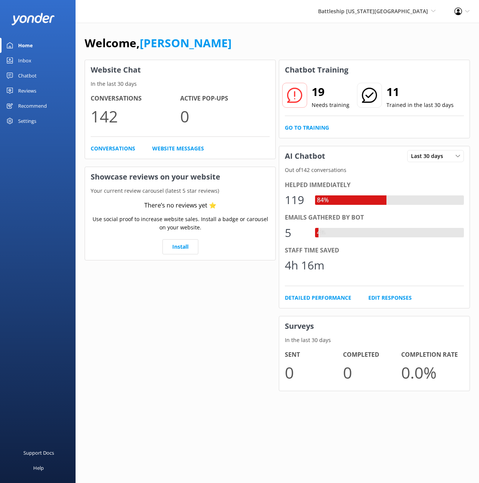
click at [264, 47] on div "Welcome, Mikayla" at bounding box center [277, 47] width 385 height 26
click at [296, 45] on div "Welcome, Mikayla" at bounding box center [277, 47] width 385 height 26
click at [282, 51] on div "Welcome, Mikayla" at bounding box center [277, 47] width 385 height 26
click at [29, 93] on div "Reviews" at bounding box center [27, 90] width 18 height 15
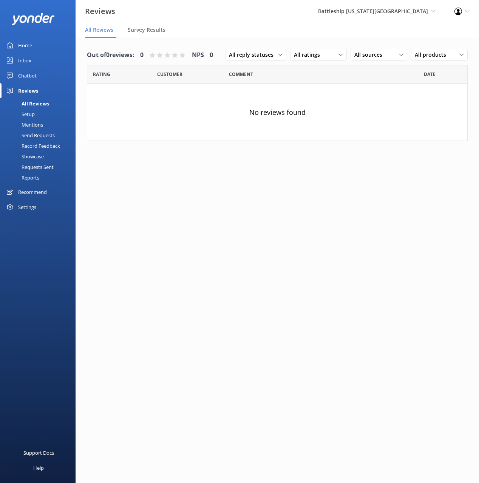
drag, startPoint x: 229, startPoint y: 37, endPoint x: 412, endPoint y: 166, distance: 224.2
click at [229, 37] on nav "All Reviews Survey Results" at bounding box center [278, 30] width 404 height 15
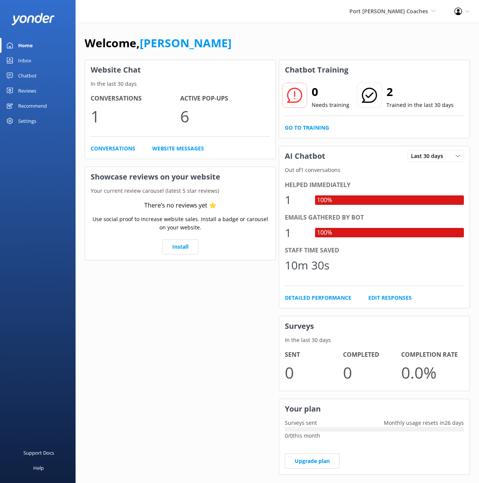
drag, startPoint x: 38, startPoint y: 76, endPoint x: 63, endPoint y: 74, distance: 25.8
click at [38, 76] on link "Chatbot" at bounding box center [38, 75] width 76 height 15
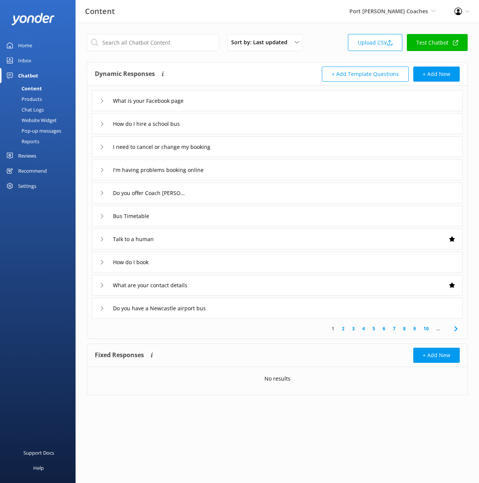
drag, startPoint x: 279, startPoint y: 63, endPoint x: 473, endPoint y: 96, distance: 196.6
click at [279, 63] on div "Dynamic Responses The chatbot will generate a response based on the content inf…" at bounding box center [277, 74] width 380 height 23
click at [442, 70] on button "+ Add New" at bounding box center [436, 74] width 46 height 15
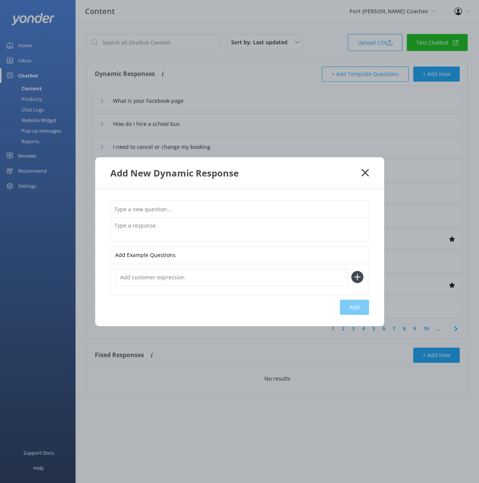
click at [269, 206] on input "text" at bounding box center [240, 209] width 258 height 17
paste input "What is your address"
type input "What is your address"
click at [233, 224] on textarea at bounding box center [240, 229] width 258 height 23
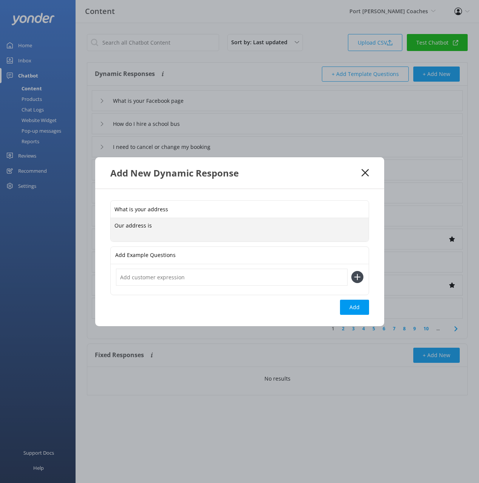
paste textarea "[STREET_ADDRESS][PERSON_NAME][PERSON_NAME]"
drag, startPoint x: 147, startPoint y: 221, endPoint x: 144, endPoint y: 215, distance: 6.1
click at [144, 216] on div "What is your address Our address is [STREET_ADDRESS][PERSON_NAME][PERSON_NAME].…" at bounding box center [239, 221] width 259 height 42
type textarea "We are located at [STREET_ADDRESS][PERSON_NAME][PERSON_NAME]."
drag, startPoint x: 356, startPoint y: 308, endPoint x: 389, endPoint y: 291, distance: 36.8
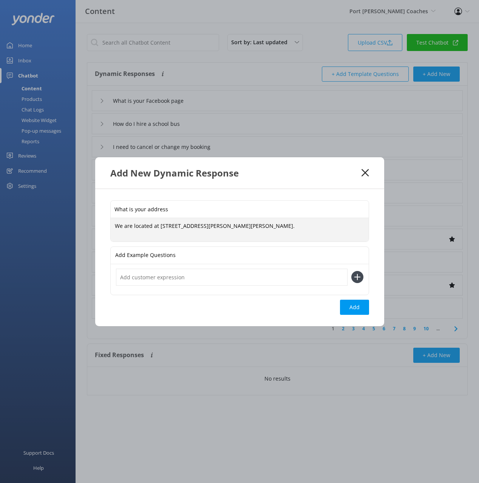
click at [356, 308] on button "Add" at bounding box center [354, 307] width 29 height 15
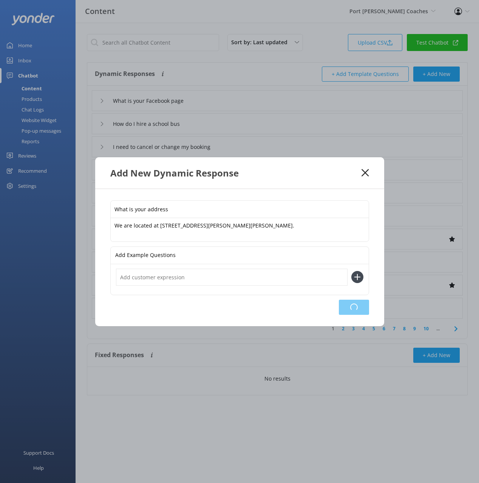
type input "What is your address"
type input "What is your Facebook page"
type input "How do I hire a school bus"
type input "I need to cancel or change my booking"
type input "I'm having problems booking online"
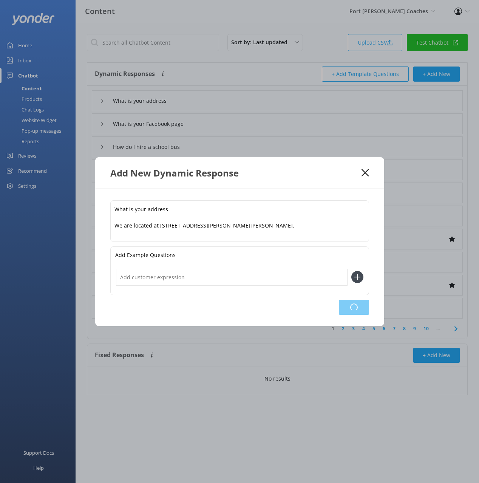
type input "Do you offer Coach [PERSON_NAME]"
type input "Bus Timetable"
type input "Talk to a human"
type input "How do I book"
type input "What are your contact details"
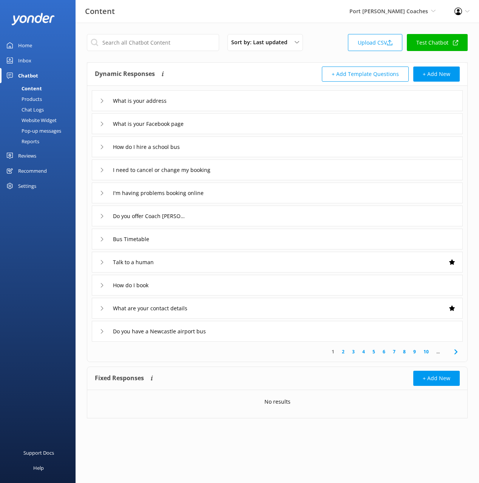
click at [244, 107] on div "What is your address" at bounding box center [277, 100] width 371 height 21
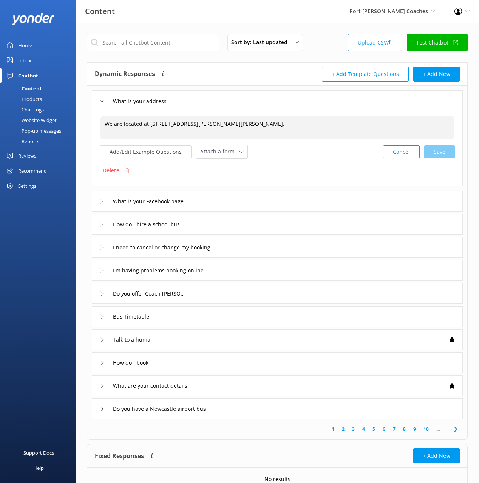
drag, startPoint x: 269, startPoint y: 131, endPoint x: 265, endPoint y: 131, distance: 3.8
click at [269, 131] on textarea "We are located at [STREET_ADDRESS][PERSON_NAME][PERSON_NAME]." at bounding box center [278, 127] width 354 height 23
click at [447, 74] on button "+ Add New" at bounding box center [436, 74] width 46 height 15
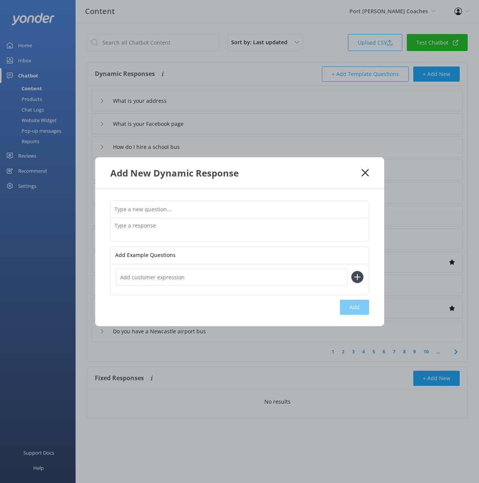
click at [307, 206] on input "text" at bounding box center [240, 209] width 258 height 17
paste input "Can I bring my pet on the bus"
type input "Can I bring my pet on the bus"
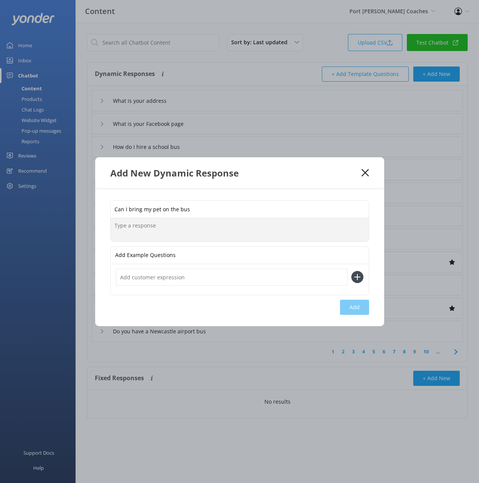
drag, startPoint x: 258, startPoint y: 229, endPoint x: 259, endPoint y: 235, distance: 6.8
click at [258, 229] on textarea at bounding box center [240, 229] width 258 height 23
paste textarea ""Assistance animals with a valid form of accepted accreditation are allowed on …"
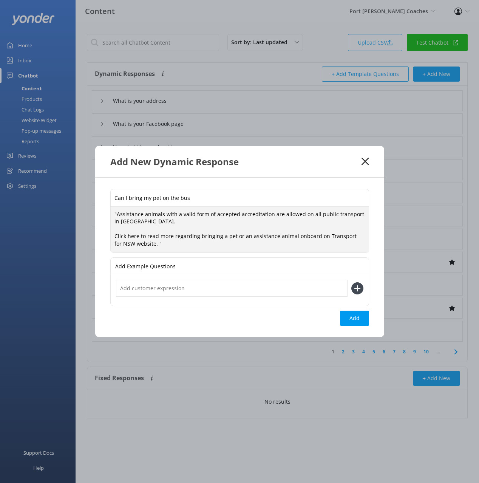
click at [188, 241] on textarea ""Assistance animals with a valid form of accepted accreditation are allowed on …" at bounding box center [240, 230] width 258 height 46
drag, startPoint x: 115, startPoint y: 212, endPoint x: 110, endPoint y: 213, distance: 5.3
click at [110, 213] on div "Can I bring my pet on the bus "Assistance animals with a valid form of accepted…" at bounding box center [239, 221] width 259 height 64
drag, startPoint x: 140, startPoint y: 234, endPoint x: 137, endPoint y: 224, distance: 9.9
click at [137, 224] on textarea "Assistance animals with a valid form of accepted accreditation are allowed on a…" at bounding box center [240, 230] width 258 height 46
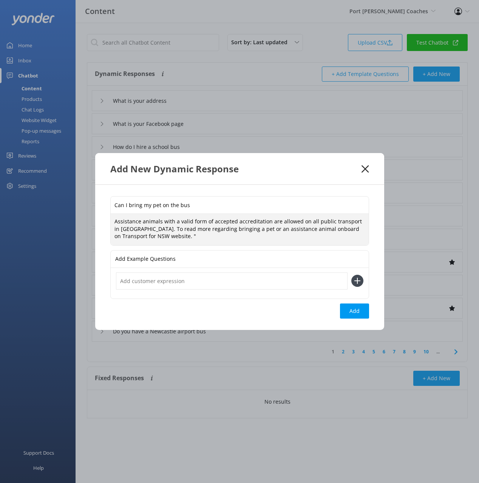
drag, startPoint x: 263, startPoint y: 229, endPoint x: 189, endPoint y: 237, distance: 74.6
click at [262, 229] on textarea "Assistance animals with a valid form of accepted accreditation are allowed on a…" at bounding box center [240, 229] width 258 height 31
click at [153, 239] on textarea "Assistance animals with a valid form of accepted accreditation are allowed on a…" at bounding box center [240, 229] width 258 height 31
click at [305, 229] on textarea "Assistance animals with a valid form of accepted accreditation are allowed on a…" at bounding box center [240, 229] width 258 height 31
paste textarea "[URL][DOMAIN_NAME]"
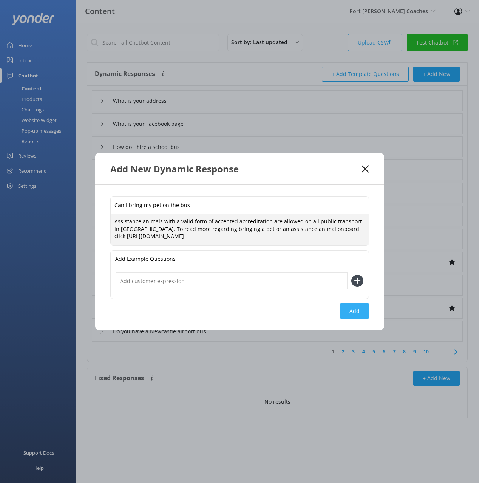
type textarea "Assistance animals with a valid form of accepted accreditation are allowed on a…"
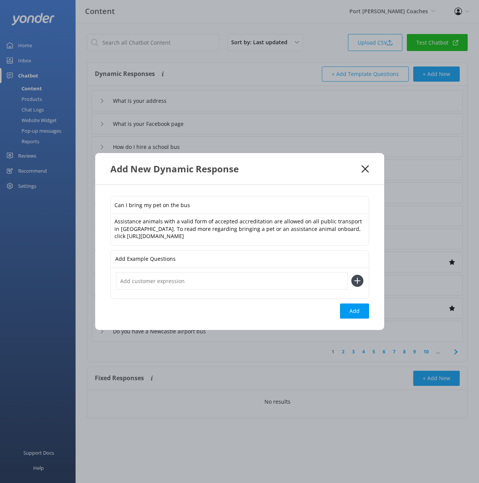
drag, startPoint x: 353, startPoint y: 312, endPoint x: 398, endPoint y: 284, distance: 52.4
click at [353, 311] on button "Add" at bounding box center [354, 310] width 29 height 15
type input "Can I bring my pet on the bus"
type input "What is your address"
type input "What is your Facebook page"
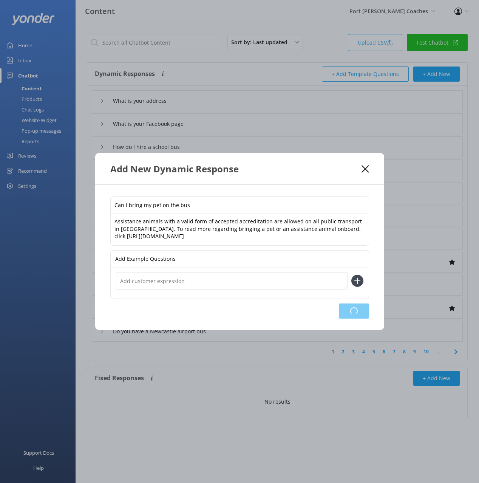
type input "How do I hire a school bus"
type input "I need to cancel or change my booking"
type input "I'm having problems booking online"
type input "Do you offer Coach [PERSON_NAME]"
type input "Bus Timetable"
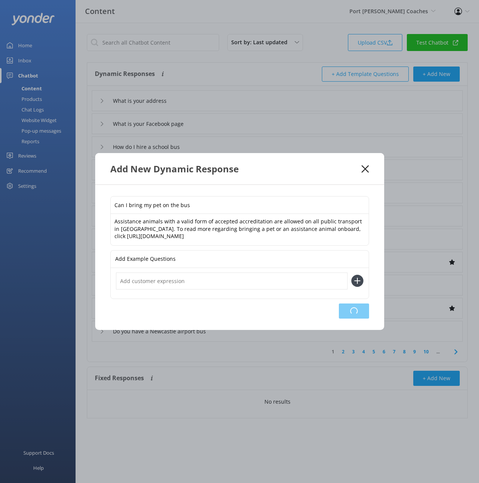
type input "Talk to a human"
type input "How do I book"
type input "What are your contact details"
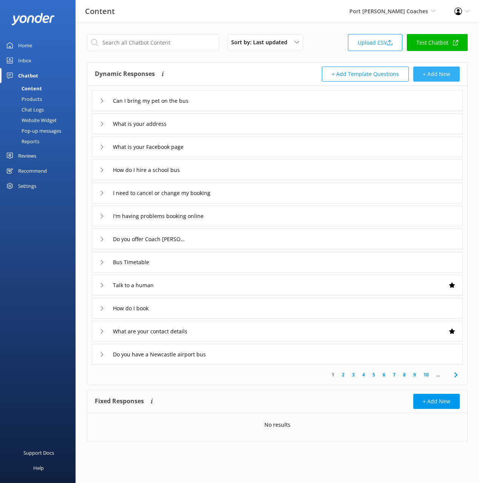
click at [433, 74] on button "+ Add New" at bounding box center [436, 74] width 46 height 15
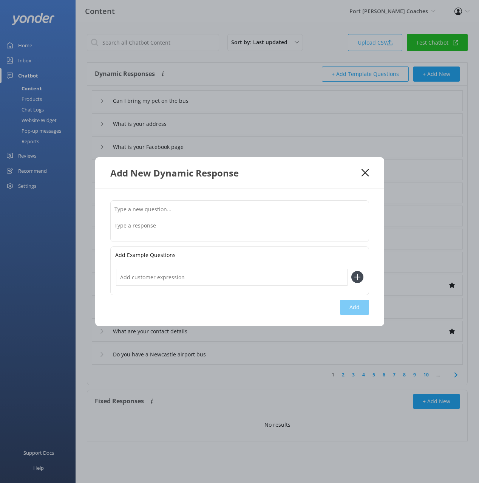
click at [300, 212] on input "text" at bounding box center [240, 209] width 258 height 17
paste input "Do you allow prams or strollers on board"
type input "Do you allow prams or strollers on board"
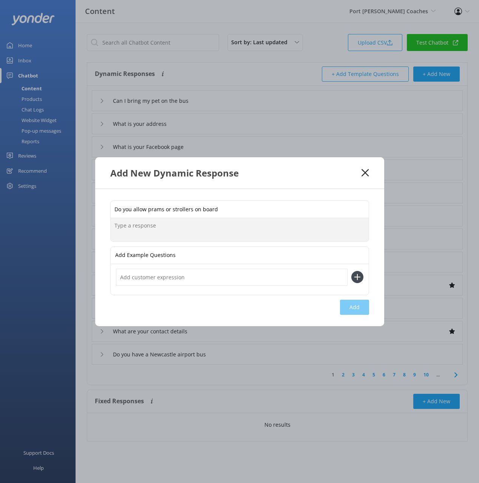
click at [265, 229] on textarea at bounding box center [240, 229] width 258 height 23
paste textarea "It’s free to take a pram or stroller on public transport. Children aged three y…"
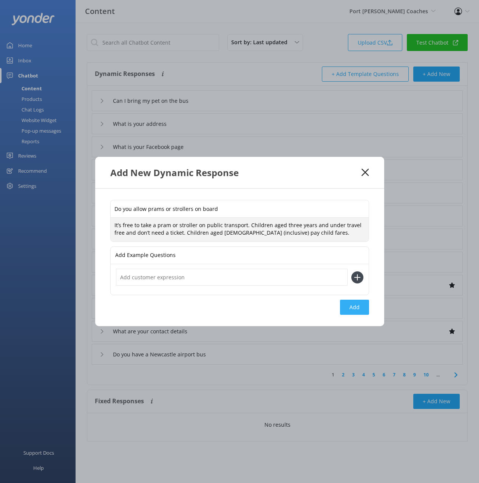
type textarea "It’s free to take a pram or stroller on public transport. Children aged three y…"
drag, startPoint x: 361, startPoint y: 307, endPoint x: 410, endPoint y: 262, distance: 66.9
click at [360, 307] on button "Add" at bounding box center [354, 307] width 29 height 15
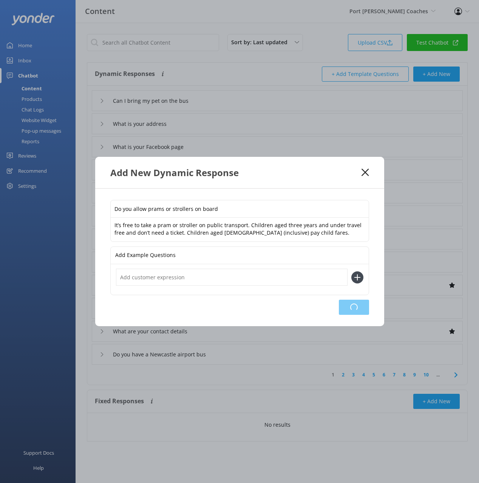
type input "Do you allow prams or strollers on board"
type input "Can I bring my pet on the bus"
type input "What is your address"
type input "What is your Facebook page"
type input "How do I hire a school bus"
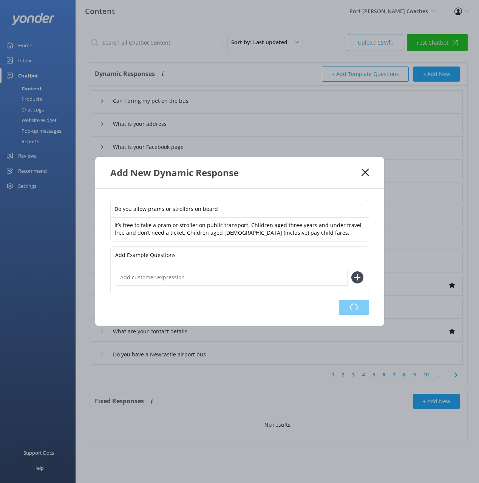
type input "I need to cancel or change my booking"
type input "I'm having problems booking online"
type input "Do you offer Coach [PERSON_NAME]"
type input "Bus Timetable"
type input "Talk to a human"
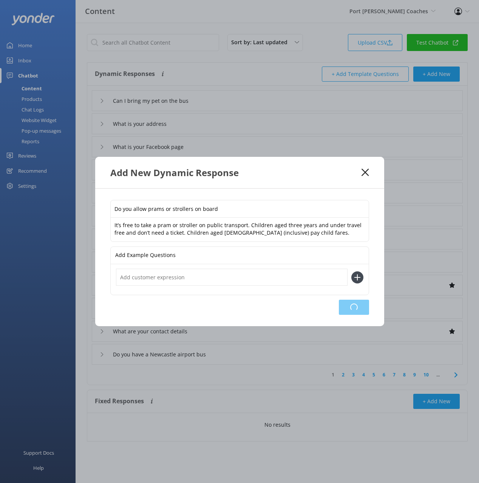
type input "How do I book"
type input "What are your contact details"
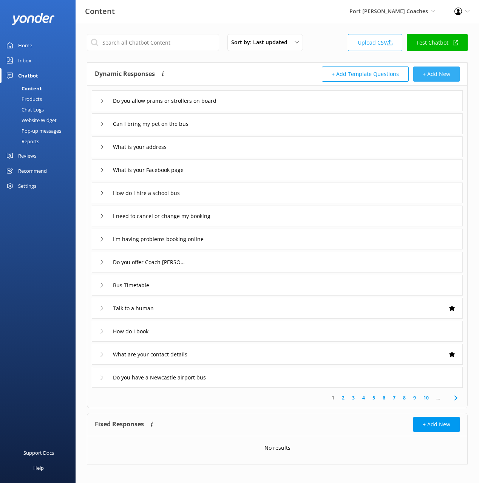
click at [429, 79] on button "+ Add New" at bounding box center [436, 74] width 46 height 15
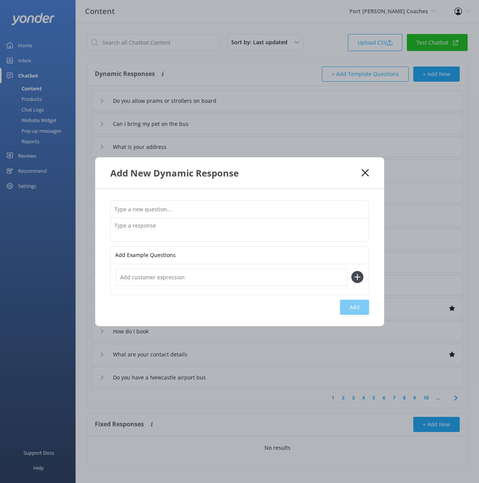
drag, startPoint x: 341, startPoint y: 204, endPoint x: 358, endPoint y: 200, distance: 17.9
click at [341, 204] on input "text" at bounding box center [240, 209] width 258 height 17
paste input "Do you have car seats for infants"
type input "Do you have car seats for infants"
click at [276, 226] on textarea at bounding box center [240, 229] width 258 height 23
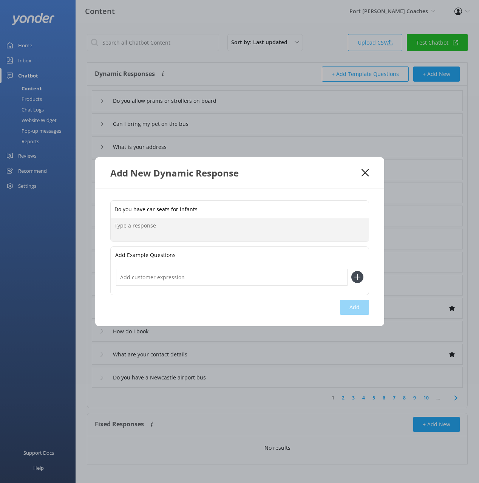
paste textarea "We don't have car seats for infants but all our coaches have anchor points and …"
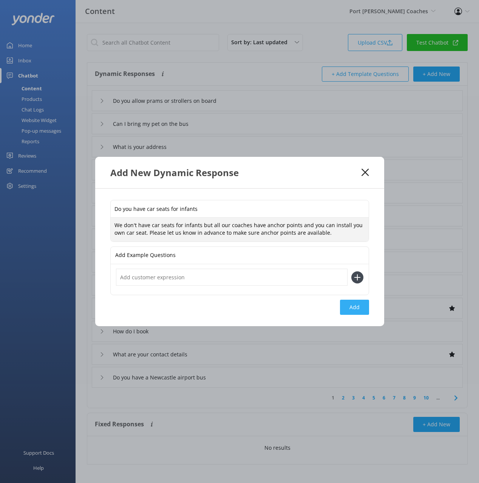
type textarea "We don't have car seats for infants but all our coaches have anchor points and …"
drag, startPoint x: 354, startPoint y: 306, endPoint x: 369, endPoint y: 304, distance: 14.9
click at [354, 306] on button "Add" at bounding box center [354, 307] width 29 height 15
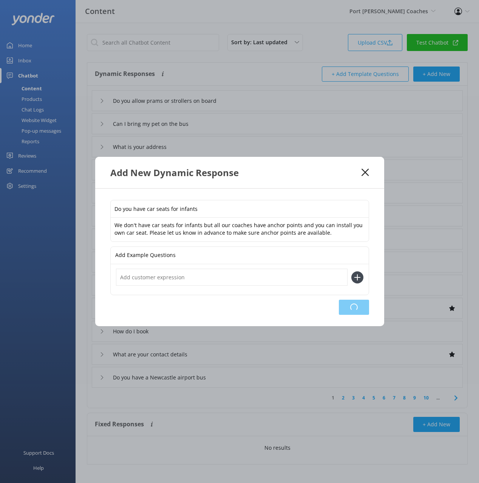
type input "Do you have car seats for infants"
type input "Do you allow prams or strollers on board"
type input "Can I bring my pet on the bus"
type input "What is your address"
type input "What is your Facebook page"
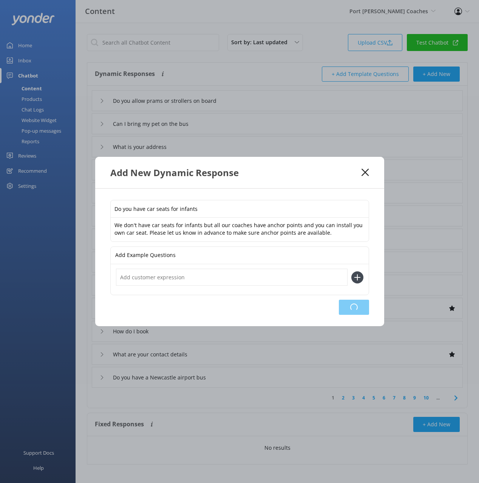
type input "How do I hire a school bus"
type input "I need to cancel or change my booking"
type input "I'm having problems booking online"
type input "Do you offer Coach [PERSON_NAME]"
type input "Bus Timetable"
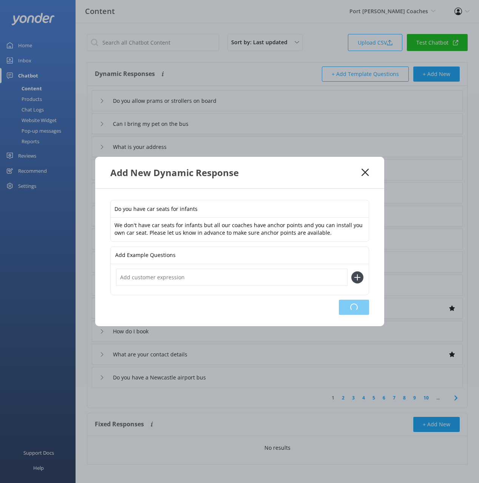
type input "Talk to a human"
type input "How do I book"
type input "What are your contact details"
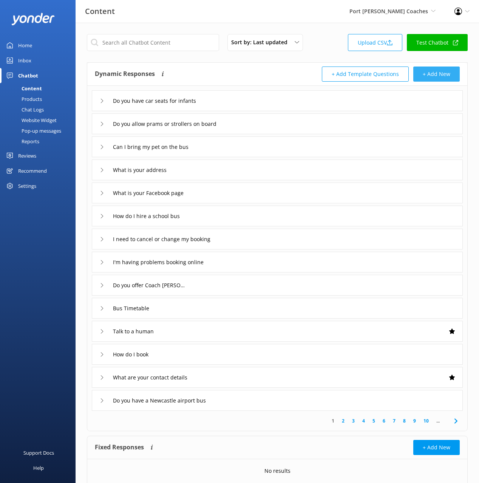
click at [432, 69] on button "+ Add New" at bounding box center [436, 74] width 46 height 15
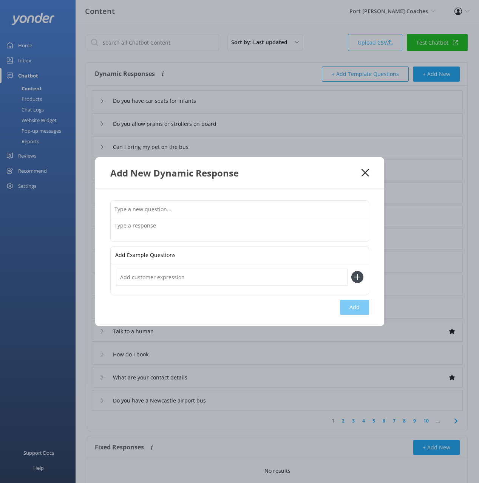
click at [294, 215] on input "text" at bounding box center [240, 209] width 258 height 17
paste input "How can I leave feedback or a review"
type input "How can I leave feedback or a review"
drag, startPoint x: 277, startPoint y: 231, endPoint x: 276, endPoint y: 246, distance: 14.7
click at [277, 231] on textarea at bounding box center [240, 229] width 258 height 23
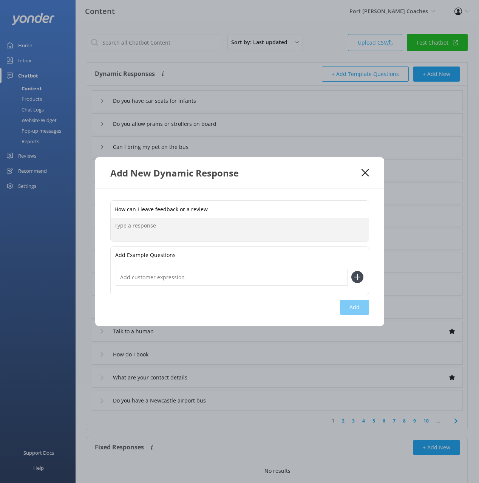
paste textarea "Please fill in our contact form to send us a message or email us on [EMAIL_ADDR…"
type textarea "Please fill in our contact form to send us a message or email us on [EMAIL_ADDR…"
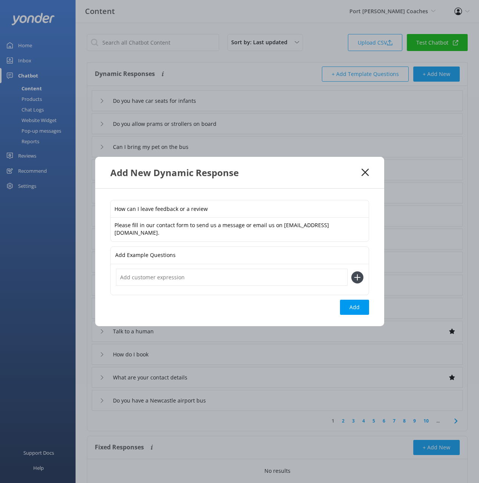
click at [277, 286] on div at bounding box center [240, 279] width 258 height 31
click at [288, 277] on input "text" at bounding box center [232, 277] width 232 height 17
paste input "I have a complaint"
type input "I have a complaint"
drag, startPoint x: 359, startPoint y: 274, endPoint x: 356, endPoint y: 299, distance: 25.2
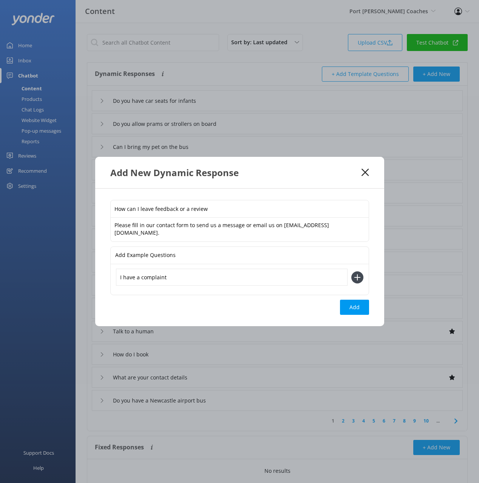
click at [359, 274] on icon at bounding box center [357, 277] width 12 height 12
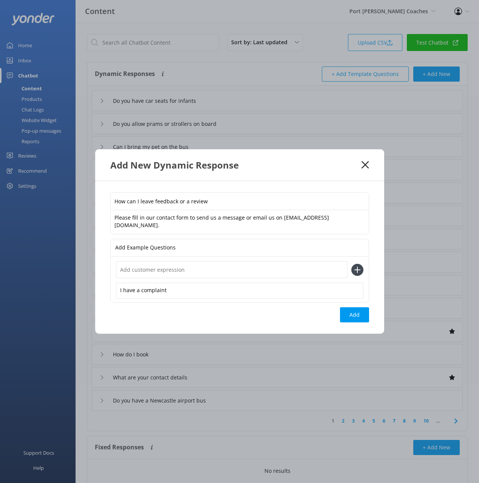
click at [355, 317] on button "Add" at bounding box center [354, 314] width 29 height 15
type input "How can I leave feedback or a review"
type input "Do you have car seats for infants"
type input "Do you allow prams or strollers on board"
type input "Can I bring my pet on the bus"
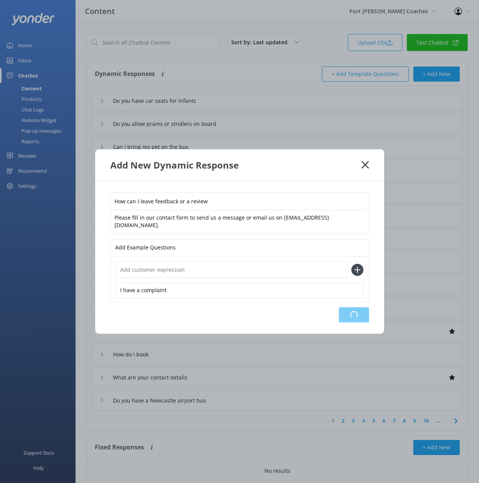
type input "What is your address"
type input "What is your Facebook page"
type input "How do I hire a school bus"
type input "I need to cancel or change my booking"
type input "I'm having problems booking online"
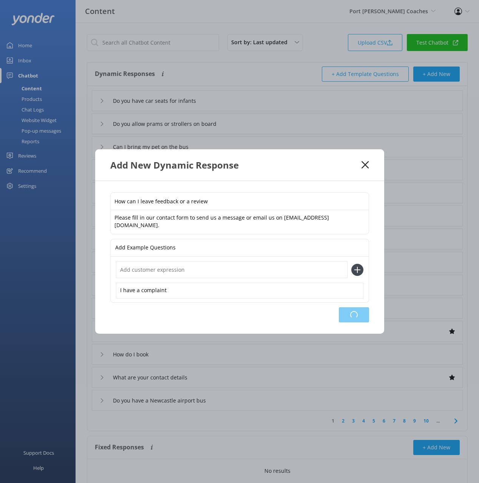
type input "Do you offer Coach [PERSON_NAME]"
type input "Bus Timetable"
type input "Talk to a human"
type input "How do I book"
type input "What are your contact details"
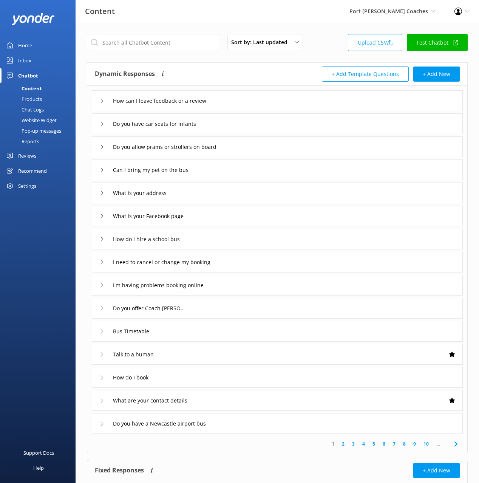
drag, startPoint x: 242, startPoint y: 101, endPoint x: 238, endPoint y: 106, distance: 5.9
click at [241, 102] on div "How can I leave feedback or a review" at bounding box center [277, 100] width 371 height 21
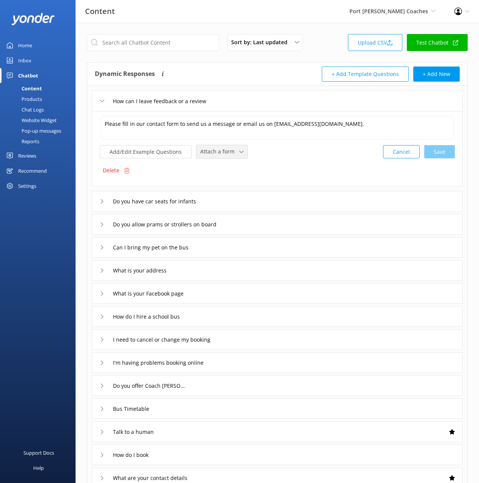
drag, startPoint x: 219, startPoint y: 150, endPoint x: 219, endPoint y: 156, distance: 5.7
click at [219, 152] on span "Attach a form" at bounding box center [219, 151] width 39 height 8
drag, startPoint x: 228, startPoint y: 170, endPoint x: 272, endPoint y: 125, distance: 63.6
click at [228, 170] on div "Leave contact details" at bounding box center [224, 168] width 46 height 8
click at [442, 80] on button "+ Add New" at bounding box center [436, 74] width 46 height 15
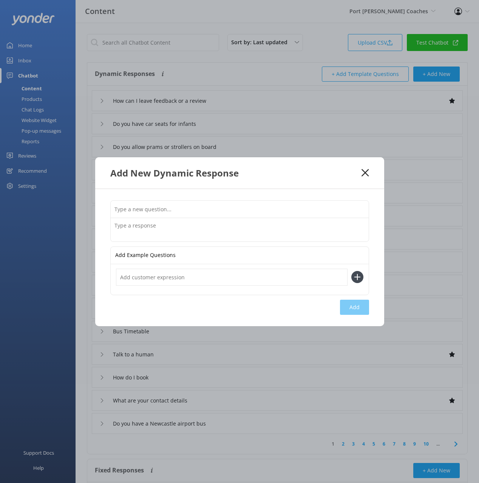
click at [234, 233] on textarea at bounding box center [240, 229] width 258 height 23
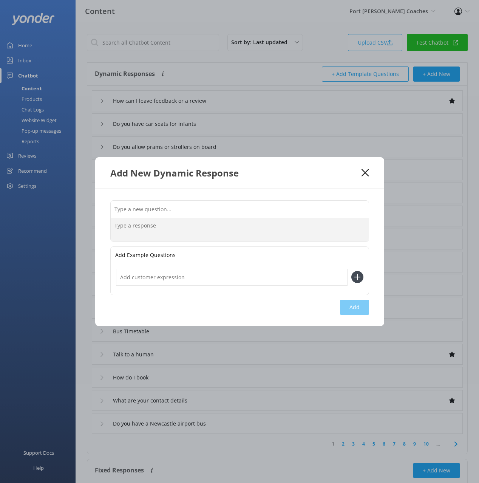
paste textarea "When is your office open? Our office is open [DATE]-[DATE] 8AM-5PM, excluding P…"
drag, startPoint x: 180, startPoint y: 226, endPoint x: 181, endPoint y: 213, distance: 13.2
click at [181, 214] on div "When is your office open? Our office is open [DATE]-[DATE] 8AM-5PM, excluding P…" at bounding box center [239, 221] width 259 height 42
type textarea "Our office is open [DATE]-[DATE] 8AM-5PM, excluding Public holidays."
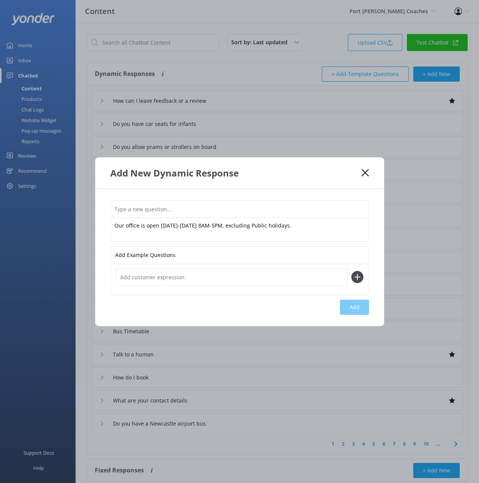
click at [179, 209] on input "text" at bounding box center [240, 209] width 258 height 17
paste input "When is your office open?"
type input "When is your office open"
click at [357, 310] on button "Add" at bounding box center [354, 307] width 29 height 15
type input "When is your office open"
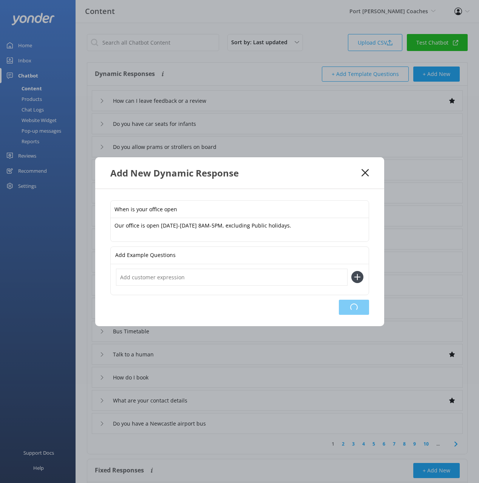
type input "How can I leave feedback or a review"
type input "Do you have car seats for infants"
type input "Do you allow prams or strollers on board"
type input "Can I bring my pet on the bus"
type input "What is your address"
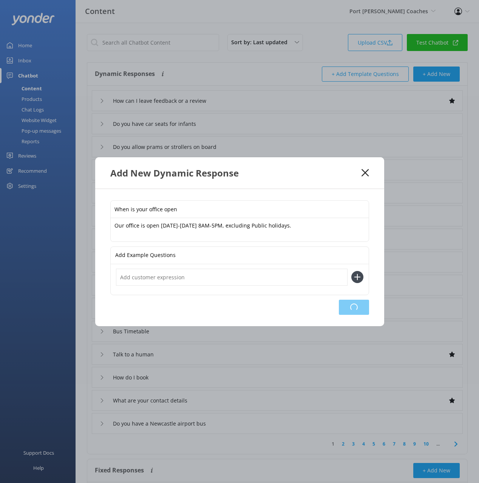
type input "What is your Facebook page"
type input "How do I hire a school bus"
type input "I need to cancel or change my booking"
type input "I'm having problems booking online"
type input "Do you offer Coach [PERSON_NAME]"
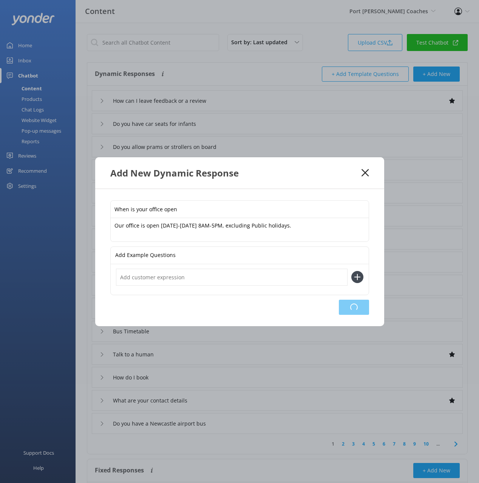
type input "Bus Timetable"
type input "Talk to a human"
type input "How do I book"
type input "What are your contact details"
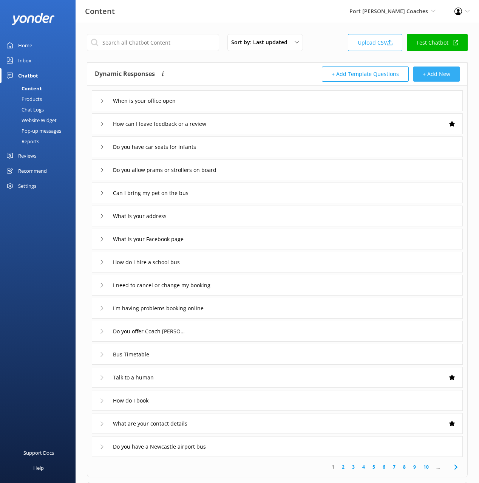
click at [432, 73] on button "+ Add New" at bounding box center [436, 74] width 46 height 15
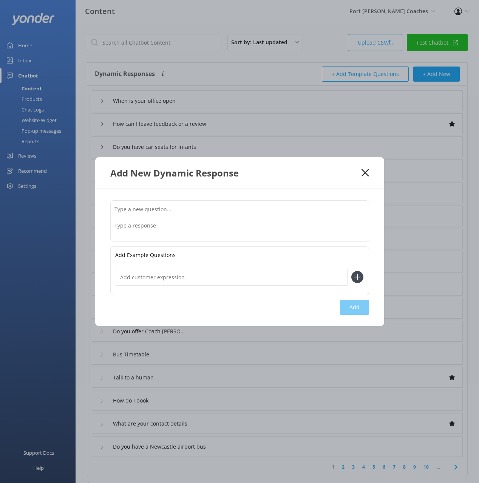
click at [252, 229] on textarea at bounding box center [240, 229] width 258 height 23
paste textarea "When is the Sydney Express operating? Our Sydney coach operates only on Mondays…"
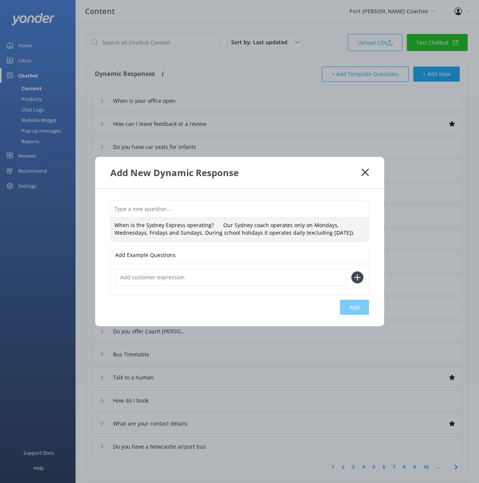
drag, startPoint x: 214, startPoint y: 220, endPoint x: 213, endPoint y: 215, distance: 4.2
click at [214, 215] on div "When is the Sydney Express operating? Our Sydney coach operates only on Mondays…" at bounding box center [239, 221] width 259 height 42
type textarea "Our Sydney coach operates only on Mondays, Wednesdays, Fridays and Sundays. Dur…"
click at [203, 211] on input "text" at bounding box center [240, 208] width 258 height 17
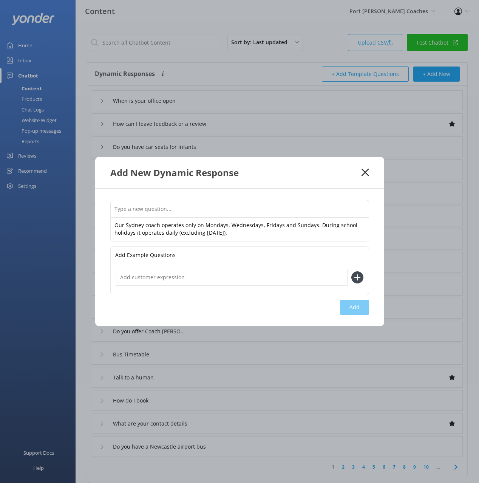
paste input "When is the Sydney Express operating?"
type input "When is the Sydney Express operating"
click at [362, 303] on button "Add" at bounding box center [354, 307] width 29 height 15
type input "When is the Sydney Express operating"
type input "When is your office open"
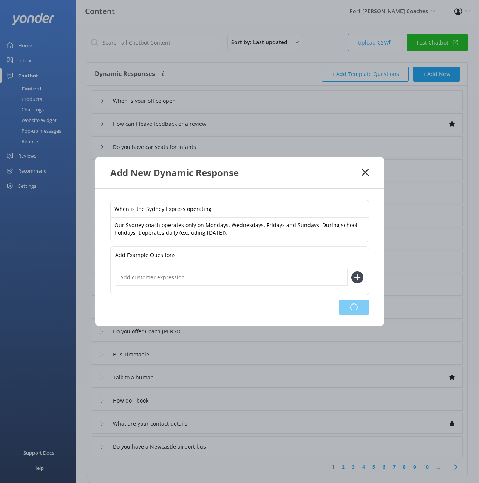
type input "How can I leave feedback or a review"
type input "Do you have car seats for infants"
type input "Do you allow prams or strollers on board"
type input "Can I bring my pet on the bus"
type input "What is your address"
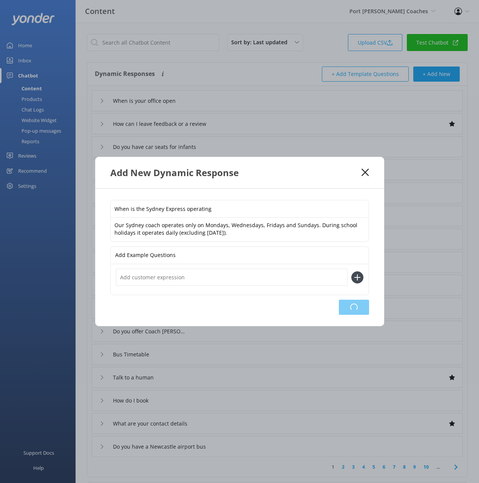
type input "What is your Facebook page"
type input "How do I hire a school bus"
type input "I need to cancel or change my booking"
type input "I'm having problems booking online"
type input "Do you offer Coach [PERSON_NAME]"
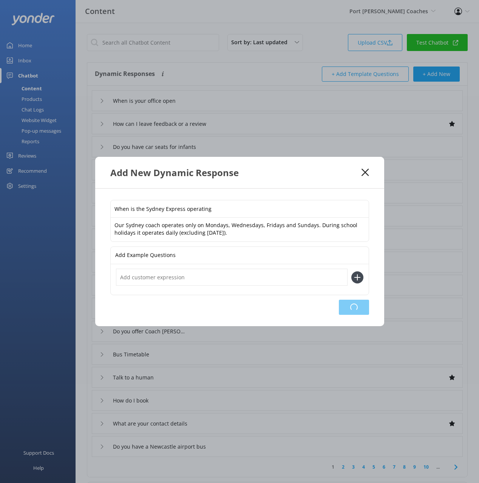
type input "Bus Timetable"
type input "Talk to a human"
type input "How do I book"
type input "What are your contact details"
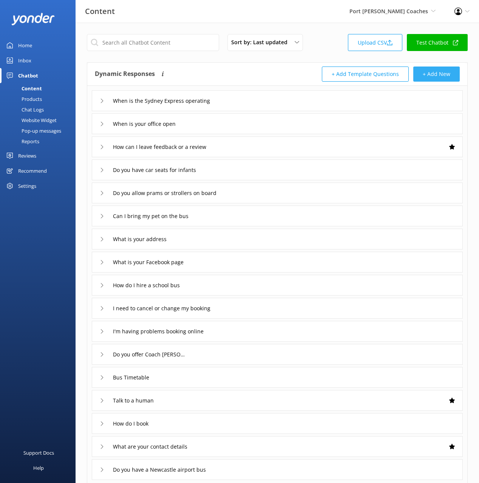
click at [441, 76] on button "+ Add New" at bounding box center [436, 74] width 46 height 15
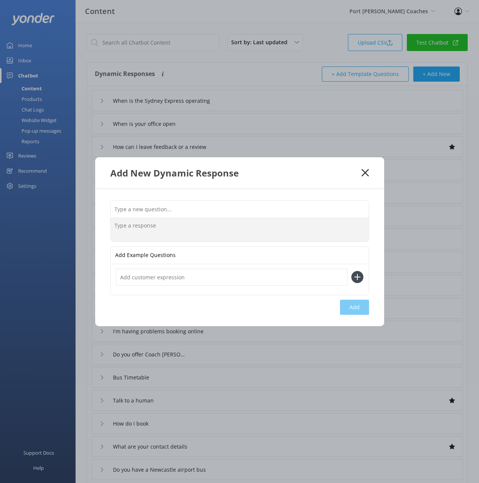
click at [215, 230] on textarea at bounding box center [240, 229] width 258 height 23
paste textarea "When do your buses operate? Our public transport buses operate 7 days a week."
drag, startPoint x: 191, startPoint y: 226, endPoint x: 191, endPoint y: 215, distance: 10.6
click at [191, 215] on div "When do your buses operate? Our public transport buses operate 7 days a week. W…" at bounding box center [239, 221] width 259 height 42
type textarea "Our public transport buses operate 7 days a week."
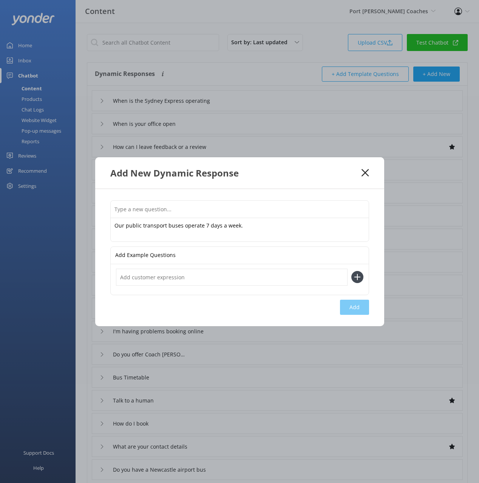
click at [193, 207] on input "text" at bounding box center [240, 209] width 258 height 17
paste input "When do your buses operate?"
type input "When do your buses operate"
click at [354, 310] on button "Add" at bounding box center [354, 307] width 29 height 15
type input "When do your buses operate"
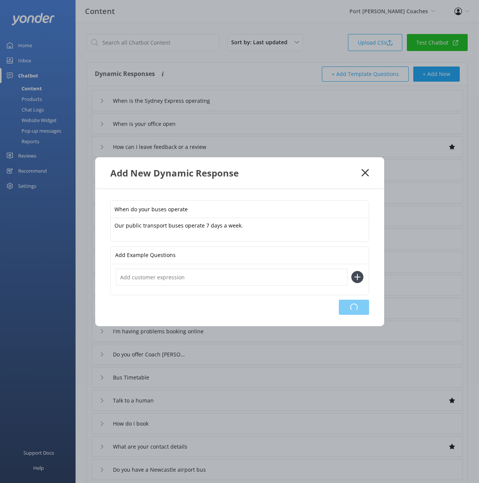
type input "When is the Sydney Express operating"
type input "When is your office open"
type input "How can I leave feedback or a review"
type input "Do you have car seats for infants"
type input "Do you allow prams or strollers on board"
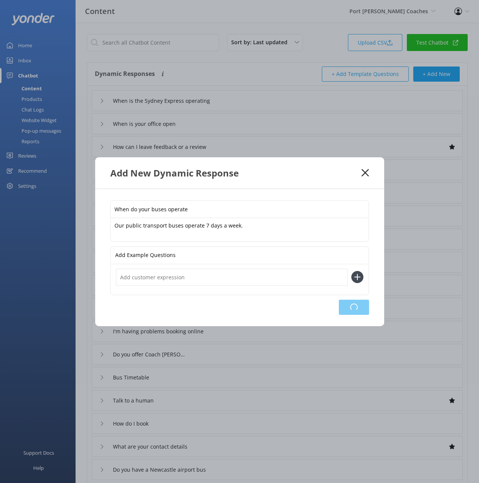
type input "Can I bring my pet on the bus"
type input "What is your address"
type input "What is your Facebook page"
type input "How do I hire a school bus"
type input "I need to cancel or change my booking"
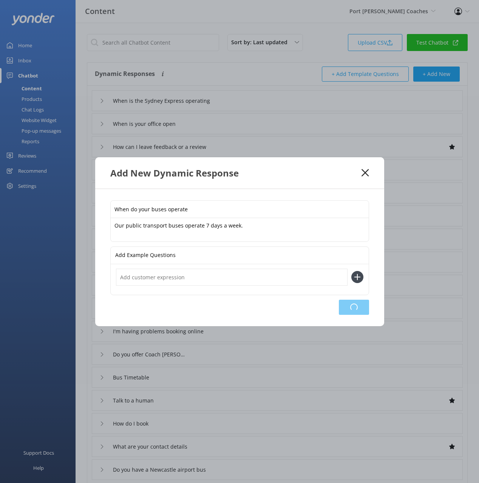
type input "I'm having problems booking online"
type input "Do you offer Coach Hires"
type input "Bus Timetable"
type input "Talk to a human"
type input "How do I book"
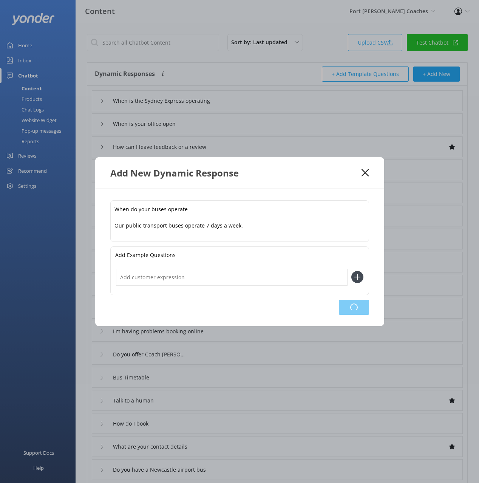
type input "What are your contact details"
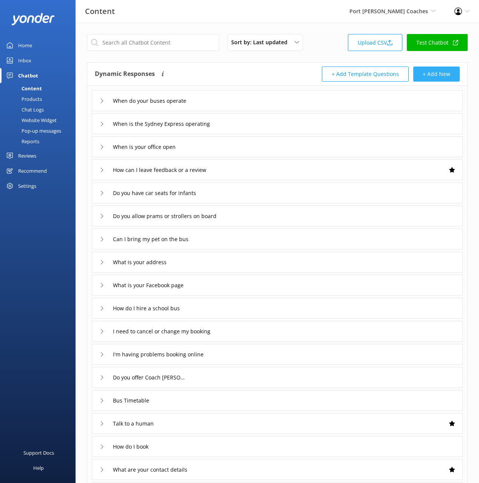
click at [426, 71] on button "+ Add New" at bounding box center [436, 74] width 46 height 15
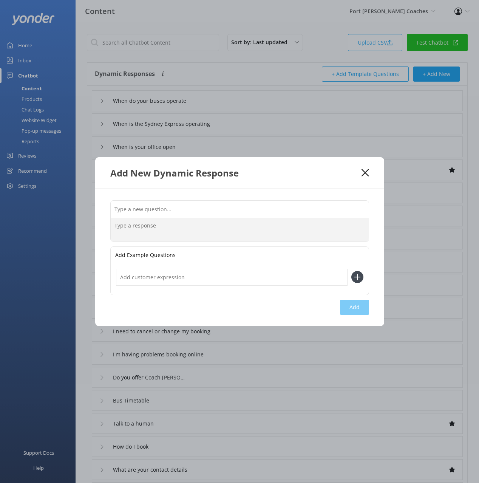
click at [248, 232] on textarea at bounding box center [240, 229] width 258 height 23
paste textarea "Do you have bathrooms We have a customer toilet available to use during our ope…"
click at [179, 217] on div "Do you have bathrooms We have a customer toilet available to use during our ope…" at bounding box center [239, 221] width 259 height 42
type textarea "We have a customer toilet available to use during our opening hours at our depo…"
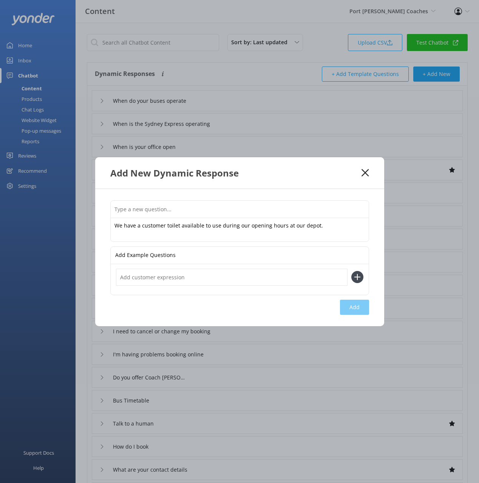
click at [178, 211] on input "text" at bounding box center [240, 209] width 258 height 17
paste input "Do you have bathrooms"
type input "Do you have bathrooms"
click at [362, 308] on button "Add" at bounding box center [354, 307] width 29 height 15
type input "Do you have bathrooms"
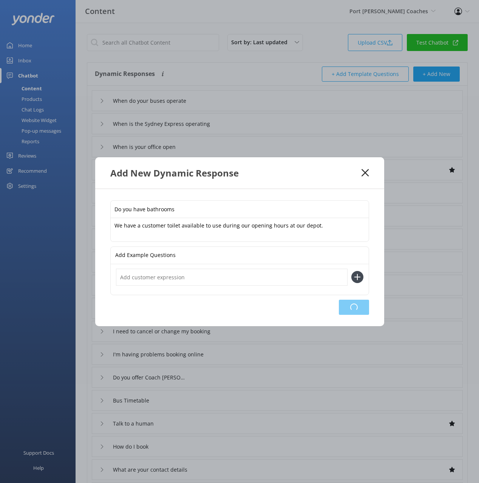
type input "When do your buses operate"
type input "When is the Sydney Express operating"
type input "When is your office open"
type input "How can I leave feedback or a review"
type input "Do you have car seats for infants"
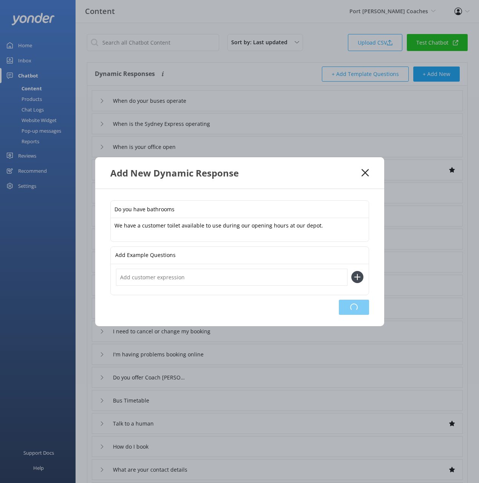
type input "Do you allow prams or strollers on board"
type input "Can I bring my pet on the bus"
type input "What is your address"
type input "What is your Facebook page"
type input "How do I hire a school bus"
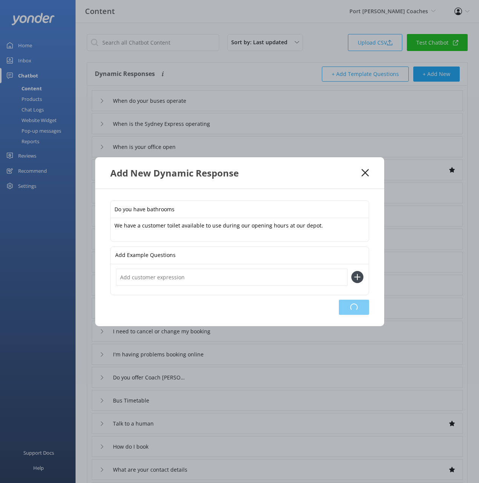
type input "I need to cancel or change my booking"
type input "I'm having problems booking online"
type input "Do you offer Coach Hires"
type input "Bus Timetable"
type input "Talk to a human"
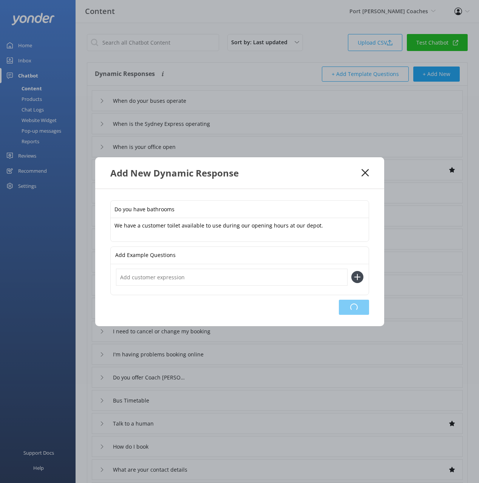
type input "How do I book"
type input "What are your contact details"
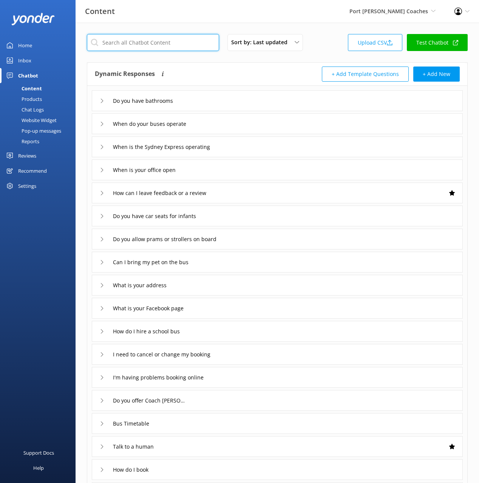
click at [188, 49] on input "text" at bounding box center [153, 42] width 132 height 17
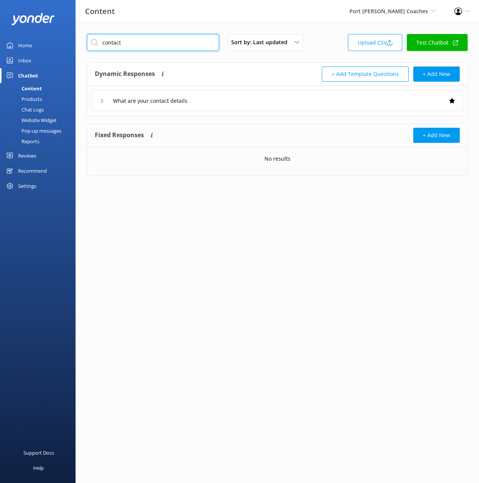
type input "contact"
click at [256, 74] on div "Dynamic Responses The chatbot will generate a response based on the content inf…" at bounding box center [186, 74] width 183 height 15
drag, startPoint x: 249, startPoint y: 104, endPoint x: 256, endPoint y: 108, distance: 8.7
click at [249, 104] on div "What are your contact details" at bounding box center [277, 100] width 371 height 21
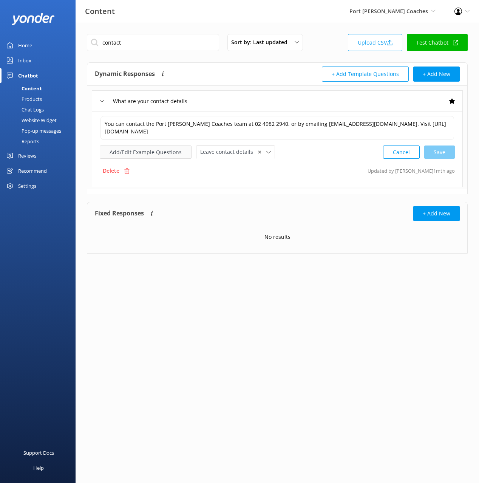
click at [154, 152] on button "Add/Edit Example Questions" at bounding box center [146, 151] width 92 height 13
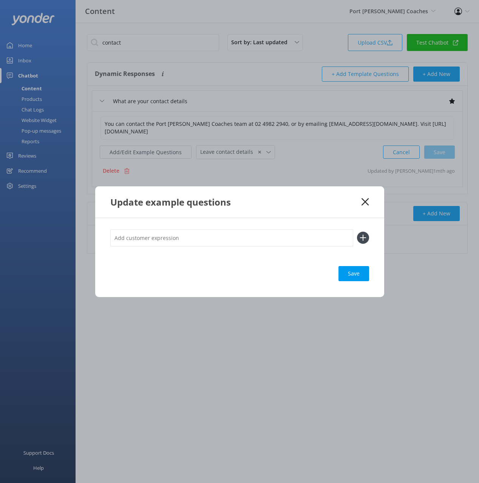
drag, startPoint x: 297, startPoint y: 238, endPoint x: 354, endPoint y: 239, distance: 56.7
click at [299, 238] on input "text" at bounding box center [231, 237] width 243 height 17
paste input "What is your phone number?"
type input "What is your phone number?"
drag, startPoint x: 357, startPoint y: 238, endPoint x: 369, endPoint y: 287, distance: 50.1
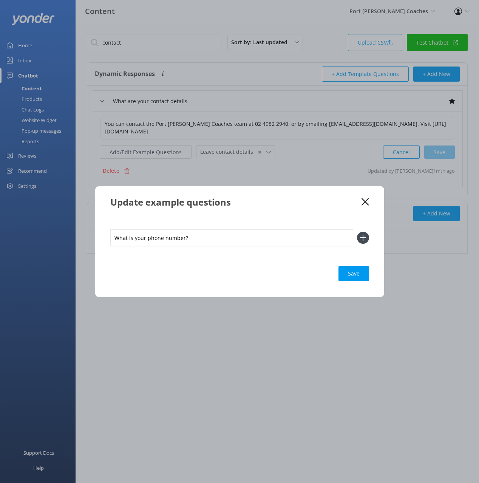
click at [357, 239] on icon at bounding box center [363, 238] width 12 height 12
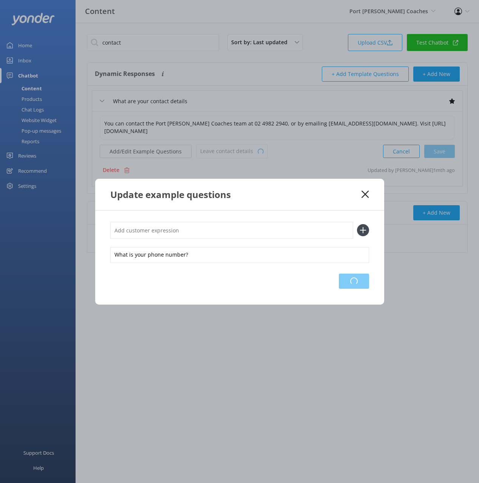
drag, startPoint x: 357, startPoint y: 283, endPoint x: 442, endPoint y: 291, distance: 85.4
click at [357, 283] on div "Loading.." at bounding box center [354, 281] width 30 height 15
click at [364, 193] on icon at bounding box center [365, 194] width 7 height 8
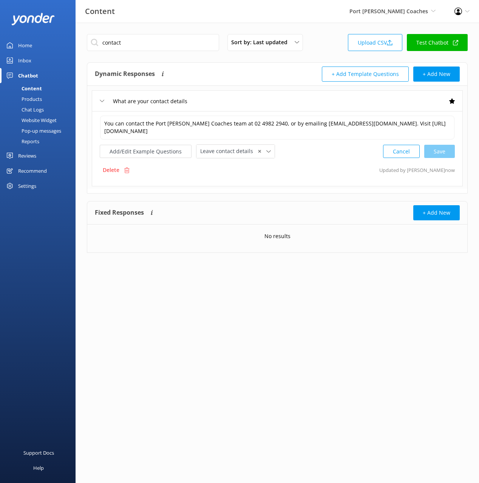
click at [236, 67] on div "Dynamic Responses The chatbot will generate a response based on the content inf…" at bounding box center [186, 74] width 183 height 15
click at [170, 45] on input "contact" at bounding box center [153, 42] width 132 height 17
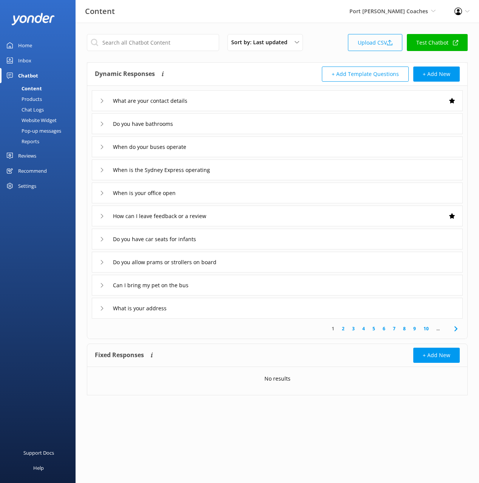
click at [377, 45] on link "Upload CSV" at bounding box center [375, 42] width 54 height 17
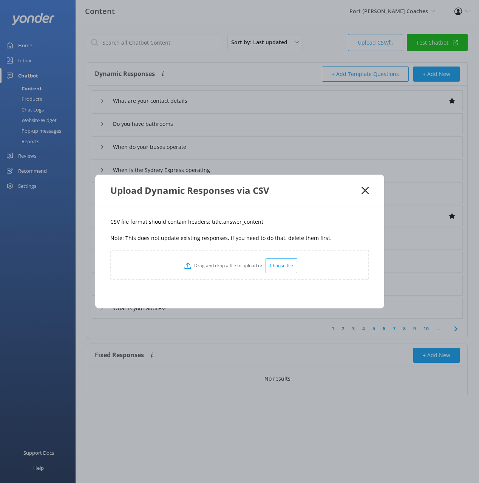
drag, startPoint x: 236, startPoint y: 211, endPoint x: 217, endPoint y: 221, distance: 21.1
click at [235, 211] on div "CSV file format should contain headers: title,answer_content Note: This does no…" at bounding box center [239, 257] width 289 height 102
click at [211, 222] on p "CSV file format should contain headers: title,answer_content" at bounding box center [239, 222] width 259 height 8
copy p "title"
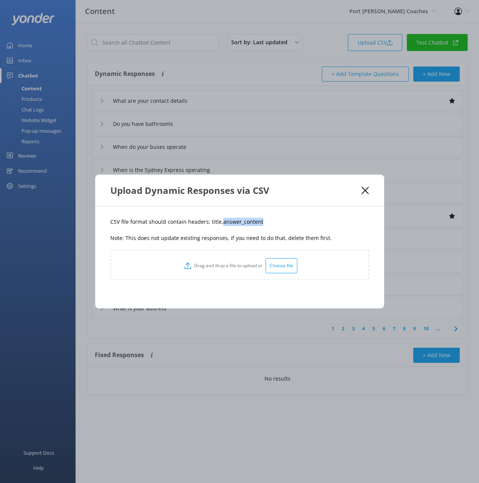
drag, startPoint x: 272, startPoint y: 221, endPoint x: 237, endPoint y: 219, distance: 34.8
click at [219, 224] on p "CSV file format should contain headers: title,answer_content" at bounding box center [239, 222] width 259 height 8
copy p "answer_content"
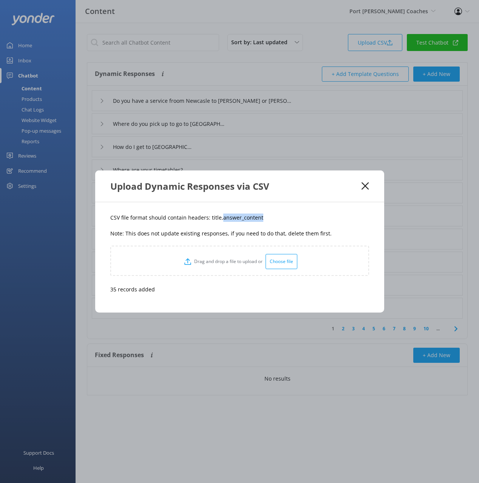
click at [364, 184] on use at bounding box center [365, 186] width 7 height 7
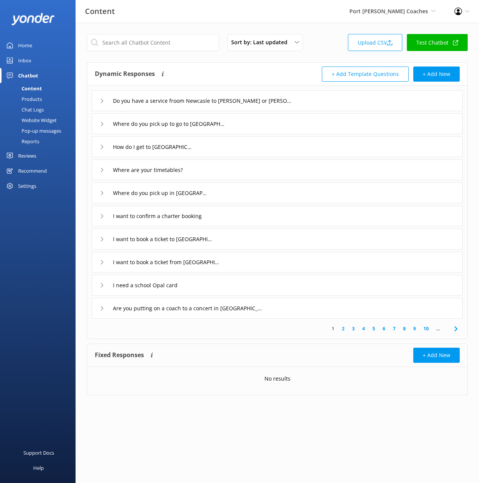
click at [249, 217] on div "I want to confirm a charter booking" at bounding box center [277, 216] width 371 height 21
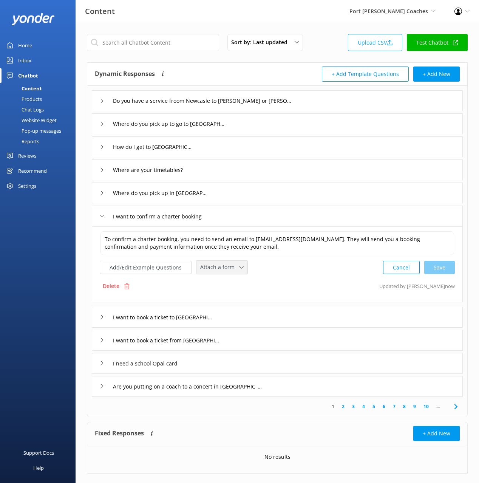
click at [219, 261] on div "Attach a form Leave contact details Check availability" at bounding box center [222, 267] width 51 height 13
drag, startPoint x: 220, startPoint y: 280, endPoint x: 226, endPoint y: 281, distance: 6.1
click at [220, 280] on div "Leave contact details" at bounding box center [224, 284] width 46 height 8
click at [231, 318] on div "I want to book a ticket to Sydney" at bounding box center [277, 316] width 371 height 21
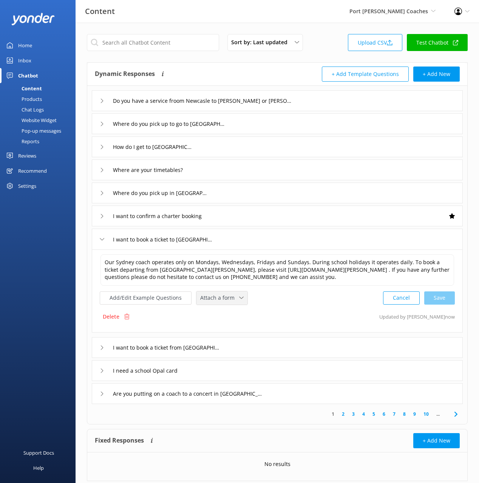
click at [226, 297] on span "Attach a form" at bounding box center [219, 298] width 39 height 8
click at [301, 303] on div "Add/Edit Example Questions Attach a form Leave contact details Check availabili…" at bounding box center [277, 298] width 355 height 14
click at [222, 328] on div "Check availability" at bounding box center [219, 329] width 37 height 8
click at [250, 344] on div "I want to book a ticket from Sydney" at bounding box center [277, 346] width 371 height 21
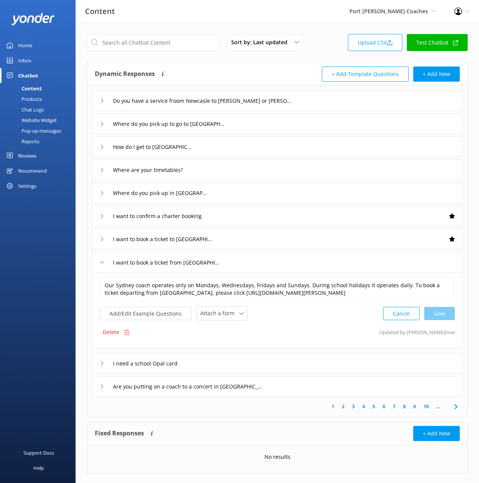
click at [289, 247] on div "I want to book a ticket to Sydney" at bounding box center [277, 239] width 371 height 21
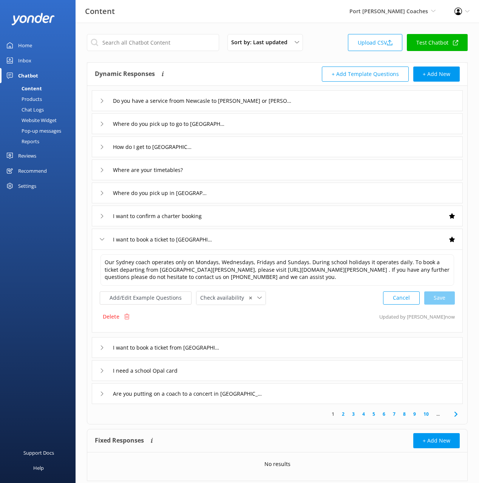
click at [270, 344] on div "I want to book a ticket from Sydney" at bounding box center [277, 347] width 371 height 21
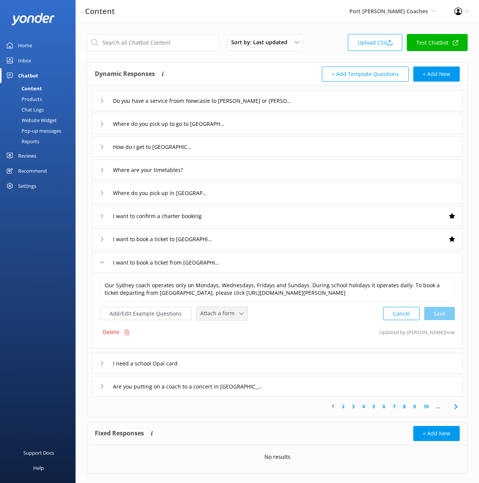
drag, startPoint x: 224, startPoint y: 315, endPoint x: 226, endPoint y: 320, distance: 4.9
click at [224, 316] on span "Attach a form" at bounding box center [219, 313] width 39 height 8
click at [235, 344] on div "Check availability" at bounding box center [219, 345] width 37 height 8
drag, startPoint x: 455, startPoint y: 406, endPoint x: 415, endPoint y: 355, distance: 64.0
click at [455, 406] on icon at bounding box center [456, 405] width 9 height 9
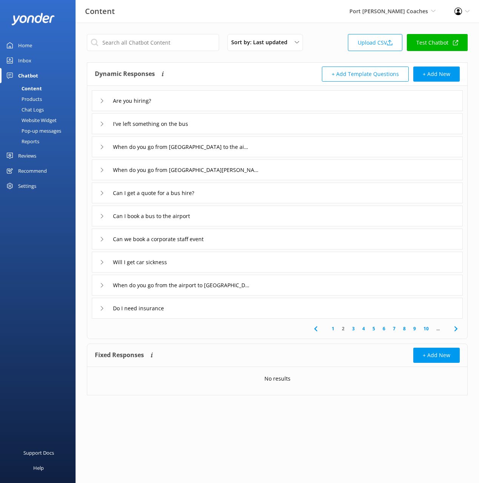
click at [189, 101] on div "Are you hiring?" at bounding box center [277, 100] width 371 height 21
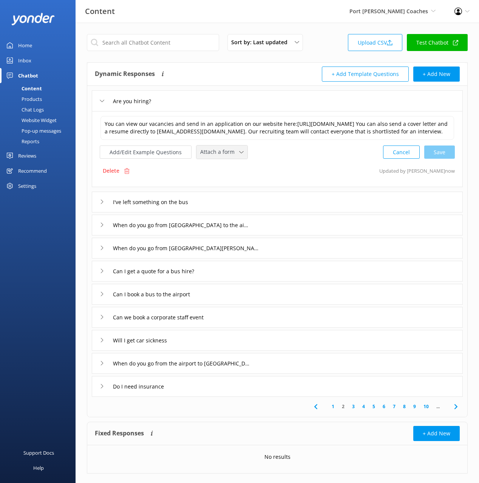
click at [219, 156] on span "Attach a form" at bounding box center [219, 152] width 39 height 8
drag, startPoint x: 232, startPoint y: 175, endPoint x: 237, endPoint y: 180, distance: 7.5
click at [232, 172] on div "Leave contact details" at bounding box center [224, 168] width 46 height 8
drag, startPoint x: 269, startPoint y: 211, endPoint x: 265, endPoint y: 209, distance: 4.4
click at [265, 209] on div "I've left something on the bus" at bounding box center [277, 201] width 371 height 21
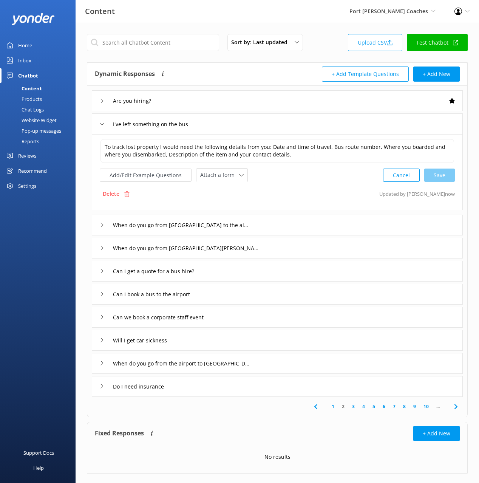
click at [220, 184] on div "To track lost property I would need the following details from you: Date and ti…" at bounding box center [277, 172] width 371 height 76
drag, startPoint x: 228, startPoint y: 176, endPoint x: 237, endPoint y: 181, distance: 10.0
click at [228, 176] on span "Attach a form" at bounding box center [219, 175] width 39 height 8
click at [243, 185] on link "Leave contact details" at bounding box center [230, 191] width 67 height 15
click at [269, 269] on div "Can I get a quote for a bus hire?" at bounding box center [277, 270] width 371 height 21
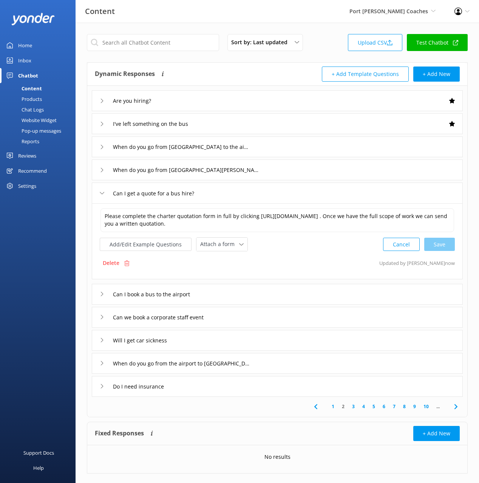
click at [451, 406] on span at bounding box center [455, 406] width 17 height 17
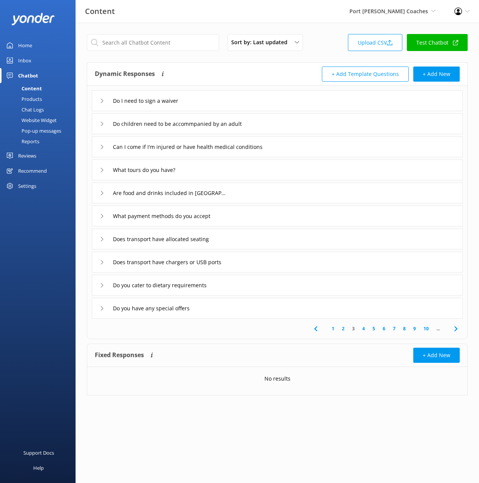
click at [214, 80] on div "Dynamic Responses The chatbot will generate a response based on the content inf…" at bounding box center [186, 74] width 183 height 15
click at [230, 292] on div "Do you cater to dietary requirements" at bounding box center [277, 285] width 371 height 21
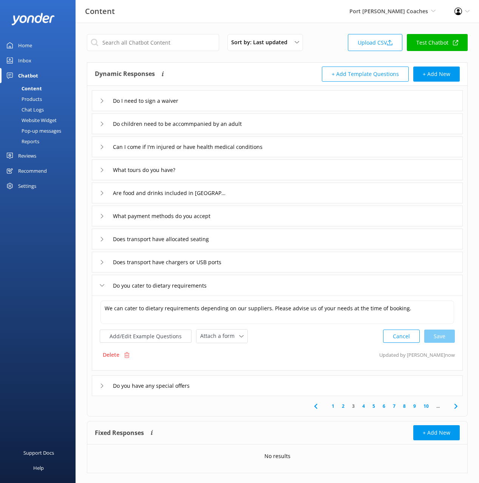
click at [277, 338] on div "Add/Edit Example Questions Attach a form Leave contact details Check availabili…" at bounding box center [277, 336] width 355 height 14
click at [246, 292] on div "Do you cater to dietary requirements" at bounding box center [277, 285] width 371 height 21
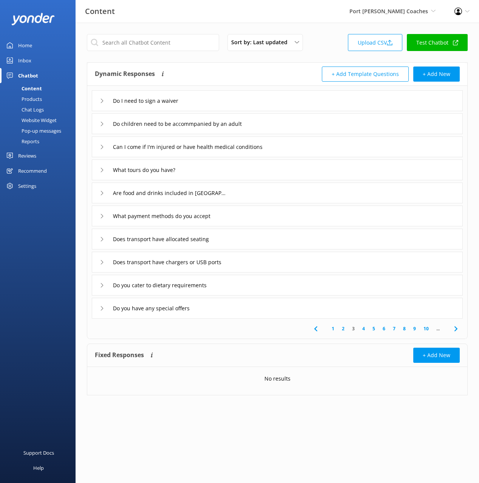
click at [19, 287] on div "Support Docs Help" at bounding box center [38, 361] width 76 height 241
click at [32, 43] on div "Home" at bounding box center [25, 45] width 14 height 15
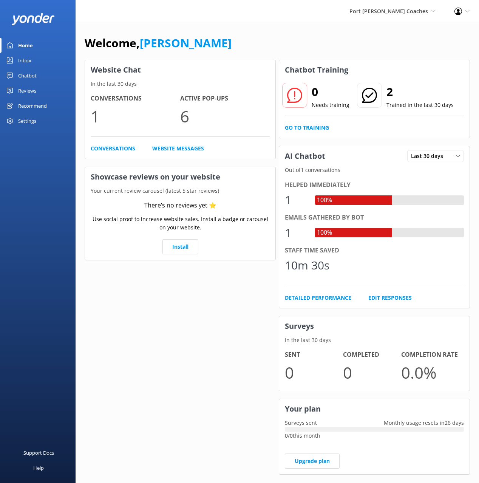
click at [293, 52] on div "Welcome, Mikayla" at bounding box center [277, 47] width 385 height 26
drag, startPoint x: 279, startPoint y: 51, endPoint x: 205, endPoint y: 56, distance: 74.2
click at [278, 51] on div "Welcome, Mikayla" at bounding box center [277, 47] width 385 height 26
drag, startPoint x: 200, startPoint y: 55, endPoint x: 121, endPoint y: 59, distance: 79.1
click at [200, 55] on div "Welcome, Mikayla" at bounding box center [277, 47] width 385 height 26
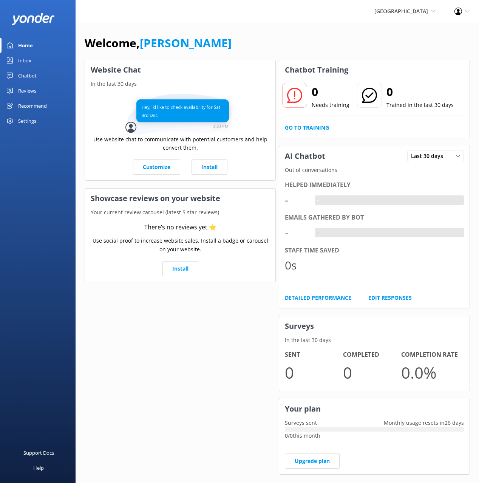
click at [22, 75] on div "Chatbot" at bounding box center [27, 75] width 19 height 15
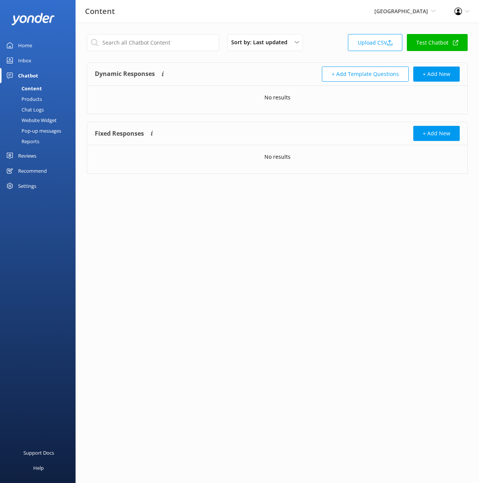
click at [220, 76] on div "Dynamic Responses The chatbot will generate a response based on the content inf…" at bounding box center [186, 74] width 183 height 15
